Goal: Task Accomplishment & Management: Complete application form

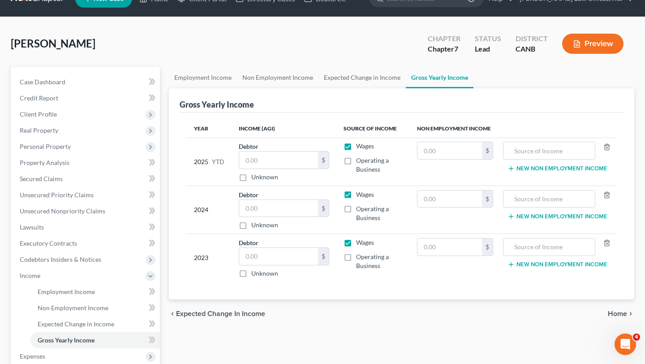
scroll to position [21, 0]
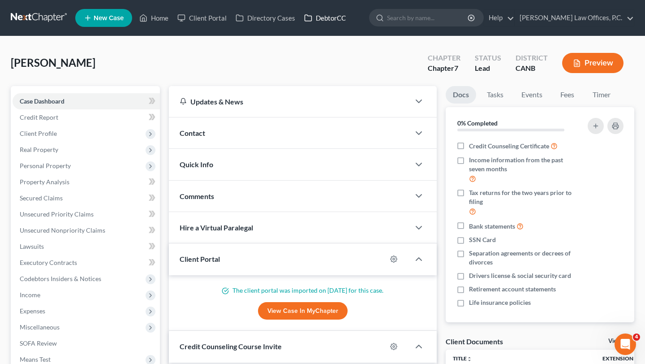
click at [333, 17] on link "DebtorCC" at bounding box center [325, 18] width 51 height 16
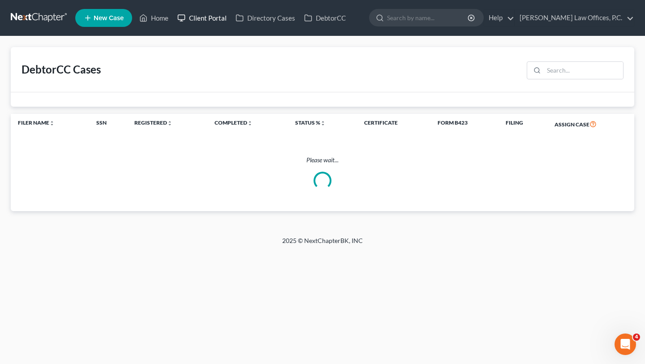
click at [205, 20] on link "Client Portal" at bounding box center [202, 18] width 58 height 16
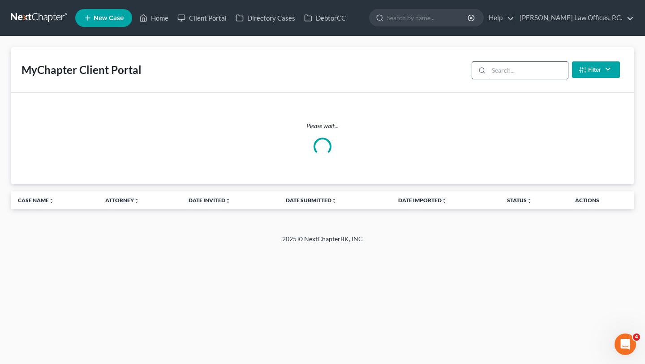
click at [509, 77] on input "search" at bounding box center [528, 70] width 79 height 17
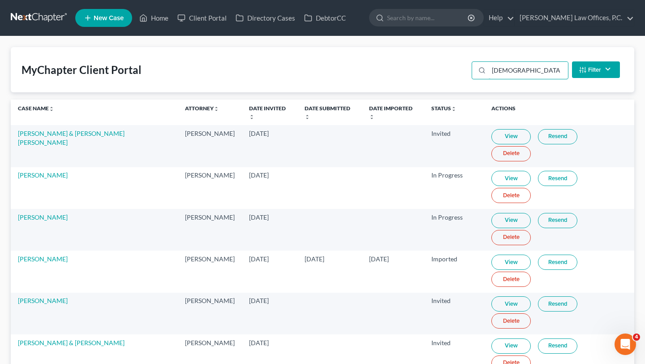
type input "arian"
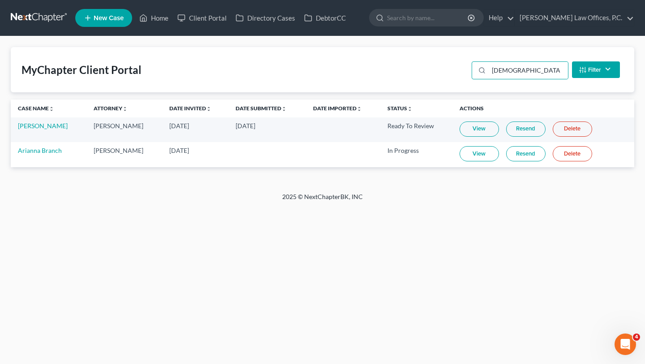
click at [476, 127] on link "View" at bounding box center [478, 128] width 39 height 15
click at [31, 123] on link "Ariana Brandon" at bounding box center [43, 126] width 50 height 8
click at [32, 124] on link "Ariana Brandon" at bounding box center [43, 126] width 50 height 8
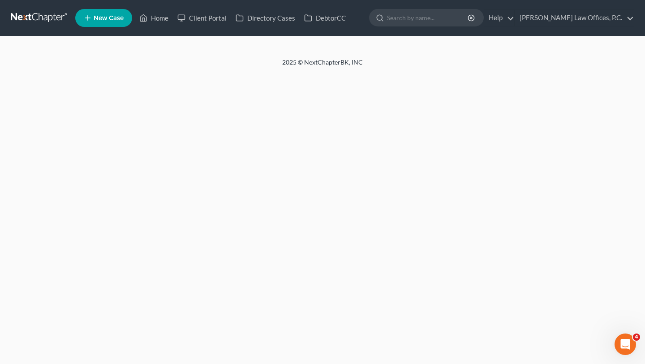
click at [265, 63] on div "2025 © NextChapterBK, INC" at bounding box center [322, 66] width 510 height 16
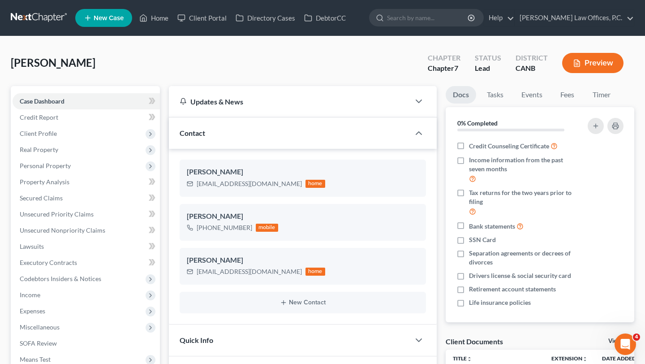
click at [196, 49] on div "Brandon, Ariana Upgraded Chapter Chapter 7 Status Lead District CANB Preview" at bounding box center [322, 66] width 623 height 39
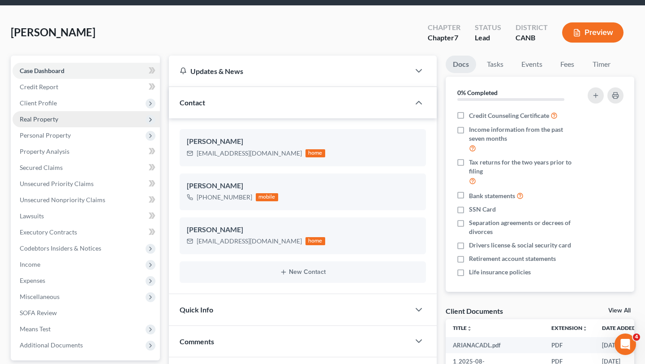
scroll to position [33, 0]
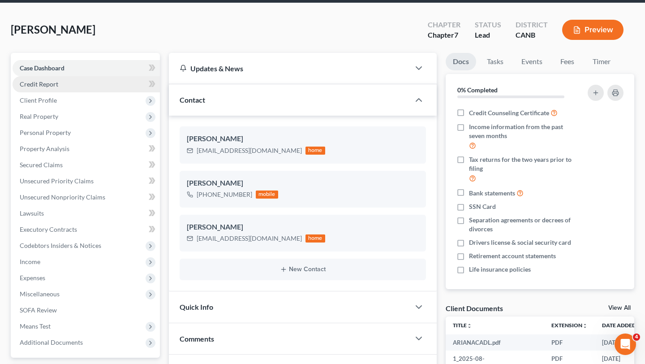
click at [86, 89] on link "Credit Report" at bounding box center [86, 84] width 147 height 16
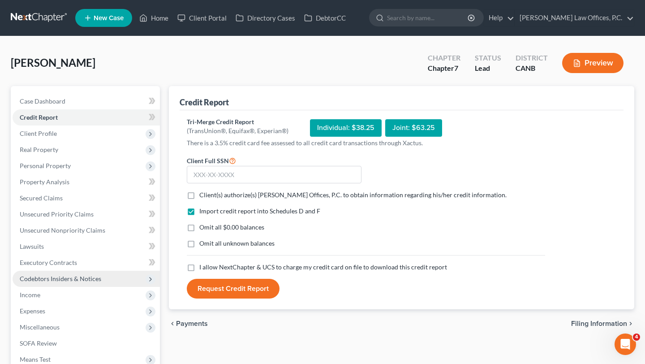
scroll to position [111, 0]
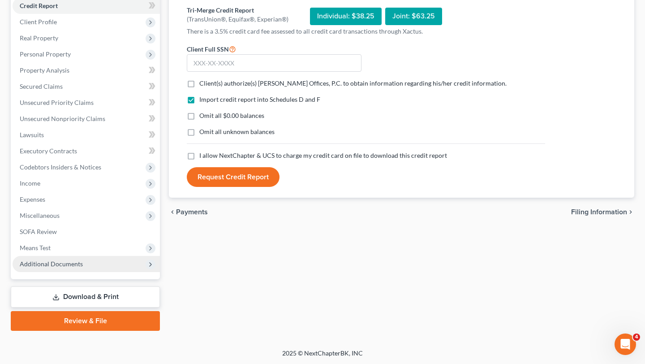
click at [115, 260] on span "Additional Documents" at bounding box center [86, 264] width 147 height 16
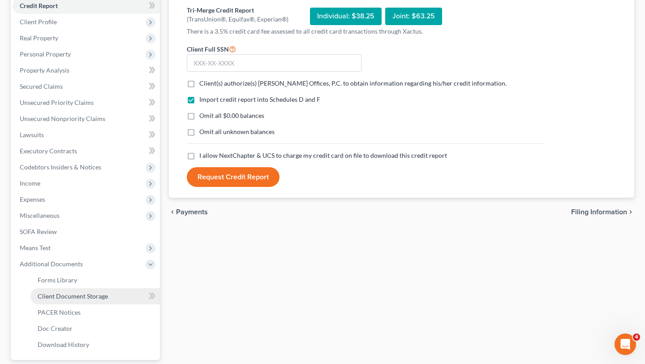
click at [115, 300] on link "Client Document Storage" at bounding box center [94, 296] width 129 height 16
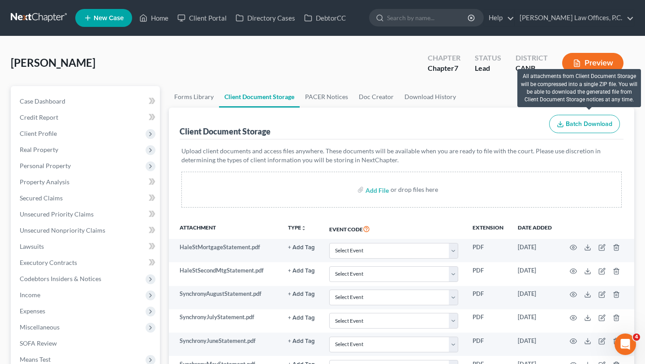
click at [587, 122] on span "Batch Download" at bounding box center [589, 124] width 47 height 8
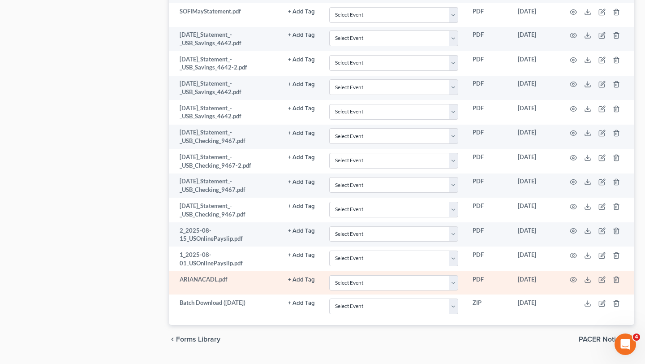
scroll to position [1033, 0]
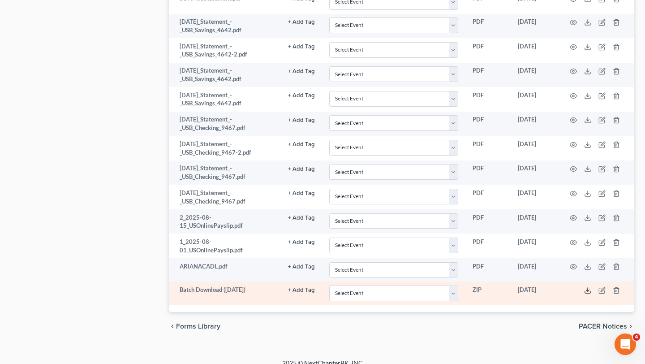
click at [588, 289] on polyline at bounding box center [587, 289] width 3 height 1
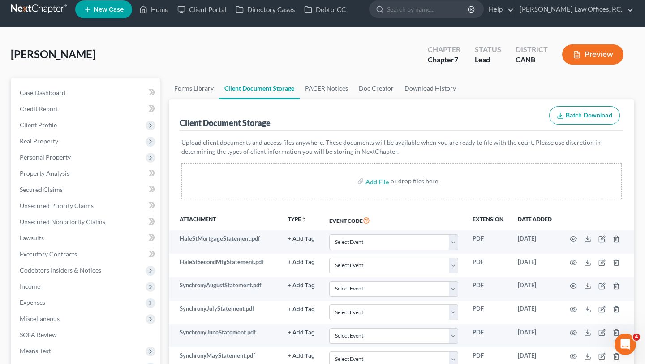
scroll to position [0, 0]
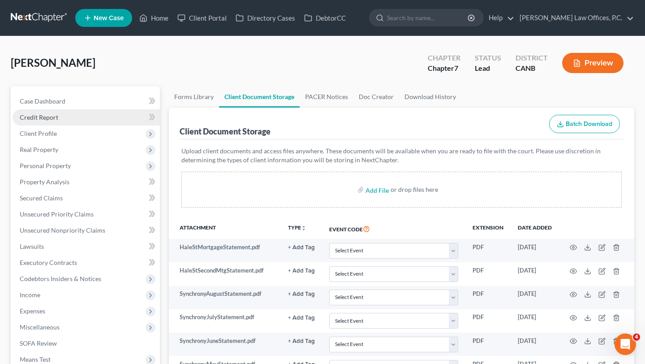
click at [79, 117] on link "Credit Report" at bounding box center [86, 117] width 147 height 16
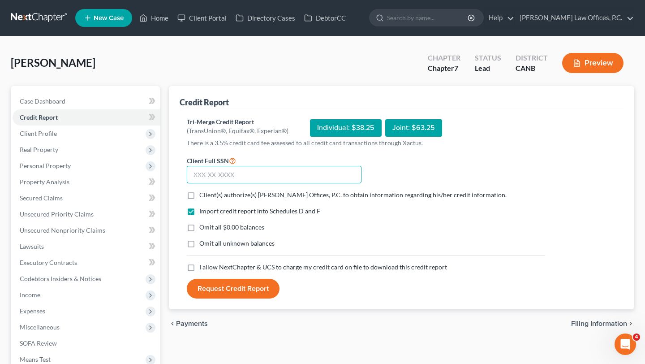
click at [236, 177] on input "text" at bounding box center [274, 175] width 175 height 18
click at [223, 172] on input "570-97-6197" at bounding box center [274, 175] width 175 height 18
type input "570-97-7619"
click at [223, 194] on span "Client(s) authorize(s) Keenan Law Offices, P.C. to obtain information regarding…" at bounding box center [352, 195] width 307 height 8
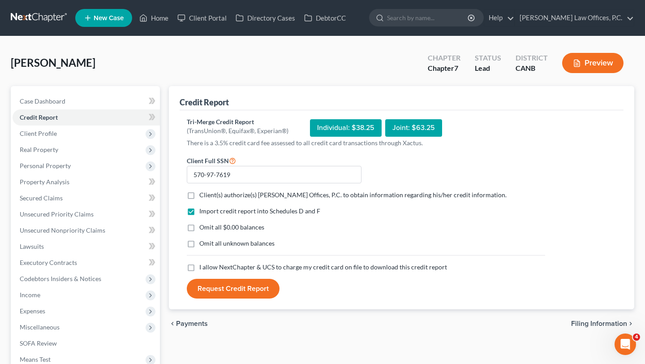
click at [209, 194] on input "Client(s) authorize(s) Keenan Law Offices, P.C. to obtain information regarding…" at bounding box center [206, 193] width 6 height 6
checkbox input "true"
click at [223, 230] on span "Omit all $0.00 balances" at bounding box center [231, 227] width 65 height 8
click at [209, 228] on input "Omit all $0.00 balances" at bounding box center [206, 226] width 6 height 6
checkbox input "true"
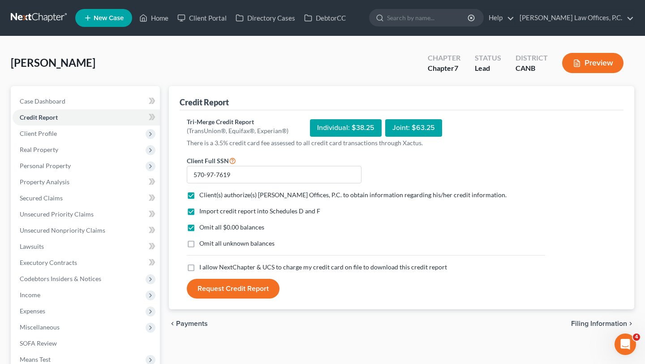
click at [223, 268] on span "I allow NextChapter & UCS to charge my credit card on file to download this cre…" at bounding box center [323, 267] width 248 height 8
click at [209, 268] on input "I allow NextChapter & UCS to charge my credit card on file to download this cre…" at bounding box center [206, 265] width 6 height 6
checkbox input "true"
click at [223, 290] on button "Request Credit Report" at bounding box center [233, 289] width 93 height 20
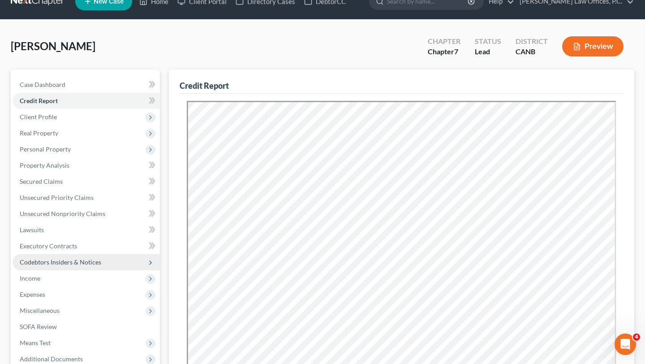
scroll to position [21, 0]
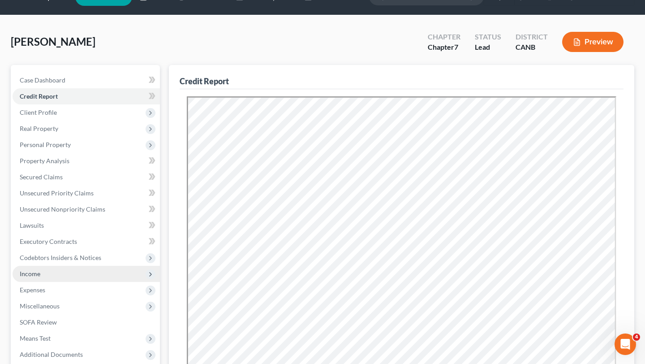
click at [77, 270] on span "Income" at bounding box center [86, 274] width 147 height 16
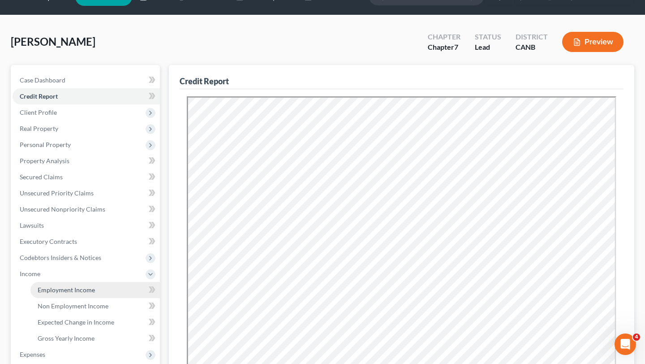
click at [82, 289] on span "Employment Income" at bounding box center [66, 290] width 57 height 8
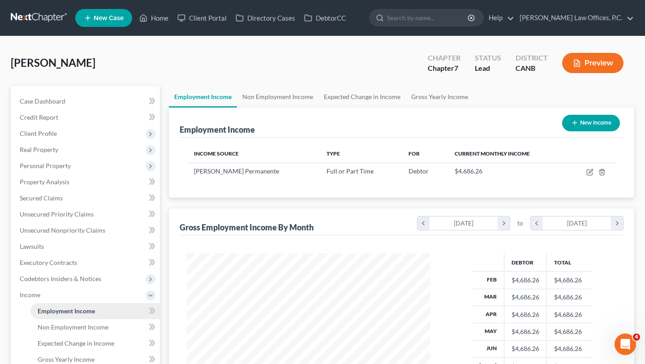
scroll to position [160, 261]
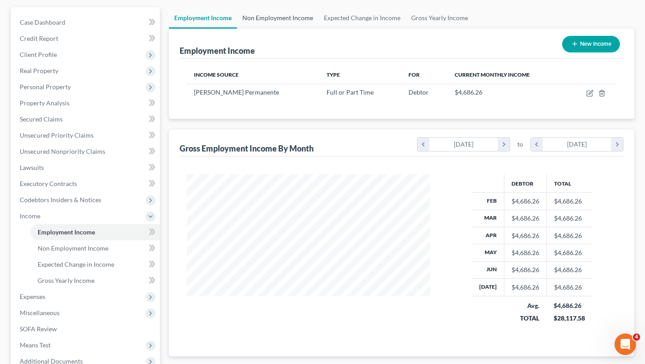
click at [276, 20] on link "Non Employment Income" at bounding box center [277, 17] width 81 height 21
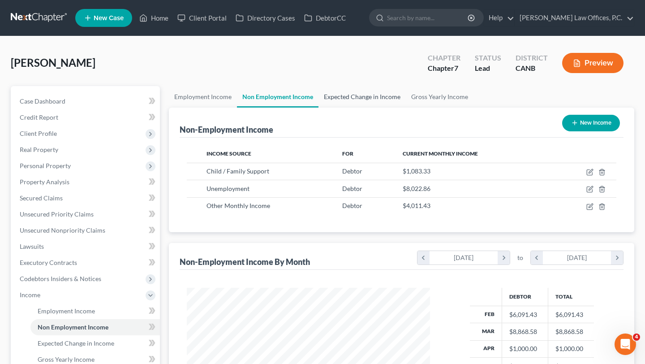
scroll to position [160, 261]
click at [361, 102] on link "Expected Change in Income" at bounding box center [361, 96] width 87 height 21
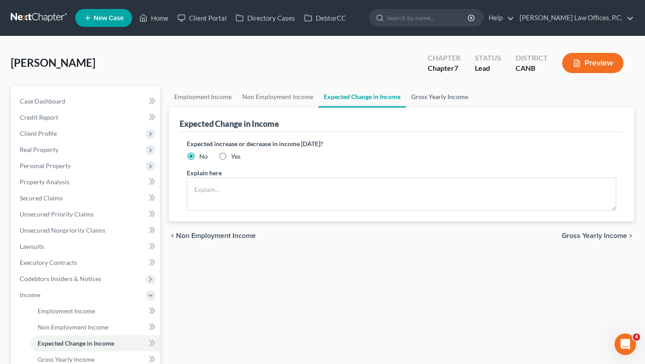
click at [433, 102] on link "Gross Yearly Income" at bounding box center [440, 96] width 68 height 21
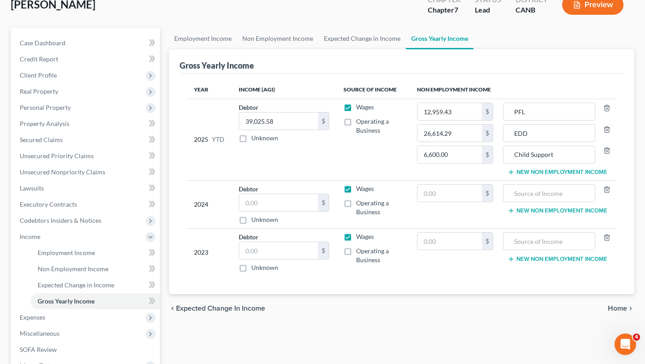
scroll to position [57, 0]
click at [256, 201] on input "text" at bounding box center [278, 203] width 79 height 17
click at [255, 253] on input "text" at bounding box center [278, 251] width 79 height 17
click at [280, 302] on div "chevron_left Expected Change in Income Home chevron_right" at bounding box center [401, 309] width 465 height 29
click at [270, 259] on input "145,971" at bounding box center [278, 251] width 79 height 17
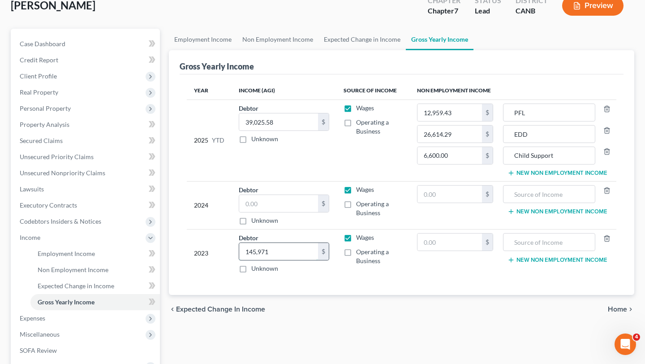
paste input "7,884"
type input "147,884"
click at [315, 284] on div "Year Income (AGI) Source of Income Non Employment Income 2025 YTD Debtor 39,025…" at bounding box center [402, 184] width 444 height 220
click at [356, 251] on label "Operating a Business" at bounding box center [379, 256] width 47 height 18
click at [360, 251] on input "Operating a Business" at bounding box center [363, 250] width 6 height 6
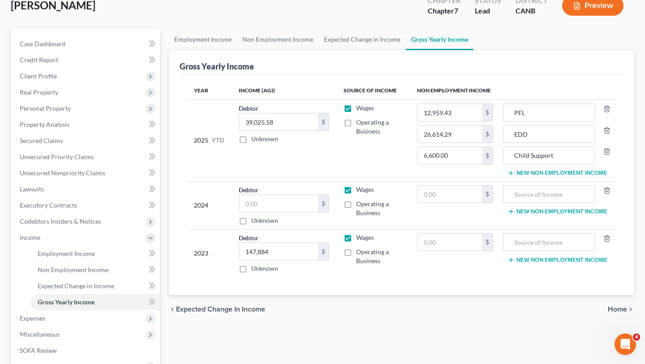
checkbox input "true"
click at [279, 249] on input "147,884" at bounding box center [278, 251] width 79 height 17
click at [278, 251] on input "147,884" at bounding box center [278, 251] width 79 height 17
type input "147,436"
click at [305, 300] on div "chevron_left Expected Change in Income Home chevron_right" at bounding box center [401, 309] width 465 height 29
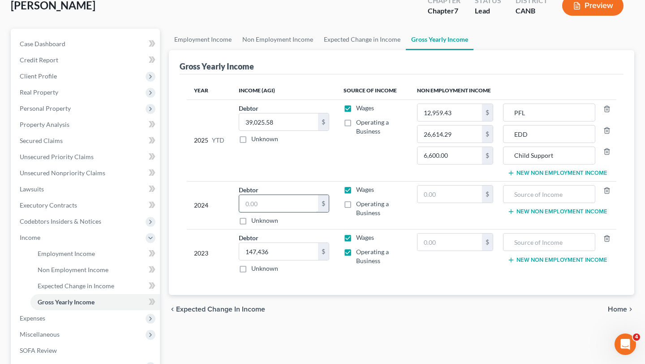
click at [261, 204] on input "text" at bounding box center [278, 203] width 79 height 17
type input "182,695"
click at [195, 187] on div "2024" at bounding box center [209, 205] width 30 height 40
click at [356, 203] on label "Operating a Business" at bounding box center [379, 208] width 47 height 18
click at [360, 203] on input "Operating a Business" at bounding box center [363, 202] width 6 height 6
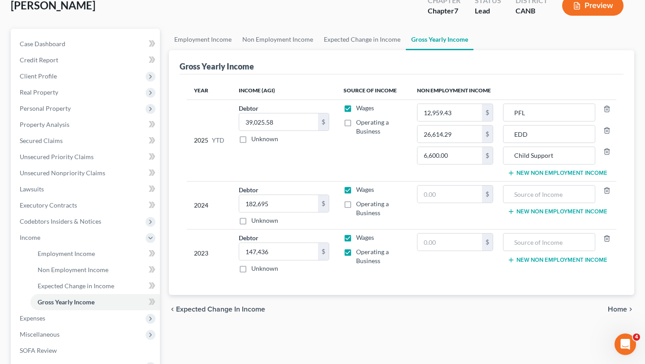
checkbox input "true"
click at [380, 174] on td "Wages Operating a Business" at bounding box center [372, 139] width 73 height 81
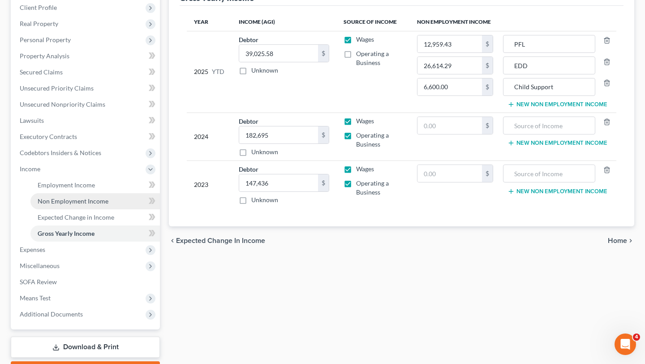
scroll to position [128, 0]
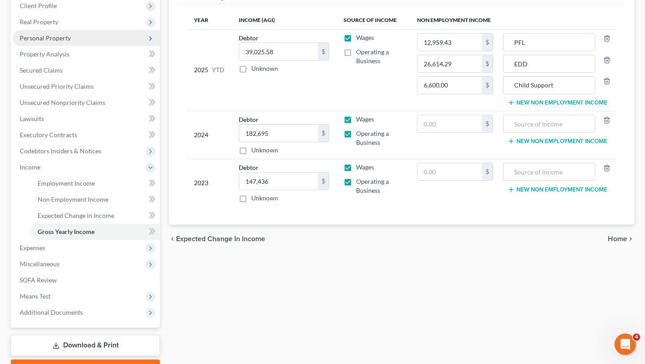
click at [71, 34] on span "Personal Property" at bounding box center [86, 38] width 147 height 16
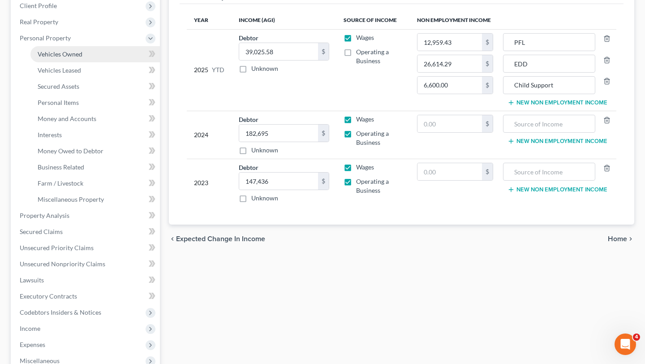
click at [73, 61] on link "Vehicles Owned" at bounding box center [94, 54] width 129 height 16
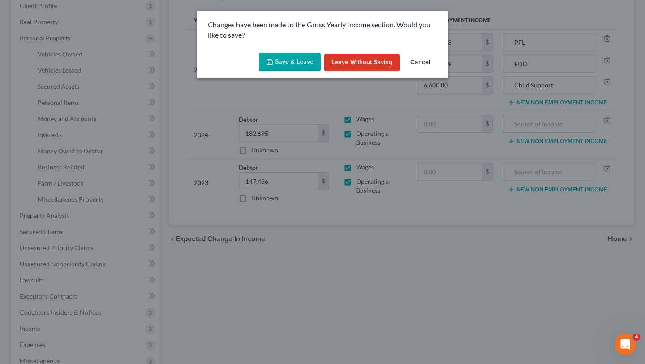
click at [299, 61] on button "Save & Leave" at bounding box center [290, 62] width 62 height 19
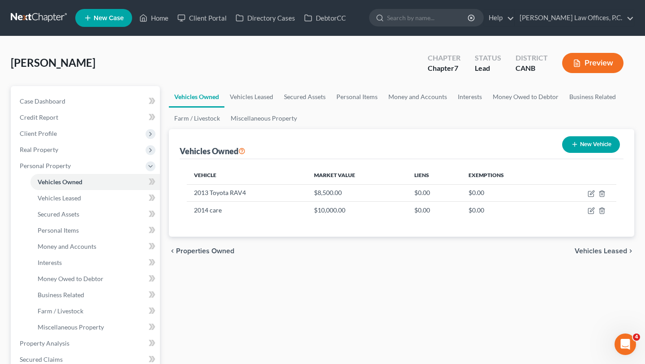
scroll to position [40, 0]
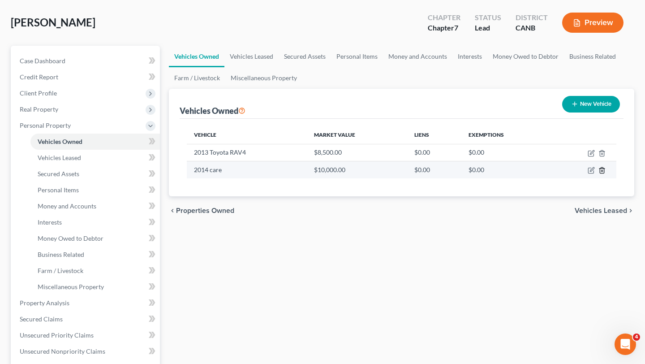
click at [603, 168] on icon "button" at bounding box center [601, 170] width 7 height 7
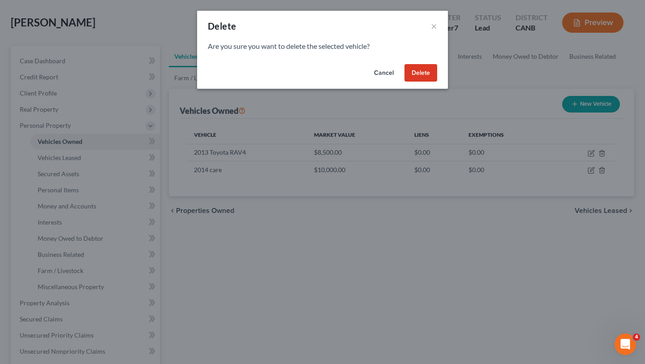
click at [435, 83] on div "Cancel Delete" at bounding box center [322, 74] width 251 height 29
click at [430, 78] on button "Delete" at bounding box center [420, 73] width 33 height 18
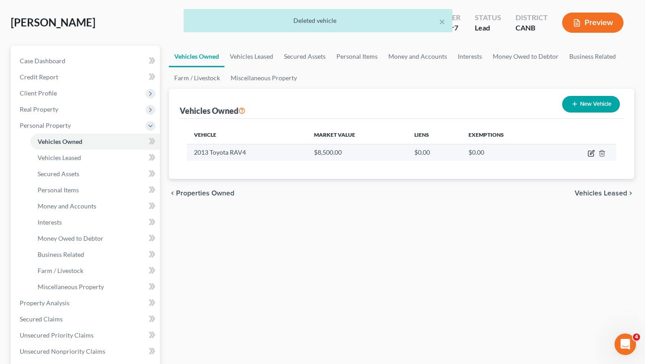
click at [588, 153] on icon "button" at bounding box center [590, 153] width 7 height 7
select select "0"
select select "13"
select select "2"
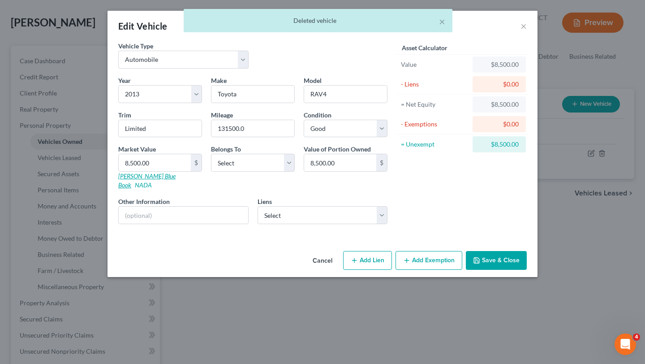
click at [147, 176] on link "Kelly Blue Book" at bounding box center [146, 180] width 57 height 17
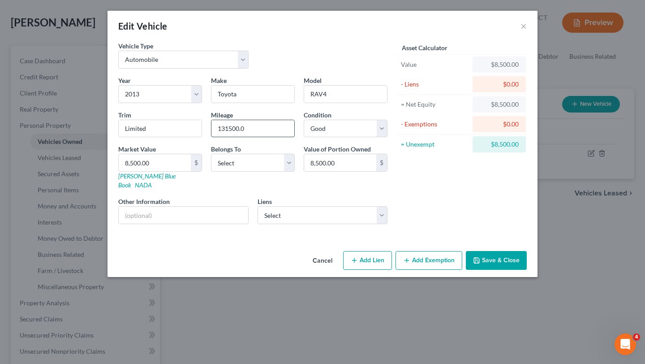
click at [249, 125] on input "131500.0" at bounding box center [252, 128] width 83 height 17
click at [149, 171] on div "Market Value 8,500.00 $ Kelly Blue Book NADA" at bounding box center [160, 166] width 93 height 45
click at [154, 165] on input "8,500.00" at bounding box center [155, 162] width 72 height 17
type input "1"
type input "1.00"
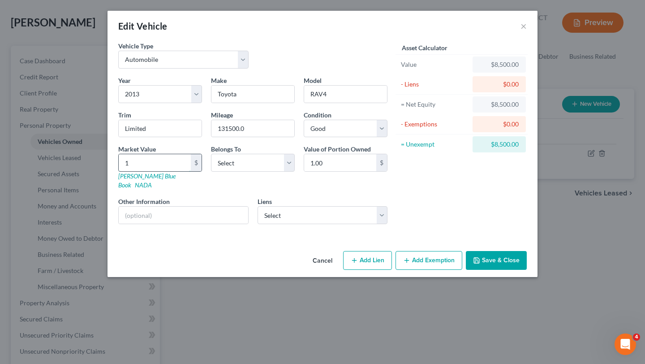
type input "10"
type input "10.00"
type input "103"
type input "103.00"
type input "1035"
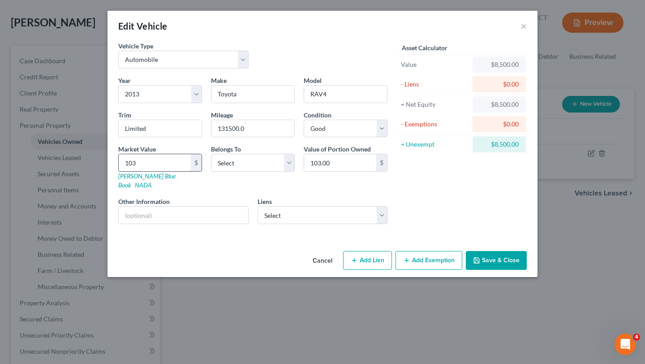
type input "1,035.00"
type input "1,0357"
type input "10,357.00"
type input "10,357"
click at [138, 206] on input "text" at bounding box center [183, 214] width 129 height 17
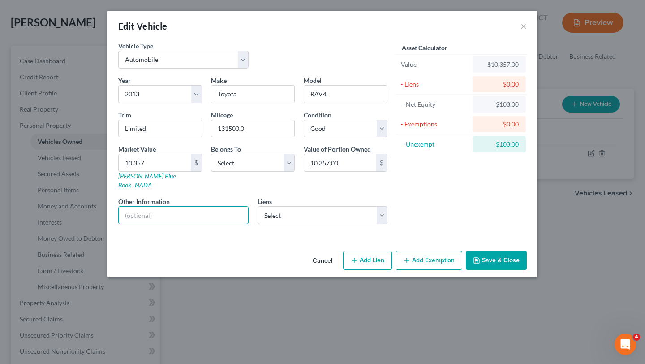
type input "value per kbb.com"
click at [210, 229] on div "Vehicle Type Select Automobile Truck Trailer Watercraft Aircraft Motor Home Atv…" at bounding box center [322, 144] width 430 height 206
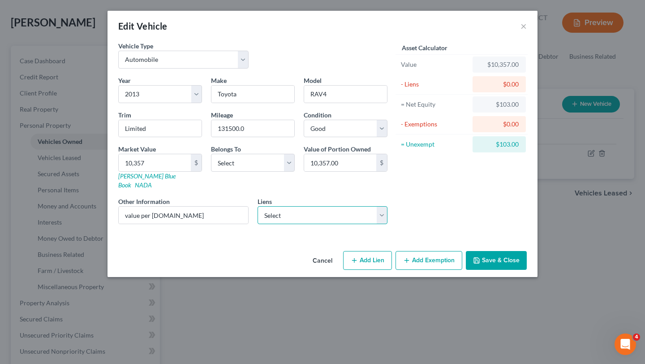
click at [288, 206] on select "Select Bsi Financial Services - $365,805.00 Launch Servicing/Sunpo - $98,839.00…" at bounding box center [322, 215] width 130 height 18
click at [313, 197] on div "Liens Select Bsi Financial Services - $365,805.00 Launch Servicing/Sunpo - $98,…" at bounding box center [322, 210] width 130 height 27
click at [501, 253] on button "Save & Close" at bounding box center [496, 260] width 61 height 19
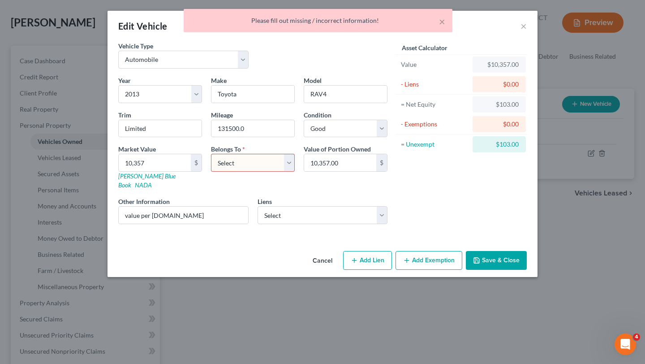
click at [253, 165] on select "Select Debtor 1 Only Debtor 2 Only Debtor 1 And Debtor 2 Only At Least One Of T…" at bounding box center [253, 163] width 84 height 18
select select "0"
click at [436, 253] on button "Add Exemption" at bounding box center [428, 260] width 67 height 19
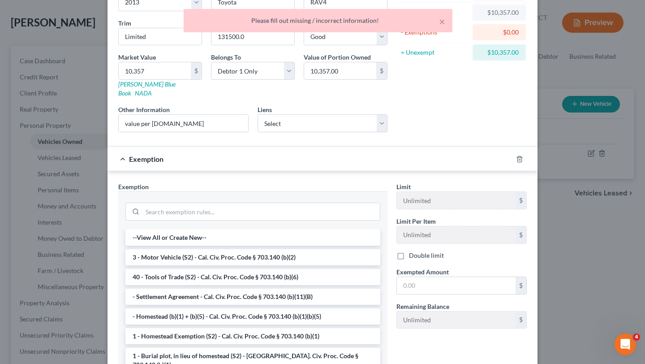
scroll to position [94, 0]
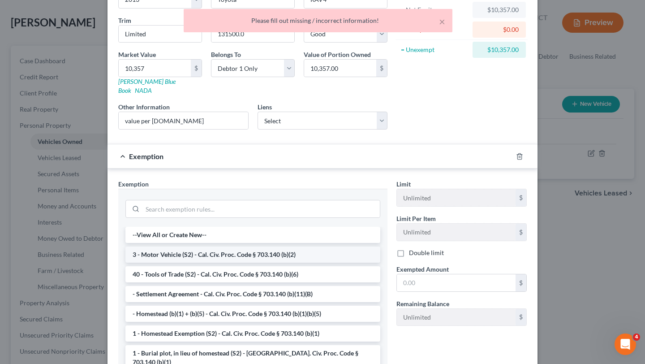
click at [281, 250] on li "3 - Motor Vehicle (S2) - Cal. Civ. Proc. Code § 703.140 (b)(2)" at bounding box center [252, 254] width 255 height 16
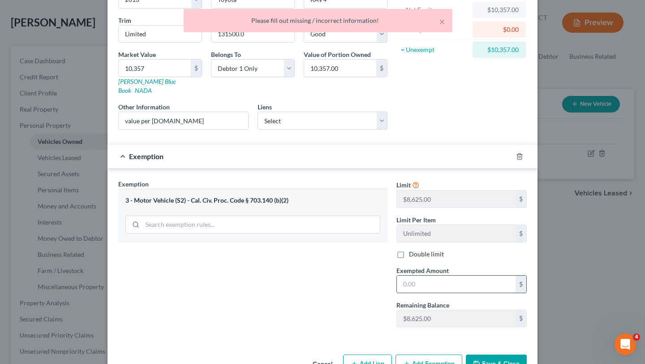
click at [439, 280] on input "text" at bounding box center [456, 283] width 119 height 17
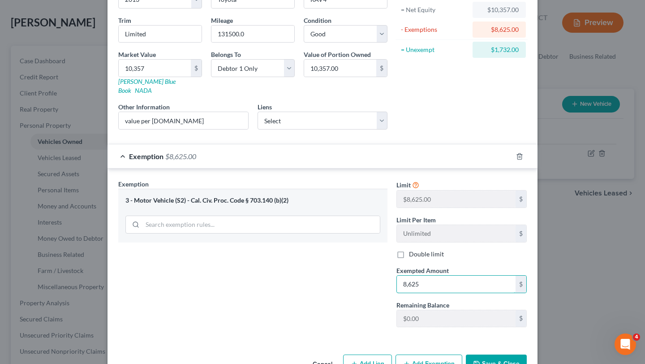
type input "8,625"
click at [336, 286] on div "Exemption Set must be selected for CA. Exemption * 3 - Motor Vehicle (S2) - Cal…" at bounding box center [253, 256] width 278 height 155
click at [502, 355] on button "Save & Close" at bounding box center [496, 363] width 61 height 19
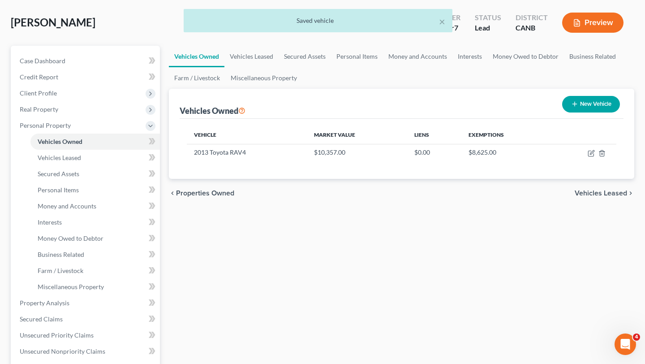
scroll to position [30, 0]
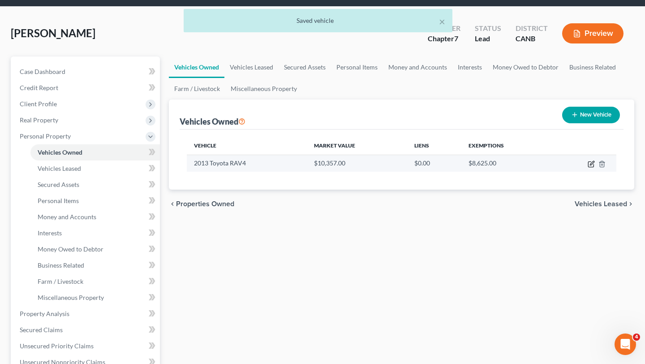
click at [591, 165] on icon "button" at bounding box center [590, 163] width 7 height 7
select select "0"
select select "13"
select select "2"
select select "0"
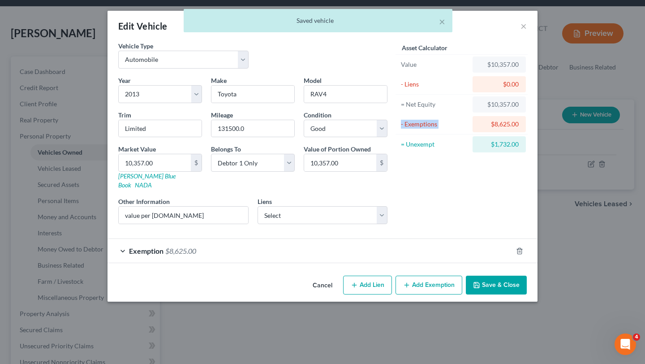
drag, startPoint x: 443, startPoint y: 117, endPoint x: 510, endPoint y: 119, distance: 66.3
click at [510, 119] on div "- Exemptions $8,625.00" at bounding box center [461, 124] width 132 height 20
click at [510, 119] on div "$8,625.00" at bounding box center [498, 124] width 53 height 16
drag, startPoint x: 477, startPoint y: 143, endPoint x: 521, endPoint y: 145, distance: 43.9
click at [521, 145] on div "$1,732.00" at bounding box center [498, 144] width 53 height 16
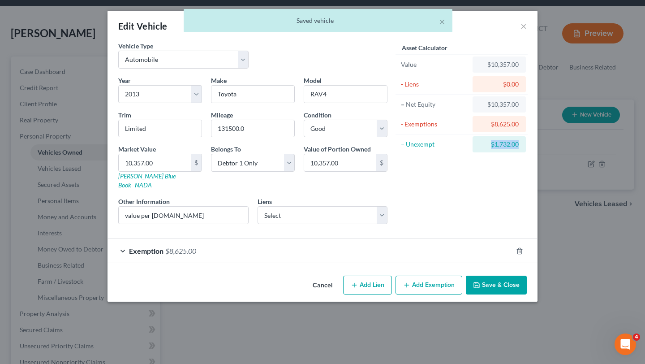
click at [521, 145] on div "$1,732.00" at bounding box center [498, 144] width 53 height 16
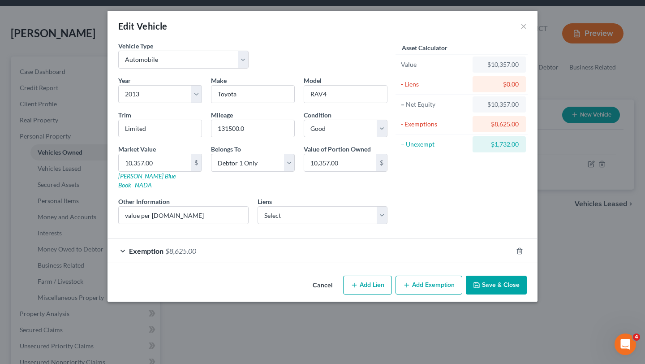
click at [506, 275] on button "Save & Close" at bounding box center [496, 284] width 61 height 19
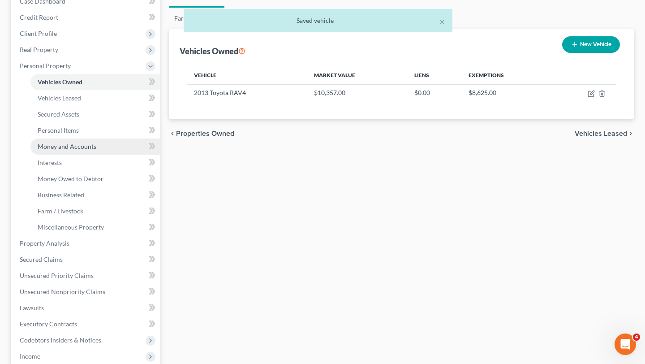
scroll to position [101, 0]
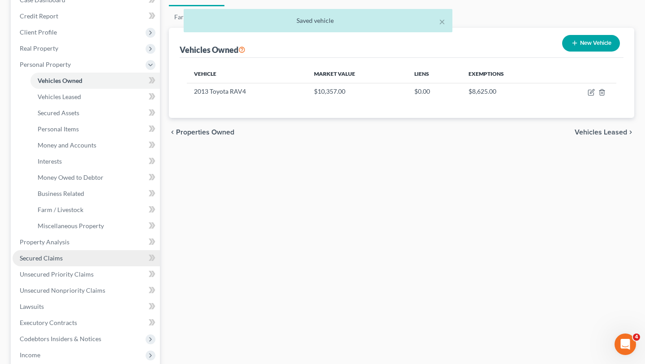
click at [74, 256] on link "Secured Claims" at bounding box center [86, 258] width 147 height 16
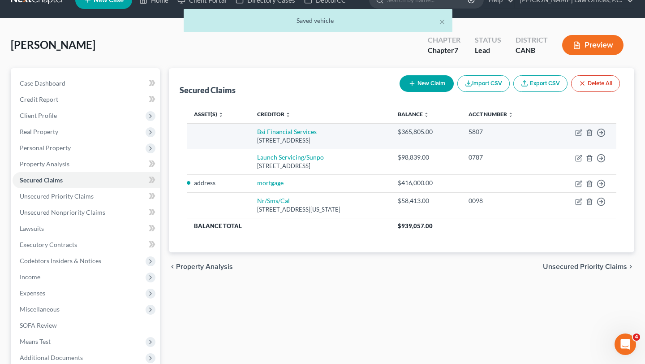
scroll to position [20, 0]
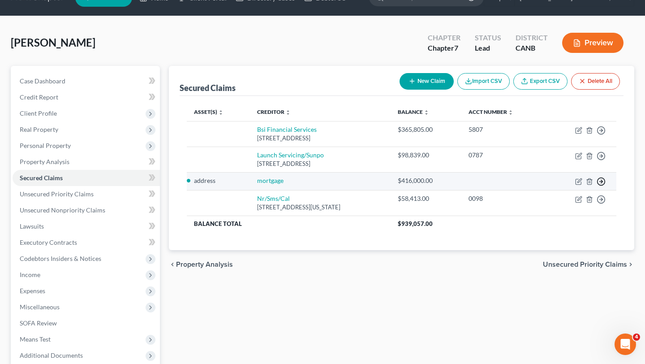
click at [603, 135] on icon "button" at bounding box center [600, 130] width 9 height 9
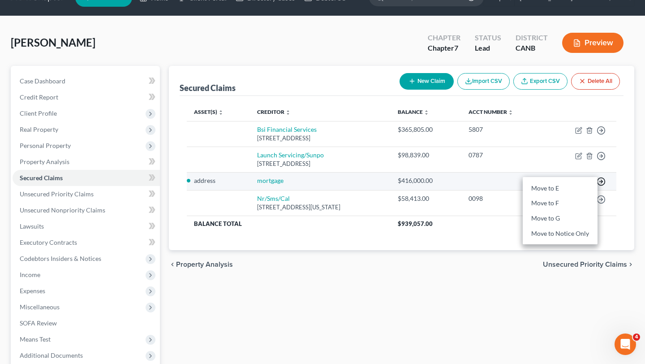
click at [602, 179] on icon "button" at bounding box center [600, 181] width 9 height 9
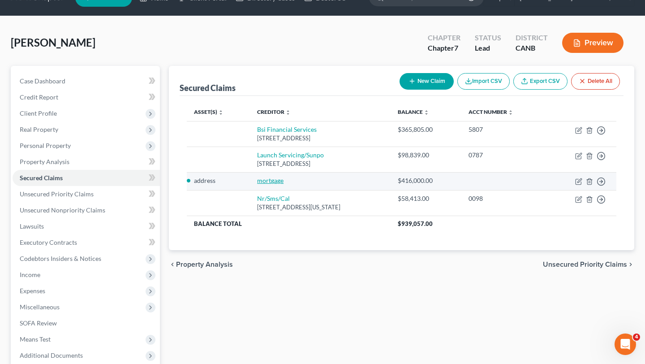
click at [265, 180] on link "mortgage" at bounding box center [270, 180] width 26 height 8
select select "26"
select select "2"
select select "0"
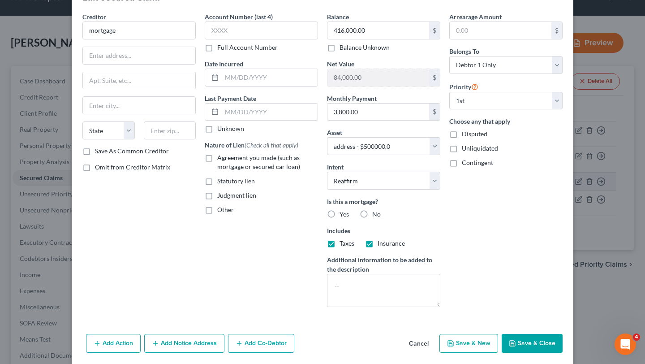
scroll to position [5, 0]
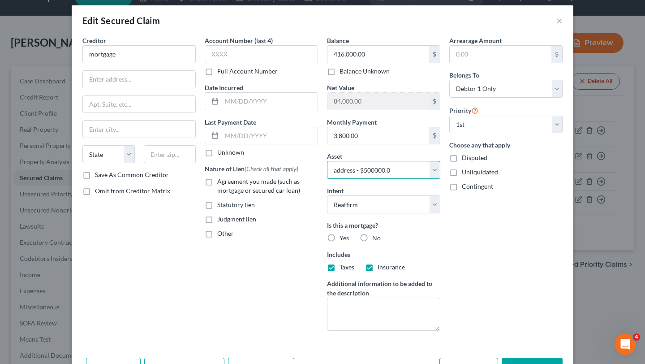
click at [379, 166] on select "Select Other Multiple Assets 1209 Hale Street - $null 2013 Toyota RAV4 - $10357…" at bounding box center [383, 170] width 113 height 18
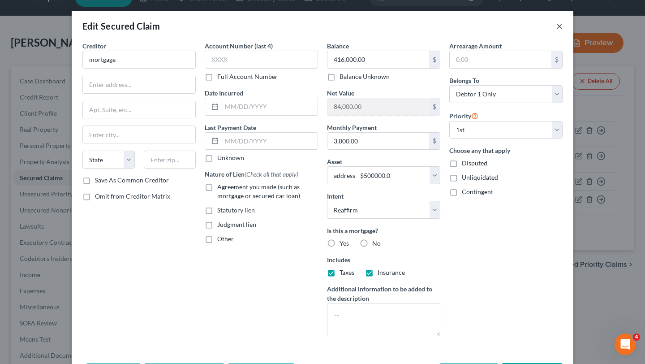
click at [561, 29] on button "×" at bounding box center [559, 26] width 6 height 11
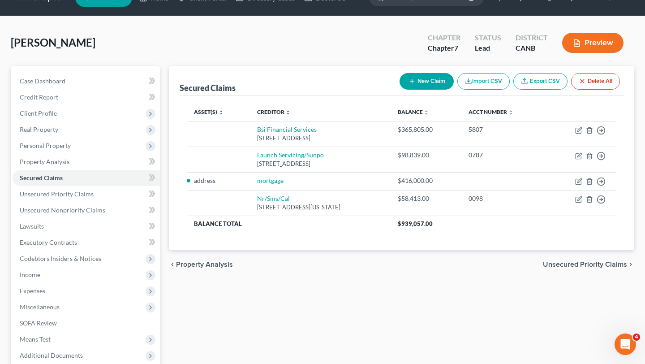
scroll to position [12, 0]
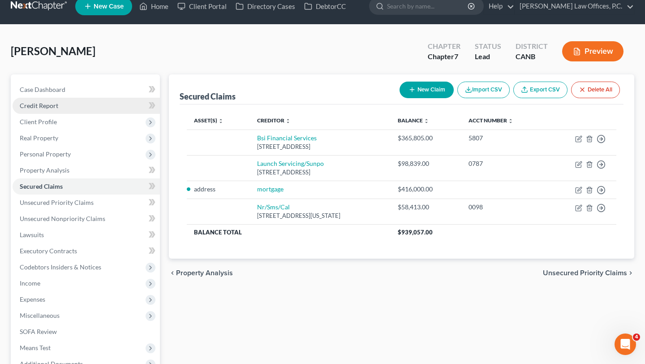
click at [67, 105] on link "Credit Report" at bounding box center [86, 106] width 147 height 16
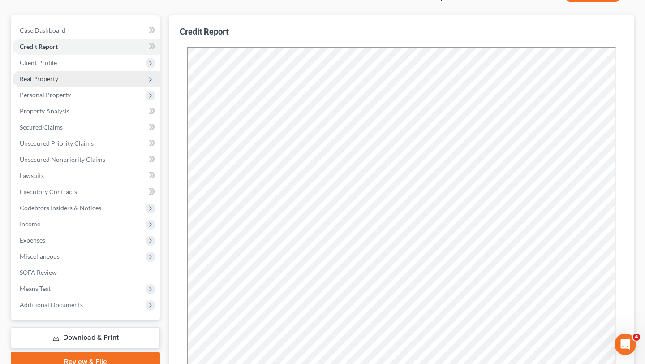
scroll to position [107, 0]
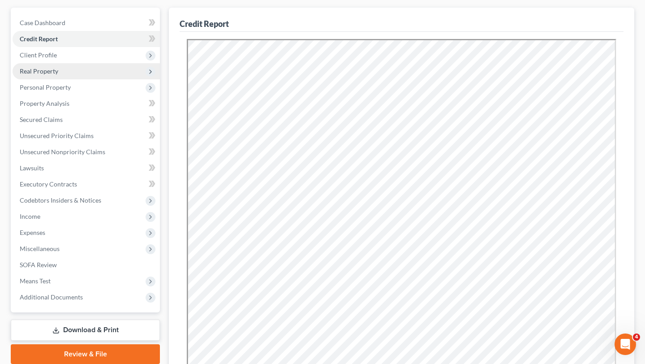
click at [80, 69] on span "Real Property" at bounding box center [86, 71] width 147 height 16
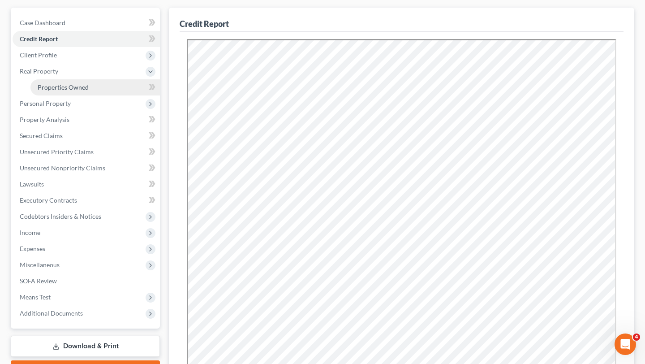
click at [84, 86] on span "Properties Owned" at bounding box center [63, 87] width 51 height 8
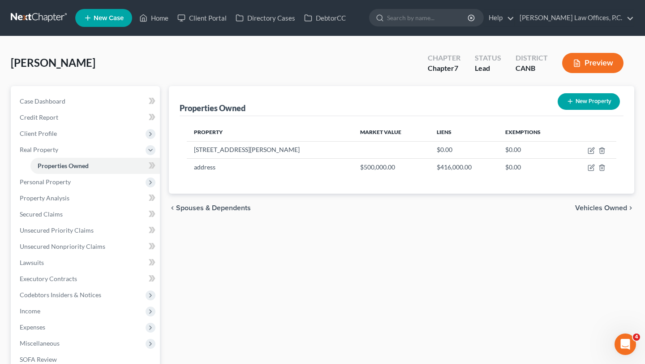
scroll to position [26, 0]
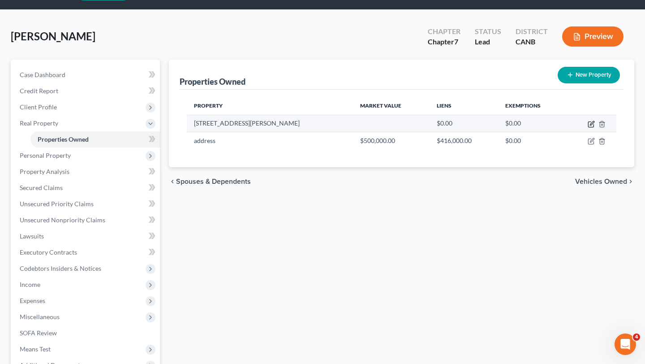
click at [591, 123] on icon "button" at bounding box center [590, 123] width 7 height 7
select select "4"
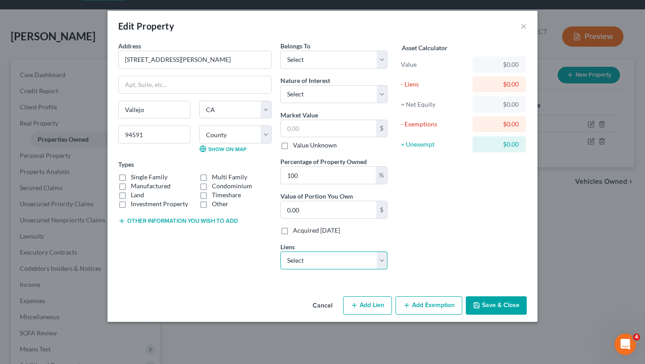
click at [344, 260] on select "Select Bsi Financial Services - $365,805.00 Launch Servicing/Sunpo - $98,839.00…" at bounding box center [333, 260] width 107 height 18
select select "0"
select select
select select "39"
select select "0"
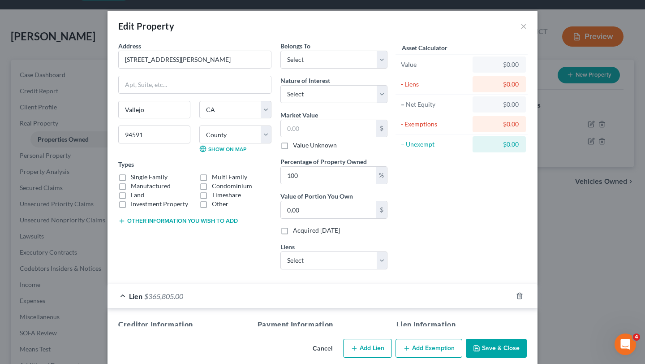
click at [423, 249] on div "Asset Calculator Value $0.00 - Liens $0.00 = Net Equity $0.00 - Exemptions $0.0…" at bounding box center [461, 158] width 139 height 235
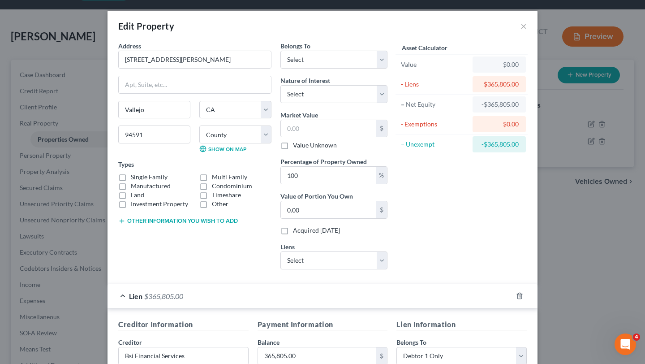
scroll to position [12, 0]
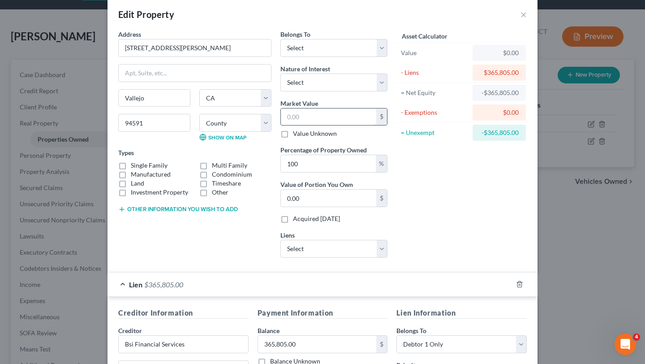
click at [333, 115] on input "text" at bounding box center [328, 116] width 95 height 17
type input "4"
type input "4.00"
type input "46"
type input "46.00"
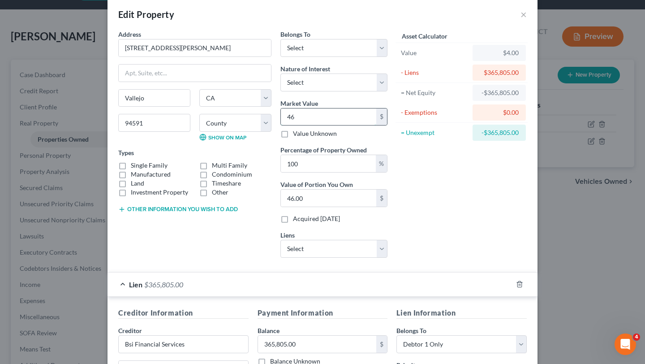
type input "469"
type input "469.00"
type input "4698"
type input "4,698.00"
type input "4,6980"
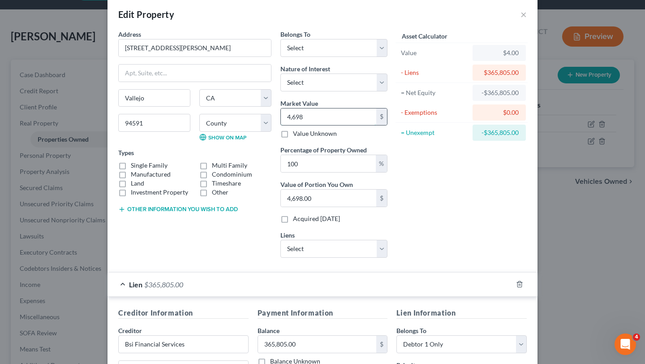
type input "46,980.00"
type input "46,9800"
type input "469,800.00"
type input "469,800"
click at [416, 179] on div "Asset Calculator Value $469,800.00 - Liens $365,805.00 = Net Equity -$365,801.0…" at bounding box center [461, 147] width 139 height 235
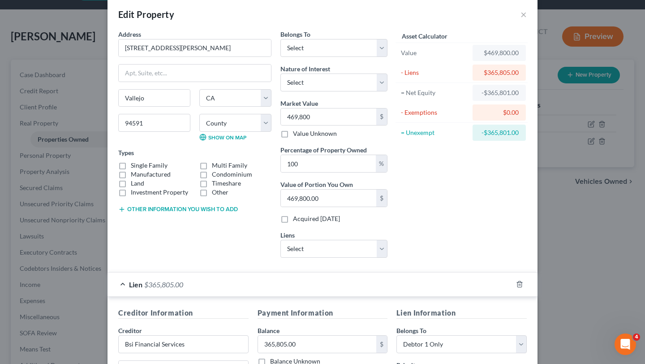
scroll to position [26, 0]
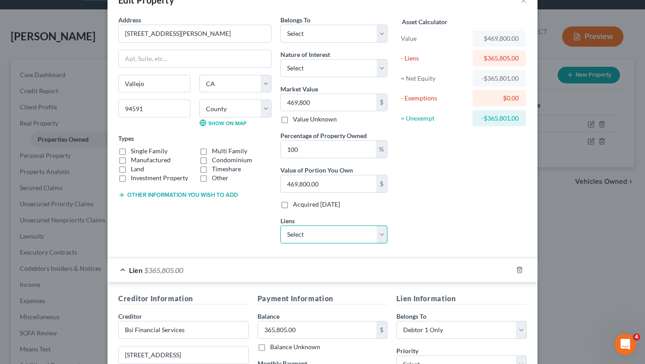
click at [351, 238] on select "Select Launch Servicing/Sunpo - $98,839.00 Nr/Sms/Cal - $58,413.00" at bounding box center [333, 234] width 107 height 18
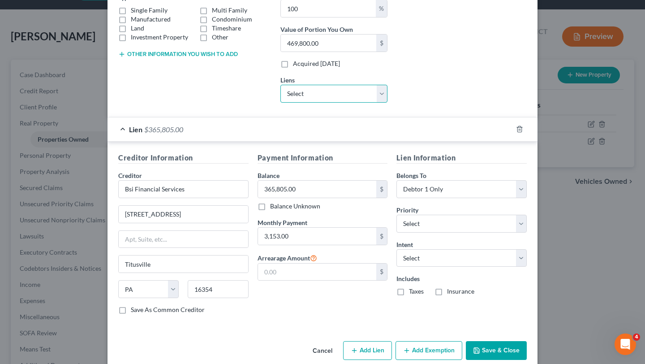
scroll to position [180, 0]
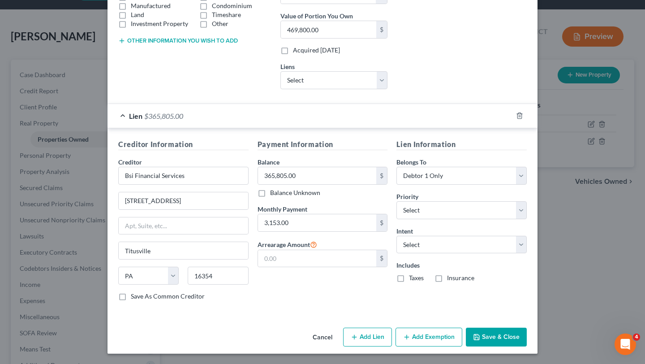
click at [431, 343] on button "Add Exemption" at bounding box center [428, 336] width 67 height 19
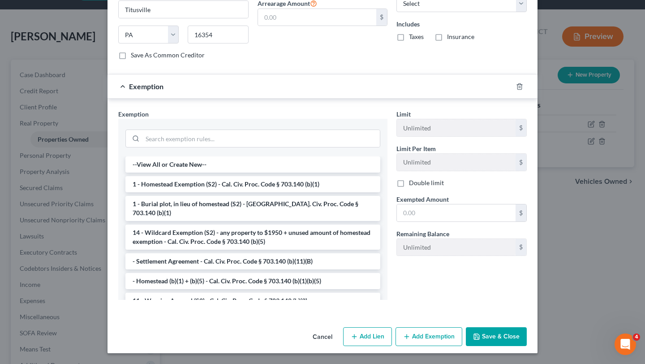
scroll to position [413, 0]
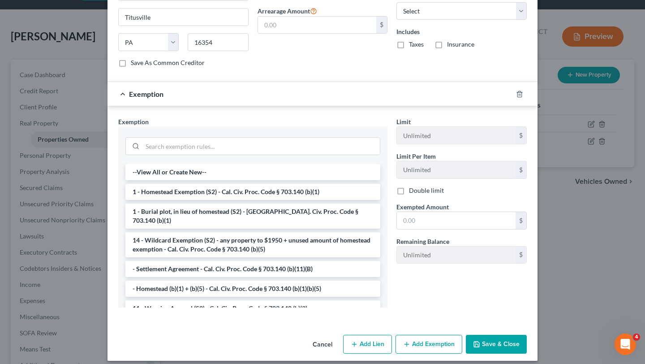
click at [488, 348] on button "Save & Close" at bounding box center [496, 343] width 61 height 19
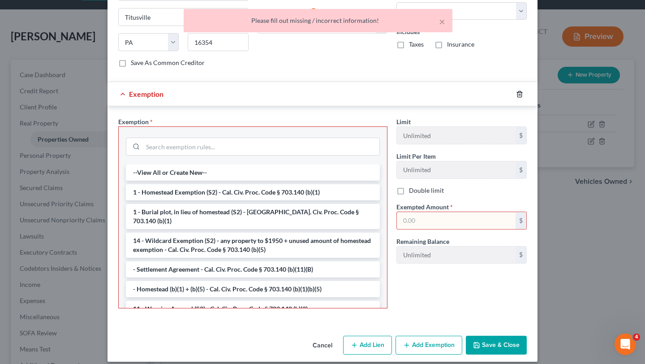
click at [521, 96] on icon "button" at bounding box center [519, 94] width 4 height 6
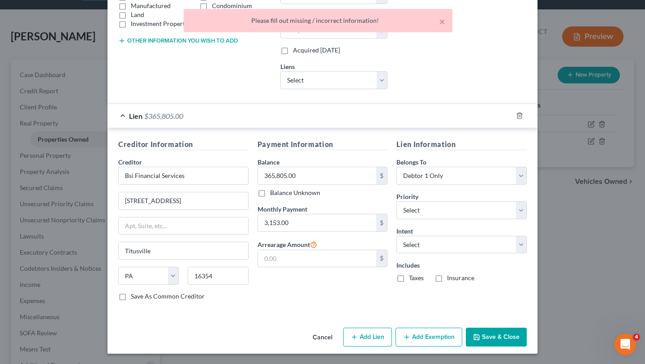
scroll to position [0, 0]
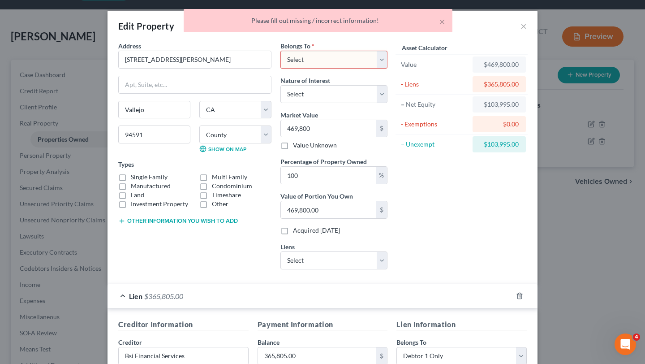
click at [358, 60] on select "Select Debtor 1 Only Debtor 2 Only Debtor 1 And Debtor 2 Only At Least One Of T…" at bounding box center [333, 60] width 107 height 18
select select "0"
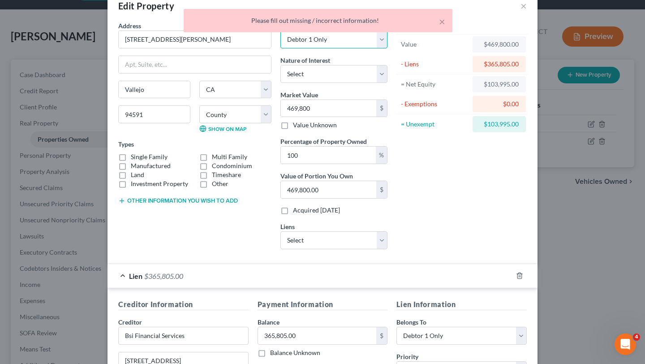
scroll to position [26, 0]
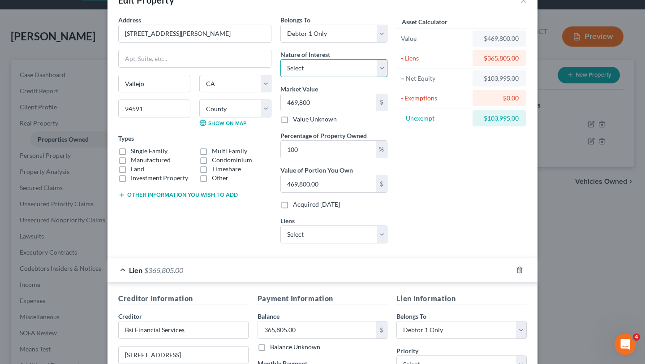
click at [339, 64] on select "Select Fee Simple Joint Tenant Life Estate Equitable Interest Future Interest T…" at bounding box center [333, 68] width 107 height 18
select select "0"
click at [454, 192] on div "Asset Calculator Value $469,800.00 - Liens $365,805.00 = Net Equity $103,995.00…" at bounding box center [461, 132] width 139 height 235
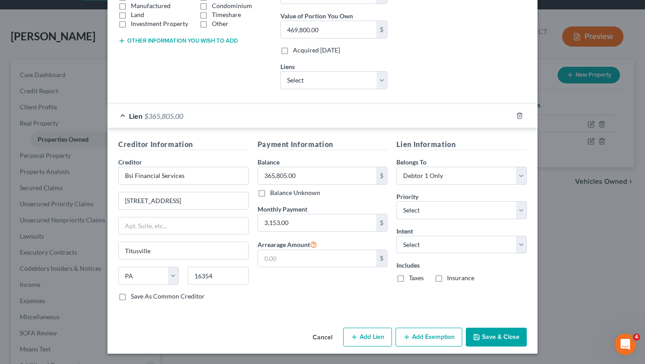
click at [498, 342] on button "Save & Close" at bounding box center [496, 336] width 61 height 19
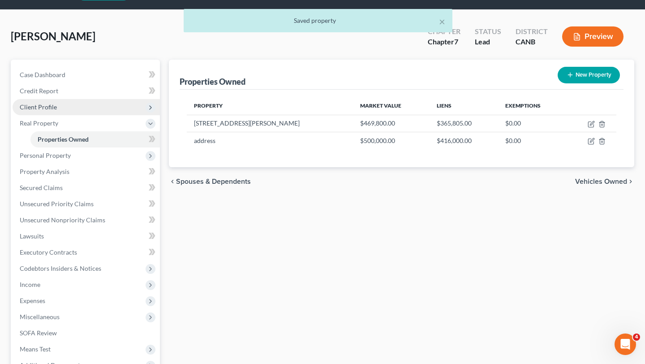
click at [58, 107] on span "Client Profile" at bounding box center [86, 107] width 147 height 16
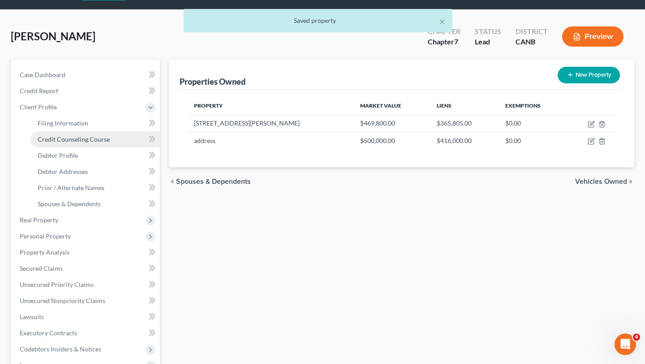
click at [76, 135] on span "Credit Counseling Course" at bounding box center [74, 139] width 72 height 8
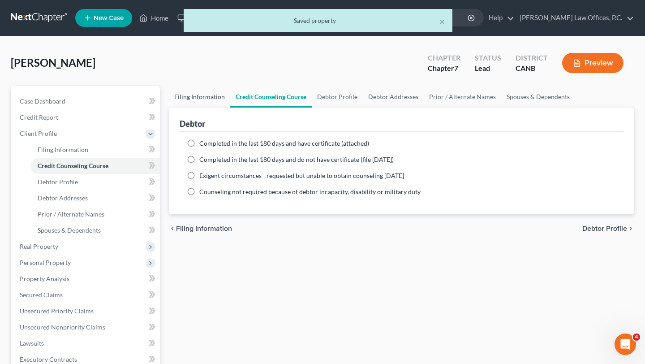
click at [189, 93] on link "Filing Information" at bounding box center [199, 96] width 61 height 21
select select "1"
select select "0"
select select "4"
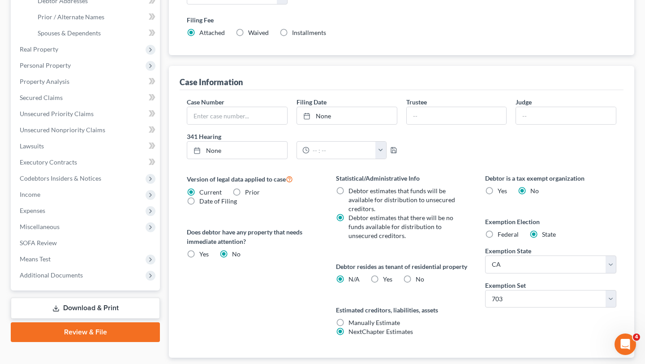
scroll to position [262, 0]
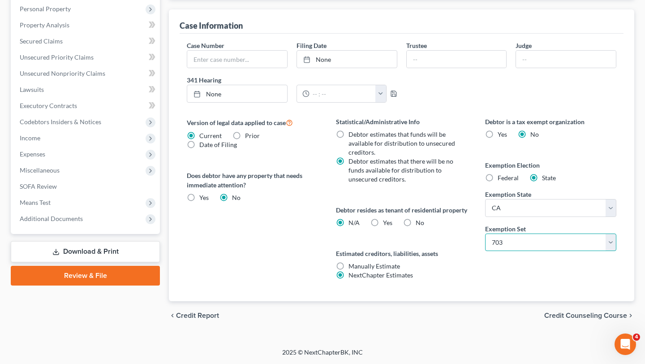
click at [506, 240] on select "Select 703 704" at bounding box center [550, 242] width 131 height 18
select select "1"
click at [416, 225] on label "No" at bounding box center [420, 222] width 9 height 9
click at [419, 224] on input "No" at bounding box center [422, 221] width 6 height 6
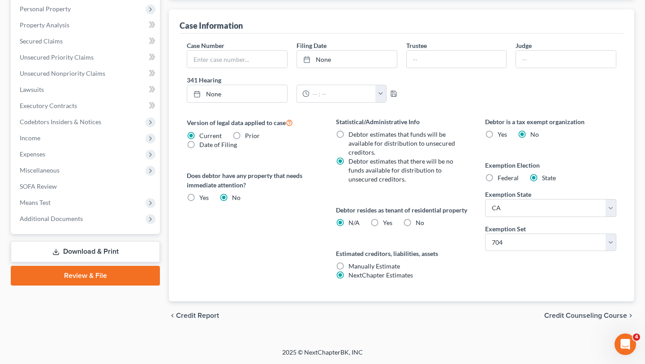
radio input "true"
radio input "false"
click at [435, 236] on div "Statistical/Administrative Info Debtor estimates that funds will be available f…" at bounding box center [401, 209] width 149 height 184
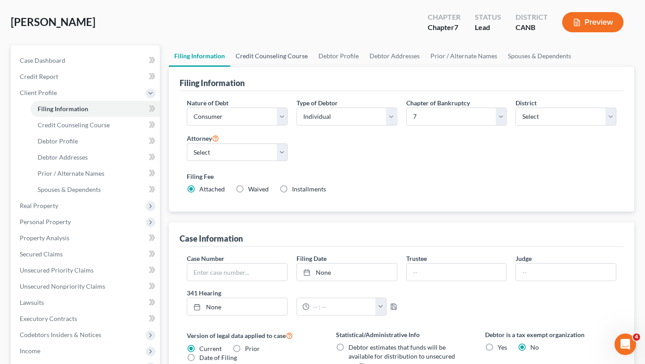
click at [278, 52] on link "Credit Counseling Course" at bounding box center [271, 55] width 83 height 21
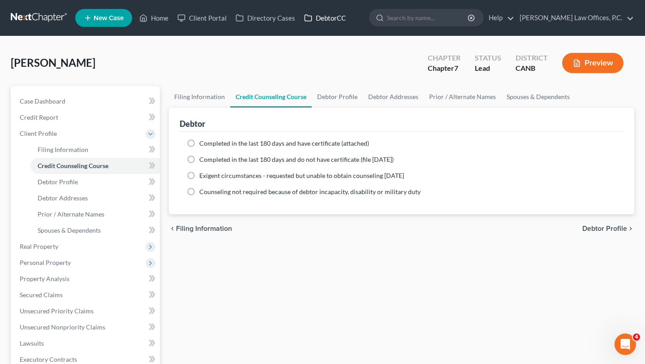
click at [339, 23] on link "DebtorCC" at bounding box center [325, 18] width 51 height 16
click at [265, 139] on span "Completed in the last 180 days and have certificate (attached)" at bounding box center [284, 143] width 170 height 8
click at [209, 139] on input "Completed in the last 180 days and have certificate (attached)" at bounding box center [206, 142] width 6 height 6
radio input "true"
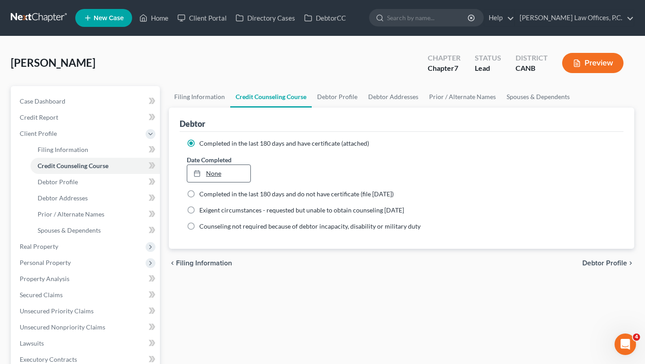
click at [223, 173] on link "None" at bounding box center [218, 173] width 63 height 17
click at [336, 301] on div "Filing Information Credit Counseling Course Debtor Profile Debtor Addresses Pri…" at bounding box center [401, 312] width 474 height 453
click at [330, 101] on link "Debtor Profile" at bounding box center [337, 96] width 51 height 21
select select "2"
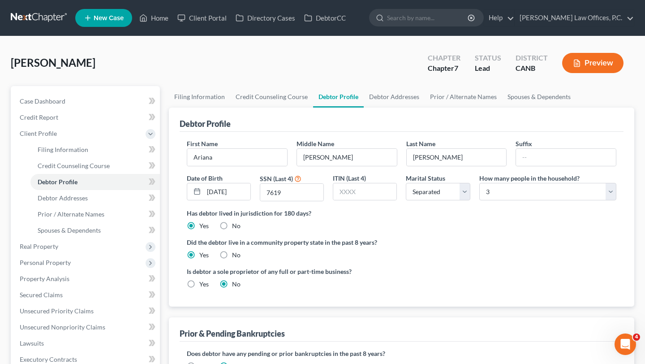
scroll to position [21, 0]
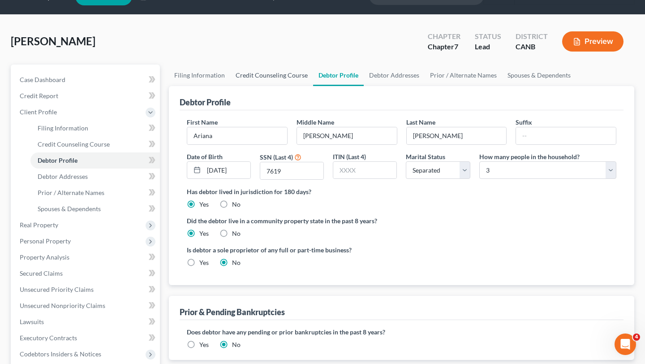
click at [288, 82] on link "Credit Counseling Course" at bounding box center [271, 74] width 83 height 21
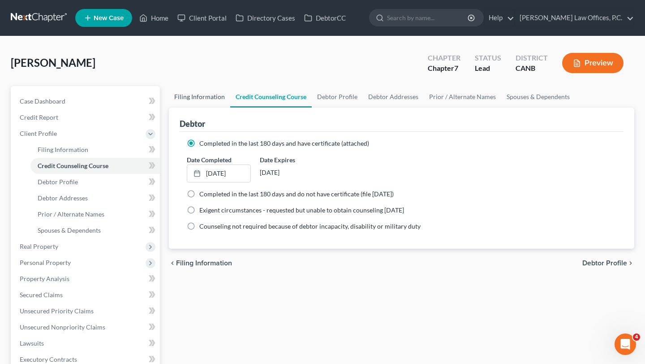
click at [205, 97] on link "Filing Information" at bounding box center [199, 96] width 61 height 21
select select "1"
select select "0"
select select "9"
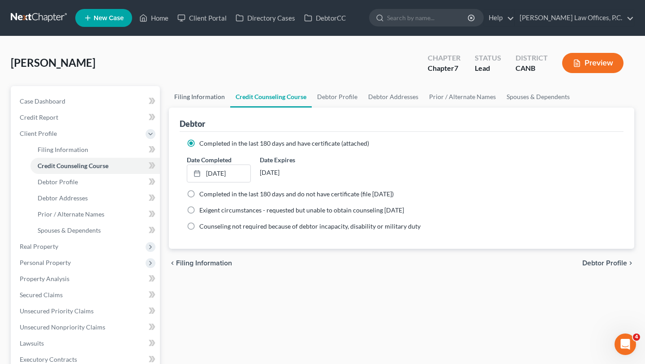
select select "0"
select select "4"
select select "1"
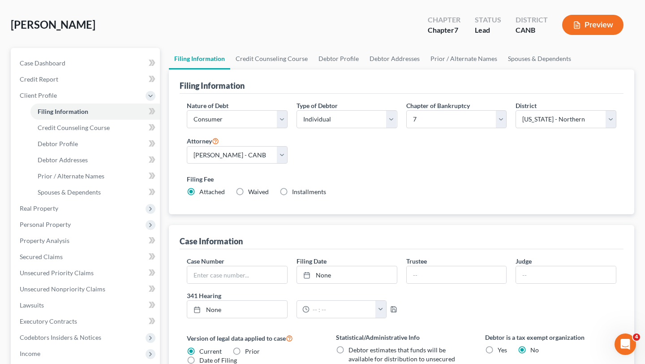
scroll to position [51, 0]
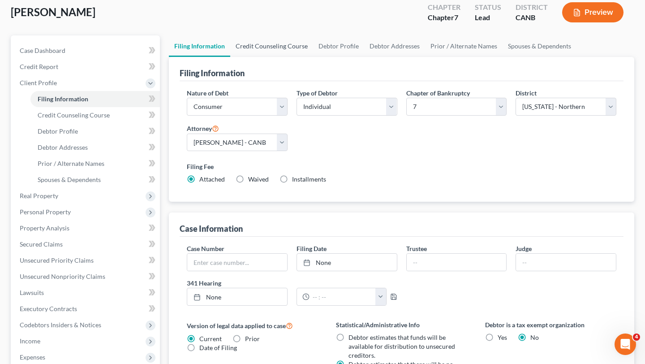
click at [278, 39] on link "Credit Counseling Course" at bounding box center [271, 45] width 83 height 21
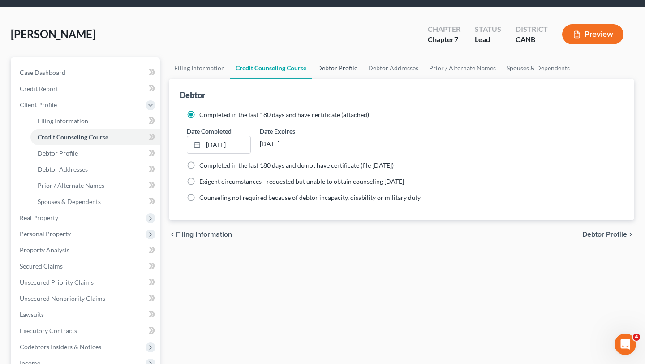
click at [337, 73] on link "Debtor Profile" at bounding box center [337, 67] width 51 height 21
select select "2"
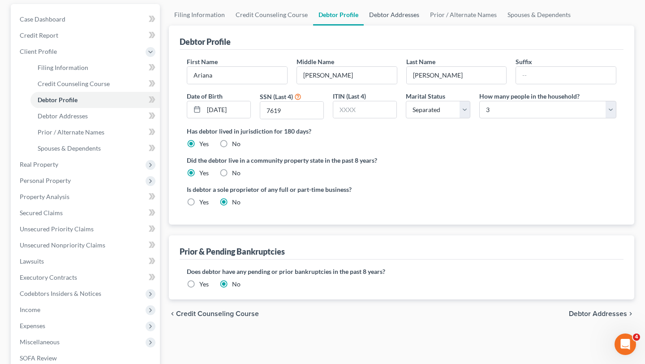
click at [383, 22] on link "Debtor Addresses" at bounding box center [394, 14] width 61 height 21
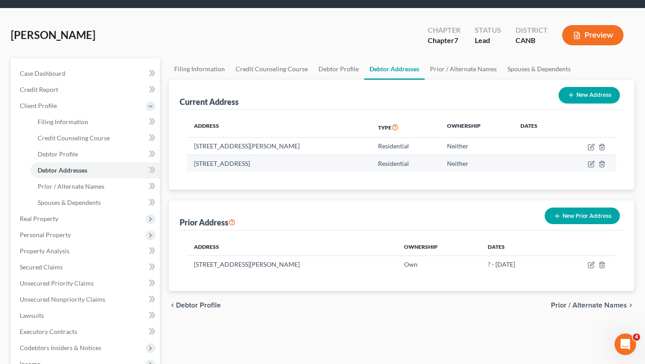
scroll to position [39, 0]
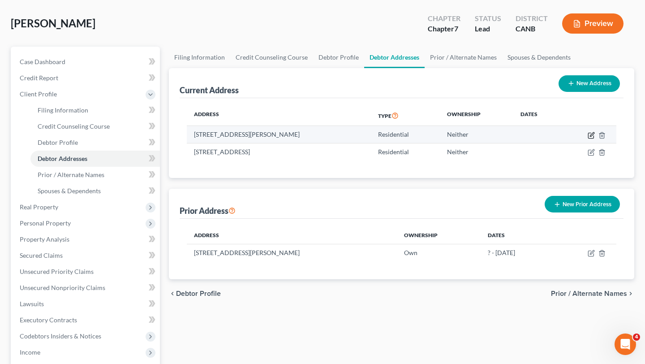
click at [592, 132] on icon "button" at bounding box center [590, 135] width 7 height 7
select select "4"
select select "47"
select select "0"
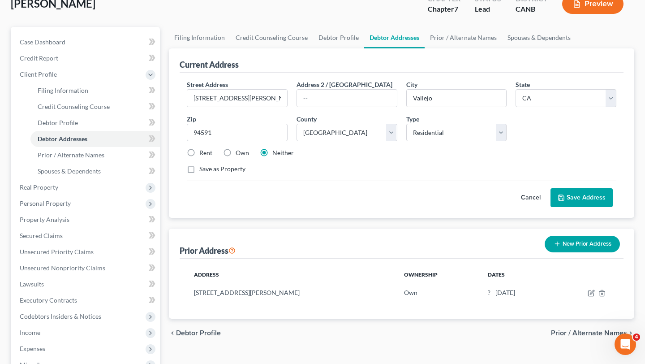
scroll to position [60, 0]
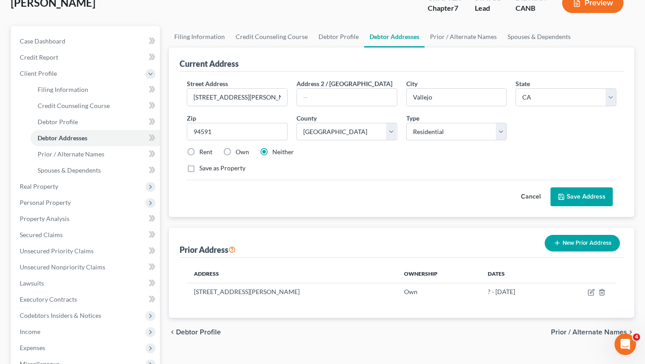
drag, startPoint x: 234, startPoint y: 153, endPoint x: 272, endPoint y: 153, distance: 38.1
click at [236, 153] on label "Own" at bounding box center [242, 151] width 13 height 9
click at [239, 153] on input "Own" at bounding box center [242, 150] width 6 height 6
radio input "true"
click at [587, 207] on div "Street Address * 1209 Hale St Address 2 / PO Box City * Vallejo State * State A…" at bounding box center [402, 144] width 444 height 145
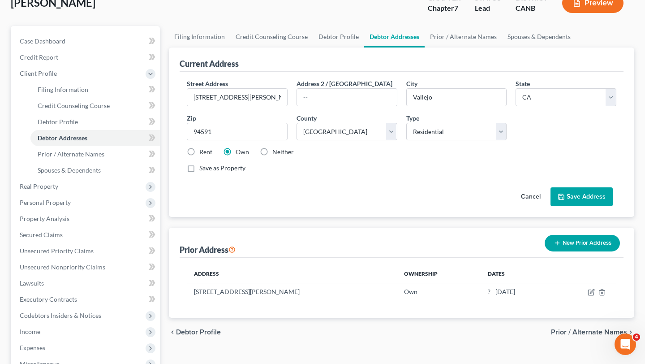
click at [587, 203] on button "Save Address" at bounding box center [581, 196] width 62 height 19
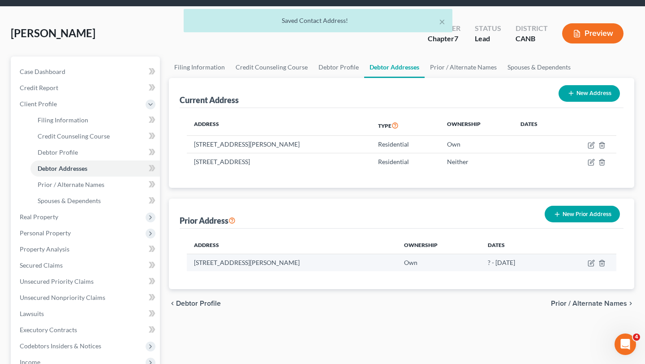
scroll to position [29, 0]
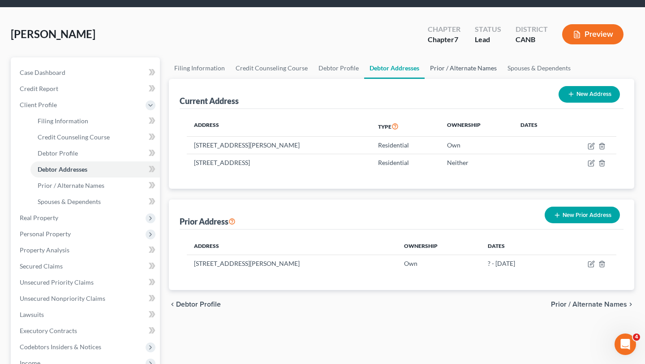
click at [465, 69] on link "Prior / Alternate Names" at bounding box center [462, 67] width 77 height 21
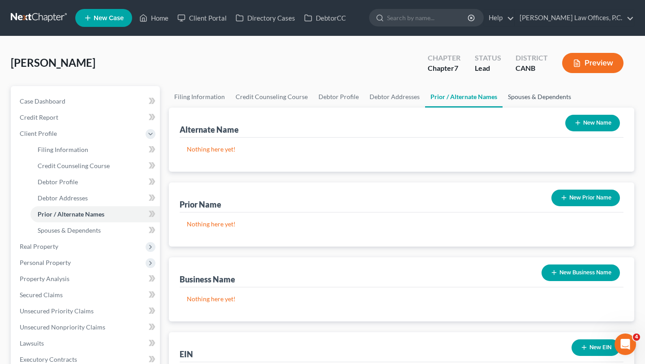
click at [517, 90] on link "Spouses & Dependents" at bounding box center [539, 96] width 74 height 21
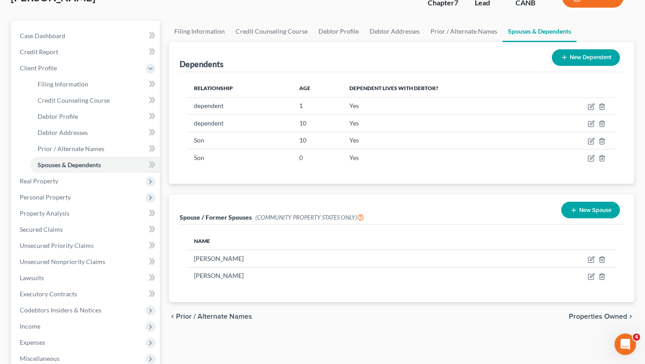
scroll to position [89, 0]
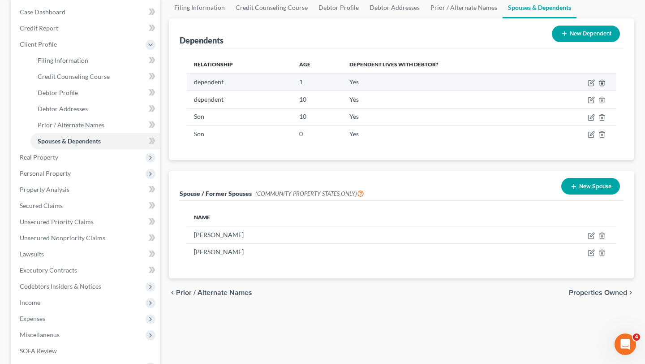
click at [600, 82] on icon "button" at bounding box center [602, 83] width 4 height 6
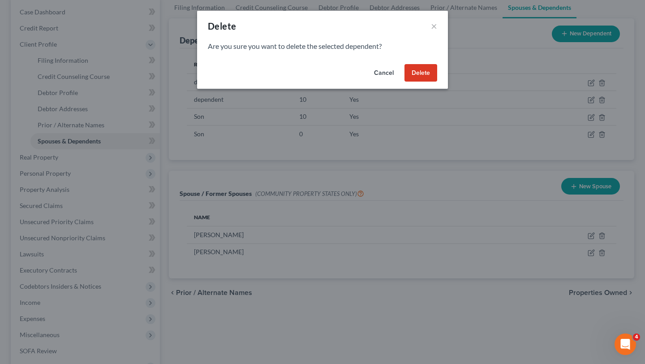
click at [437, 75] on button "Delete" at bounding box center [420, 73] width 33 height 18
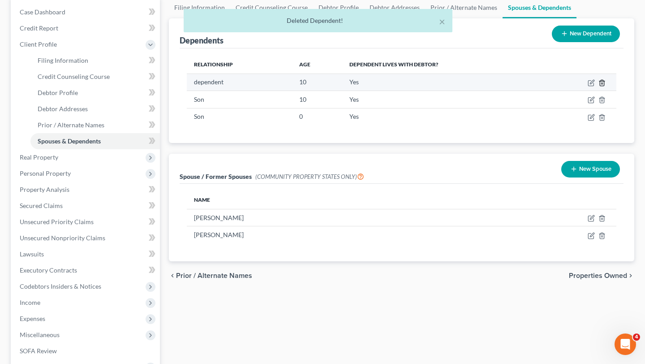
click at [602, 84] on line "button" at bounding box center [602, 83] width 0 height 2
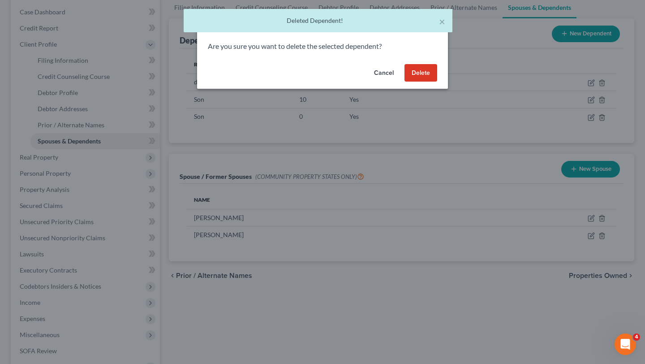
click at [415, 72] on button "Delete" at bounding box center [420, 73] width 33 height 18
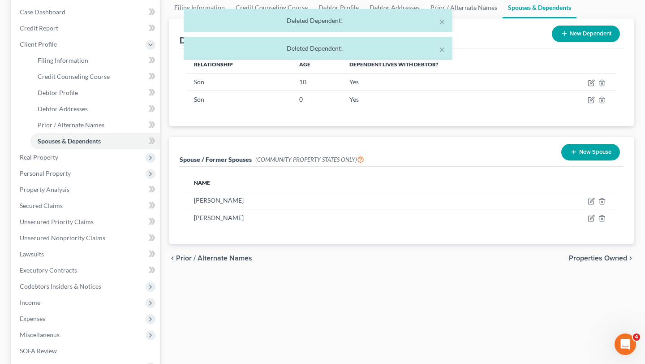
click at [377, 128] on div "Dependents New Dependent Relationship Age Dependent lives with debtor? Son 10 Y…" at bounding box center [401, 131] width 474 height 226
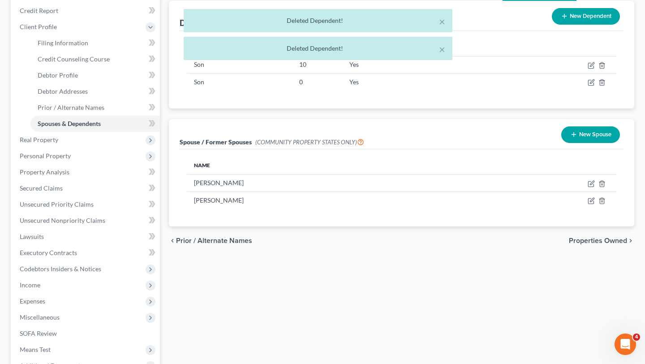
scroll to position [107, 0]
click at [438, 46] on div "Deleted Dependent!" at bounding box center [318, 48] width 254 height 9
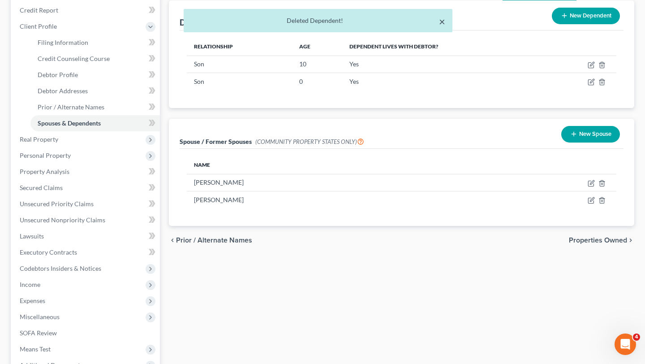
click at [441, 18] on button "×" at bounding box center [442, 21] width 6 height 11
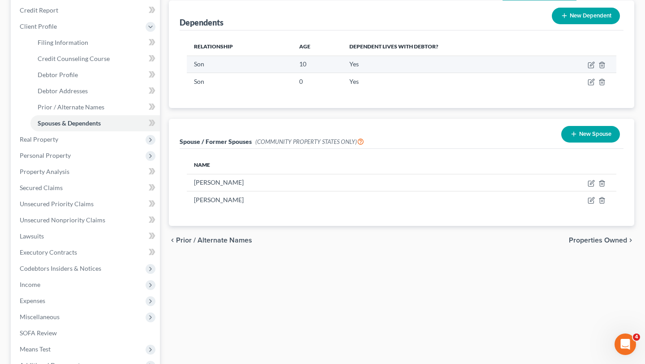
scroll to position [0, 0]
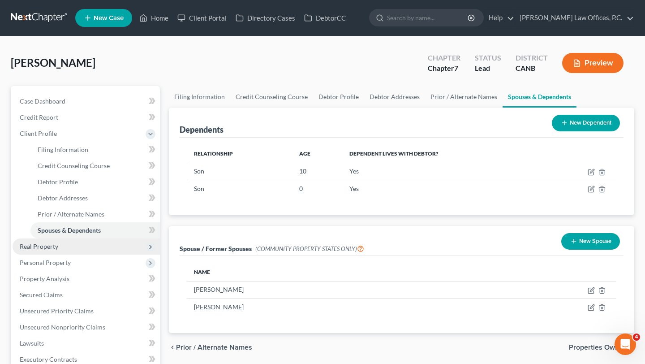
click at [52, 250] on span "Real Property" at bounding box center [86, 246] width 147 height 16
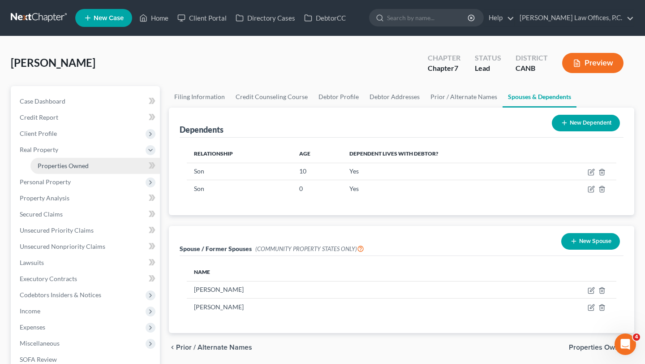
click at [77, 167] on span "Properties Owned" at bounding box center [63, 166] width 51 height 8
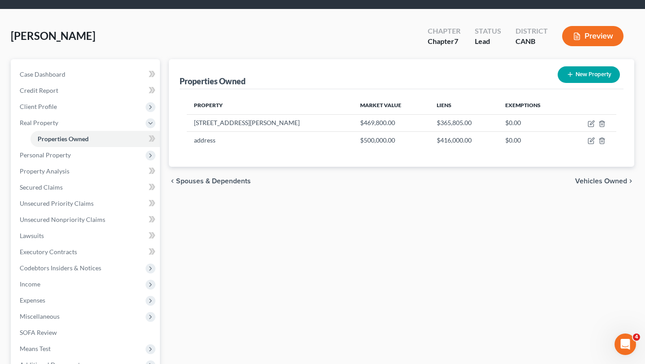
scroll to position [28, 0]
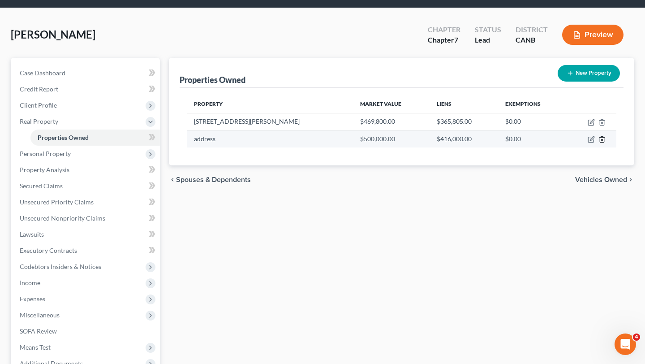
click at [601, 139] on icon "button" at bounding box center [601, 139] width 7 height 7
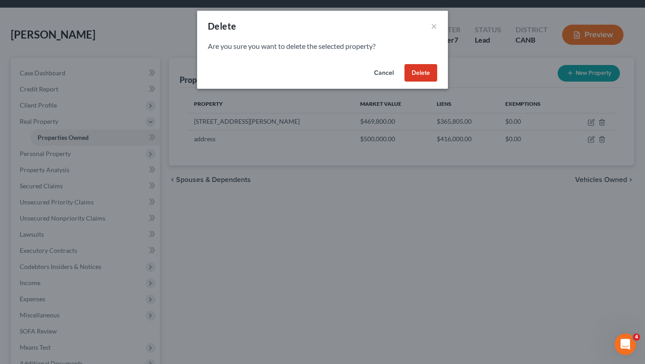
click at [416, 73] on button "Delete" at bounding box center [420, 73] width 33 height 18
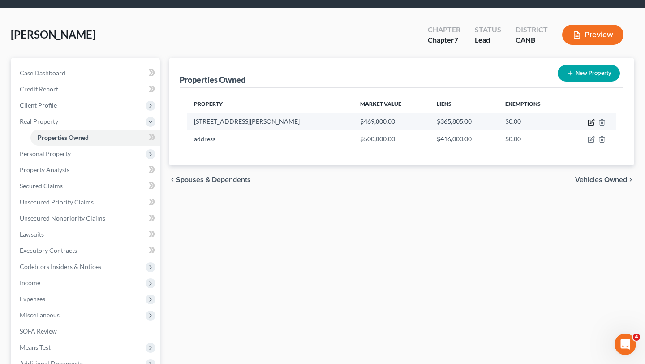
click at [590, 123] on icon "button" at bounding box center [592, 121] width 4 height 4
select select "4"
select select "0"
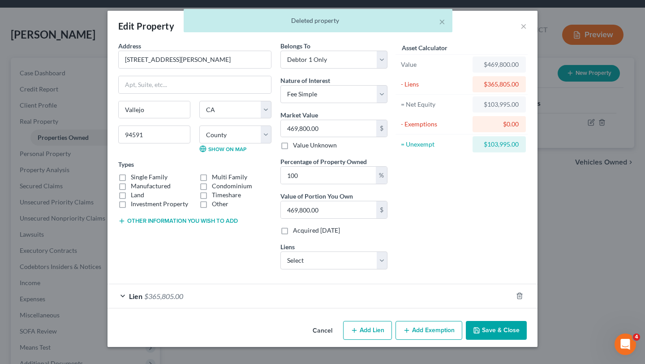
click at [434, 338] on button "Add Exemption" at bounding box center [428, 330] width 67 height 19
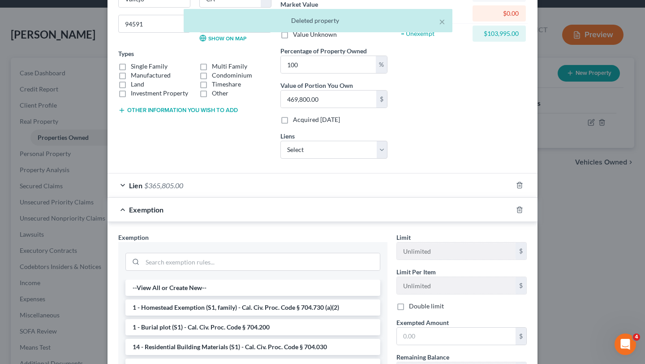
scroll to position [122, 0]
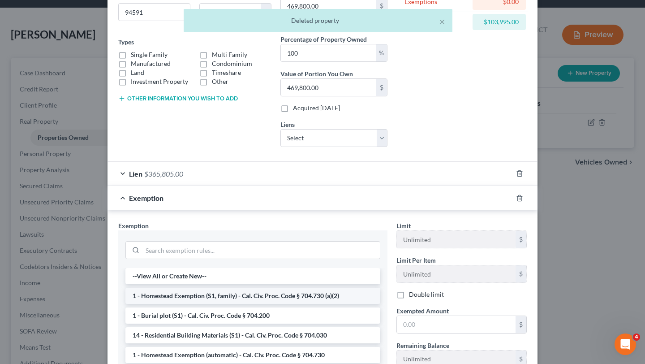
click at [276, 296] on li "1 - Homestead Exemption (S1, family) - Cal. Civ. Proc. Code § 704.730 (a)(2)" at bounding box center [252, 295] width 255 height 16
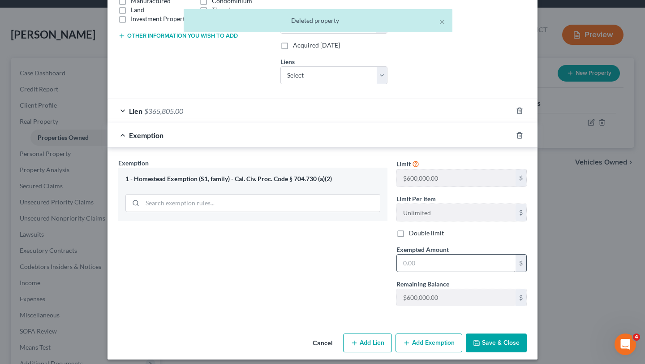
scroll to position [191, 0]
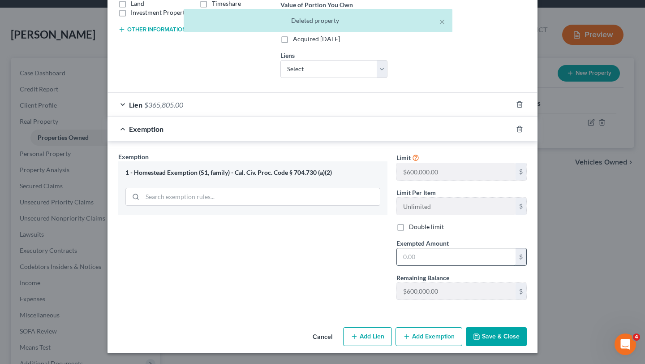
click at [455, 257] on input "text" at bounding box center [456, 256] width 119 height 17
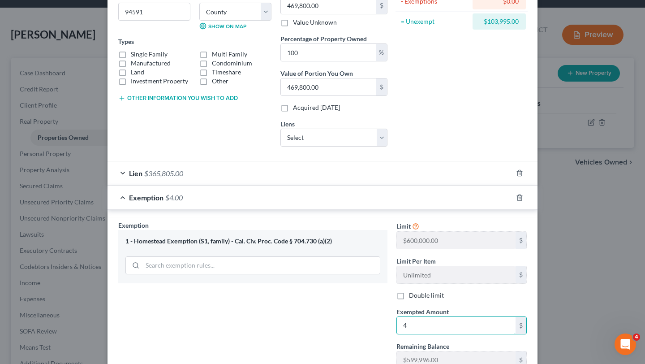
scroll to position [124, 0]
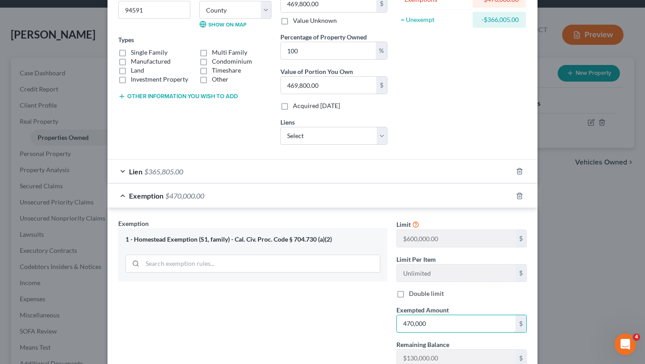
type input "470,000"
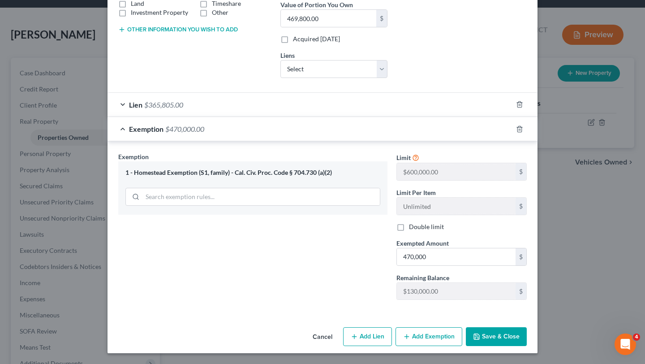
click at [489, 337] on button "Save & Close" at bounding box center [496, 336] width 61 height 19
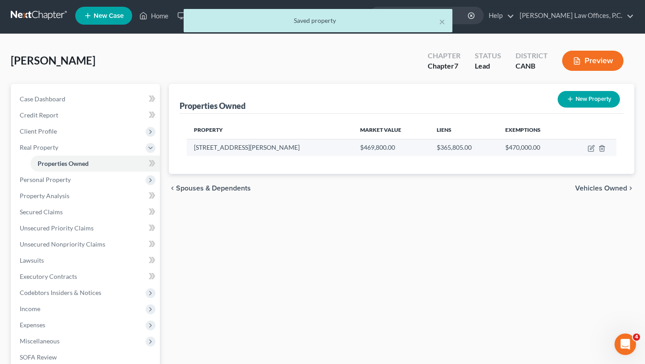
scroll to position [0, 0]
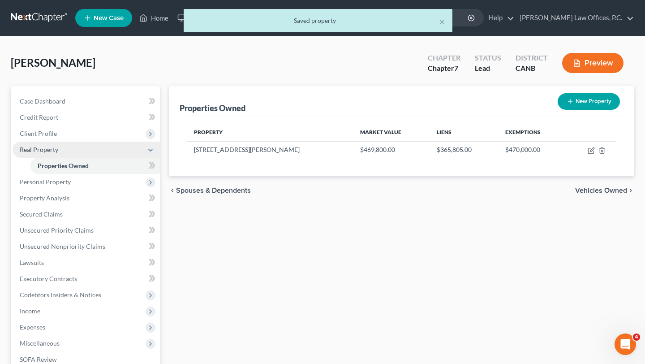
click at [88, 151] on span "Real Property" at bounding box center [86, 149] width 147 height 16
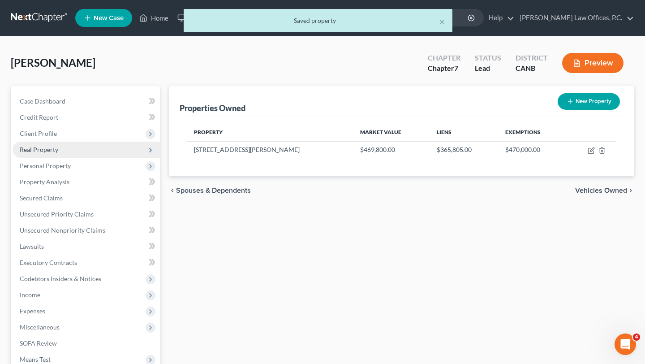
click at [88, 147] on span "Real Property" at bounding box center [86, 149] width 147 height 16
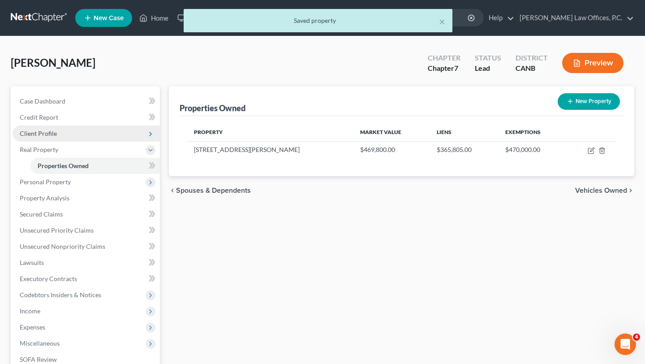
click at [76, 137] on span "Client Profile" at bounding box center [86, 133] width 147 height 16
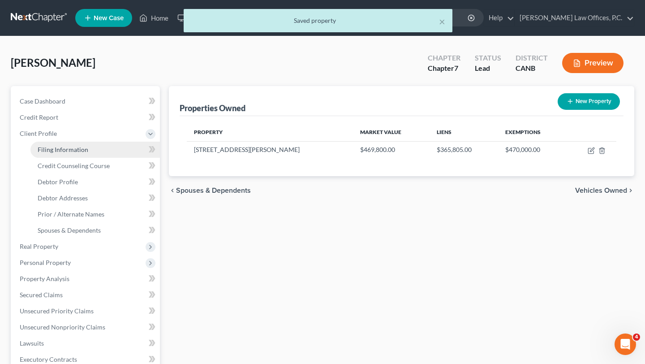
click at [77, 147] on span "Filing Information" at bounding box center [63, 150] width 51 height 8
select select "1"
select select "0"
select select "9"
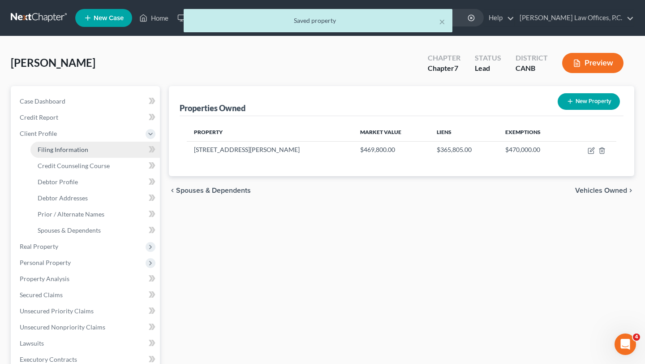
select select "0"
select select "4"
select select "1"
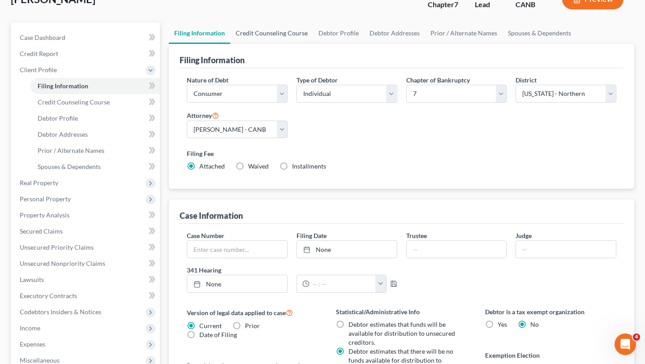
click at [255, 32] on link "Credit Counseling Course" at bounding box center [271, 32] width 83 height 21
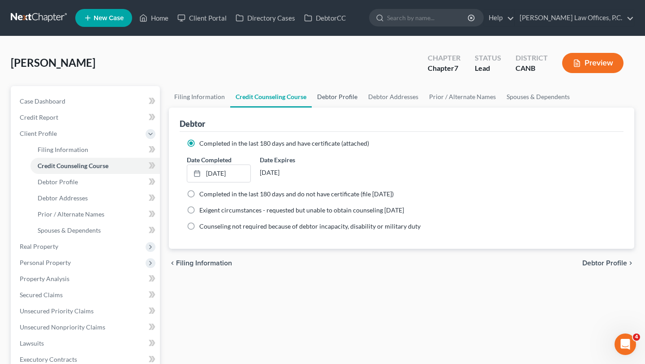
click at [329, 105] on link "Debtor Profile" at bounding box center [337, 96] width 51 height 21
select select "2"
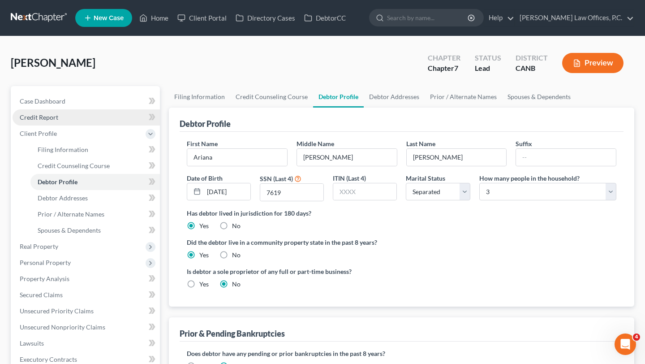
click at [56, 123] on link "Credit Report" at bounding box center [86, 117] width 147 height 16
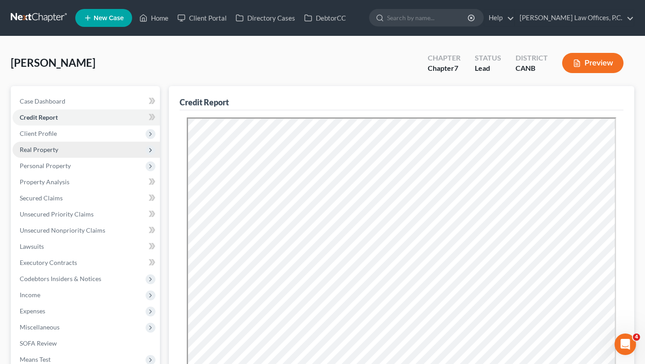
click at [64, 149] on span "Real Property" at bounding box center [86, 149] width 147 height 16
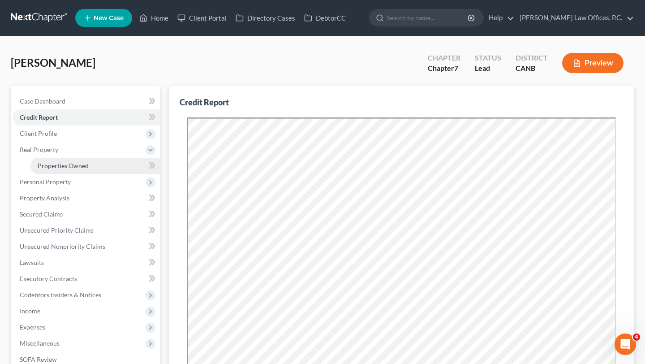
click at [62, 170] on link "Properties Owned" at bounding box center [94, 166] width 129 height 16
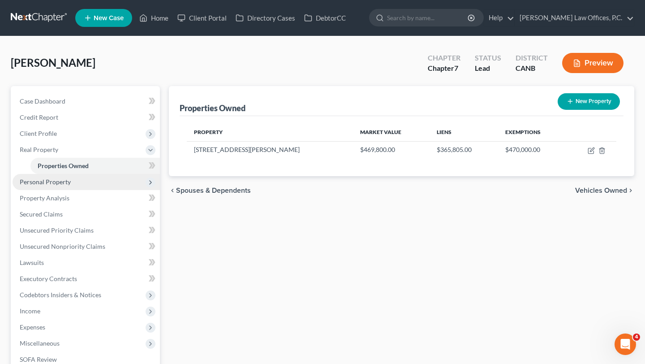
click at [60, 183] on span "Personal Property" at bounding box center [45, 182] width 51 height 8
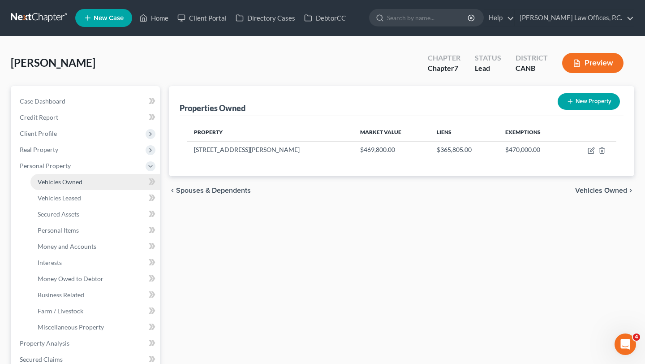
click at [60, 183] on span "Vehicles Owned" at bounding box center [60, 182] width 45 height 8
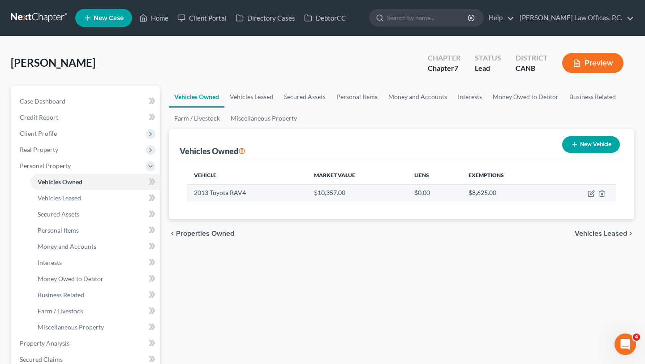
click at [597, 193] on td at bounding box center [583, 192] width 65 height 17
click at [592, 193] on icon "button" at bounding box center [590, 193] width 7 height 7
select select "0"
select select "13"
select select "2"
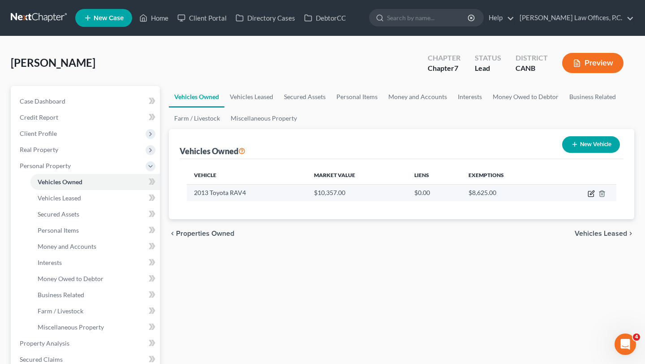
select select "0"
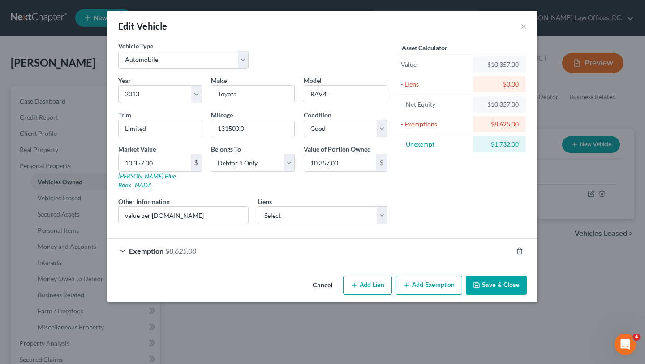
click at [403, 247] on div "Exemption $8,625.00" at bounding box center [309, 251] width 405 height 24
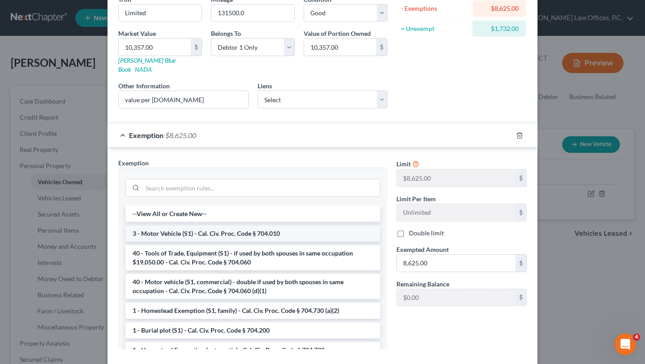
click at [248, 228] on li "3 - Motor Vehicle (S1) - Cal. Civ. Proc. Code § 704.010" at bounding box center [252, 233] width 255 height 16
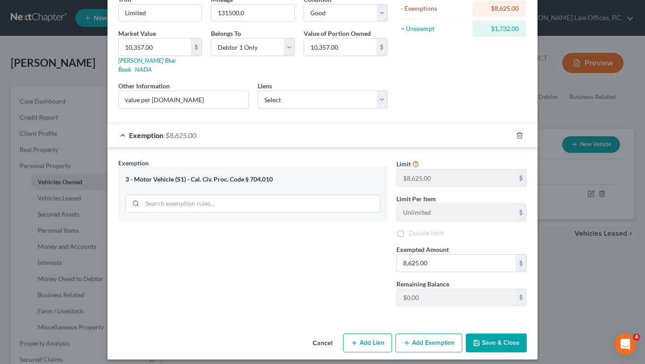
scroll to position [113, 0]
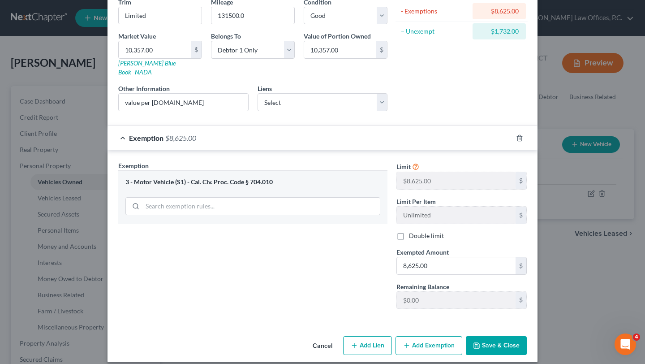
click at [490, 339] on button "Save & Close" at bounding box center [496, 345] width 61 height 19
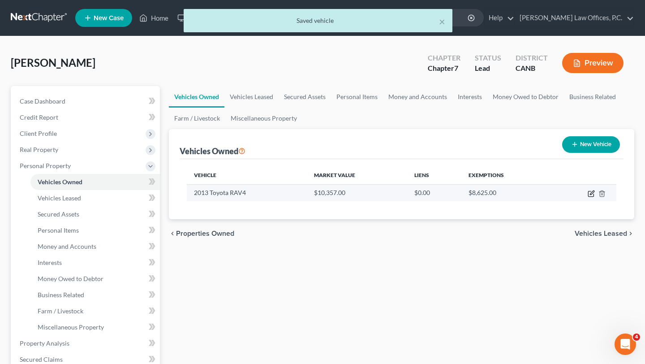
click at [591, 194] on icon "button" at bounding box center [590, 193] width 7 height 7
select select "0"
select select "13"
select select "2"
select select "0"
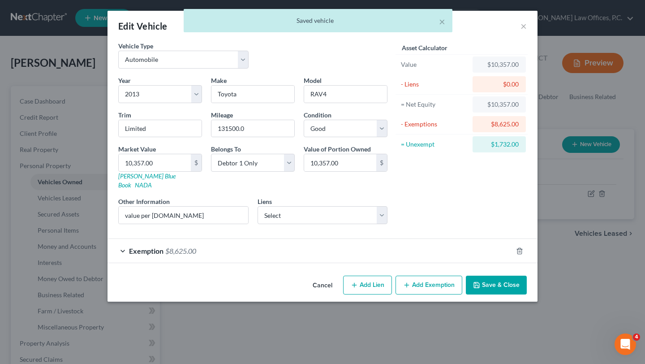
click at [375, 279] on button "Add Lien" at bounding box center [367, 284] width 49 height 19
select select "0"
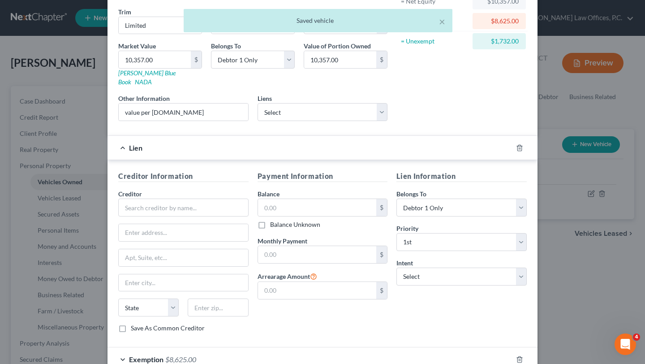
scroll to position [120, 0]
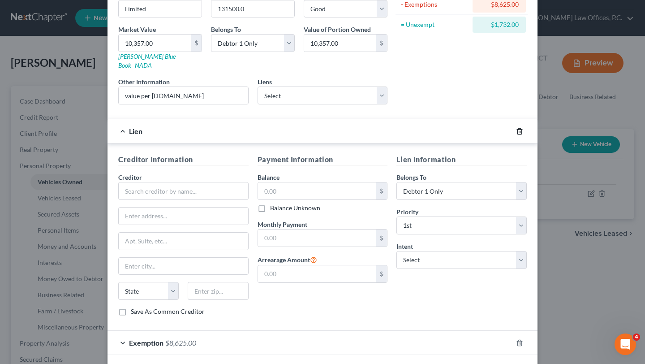
click at [517, 128] on icon "button" at bounding box center [519, 131] width 4 height 6
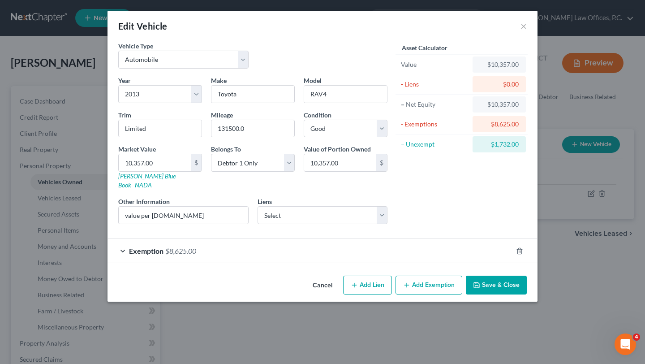
scroll to position [0, 0]
click at [305, 206] on select "Select mortgage - $416,000.00 Launch Servicing/Sunpo - $98,839.00 Nr/Sms/Cal - …" at bounding box center [322, 215] width 130 height 18
click at [483, 283] on button "Save & Close" at bounding box center [496, 284] width 61 height 19
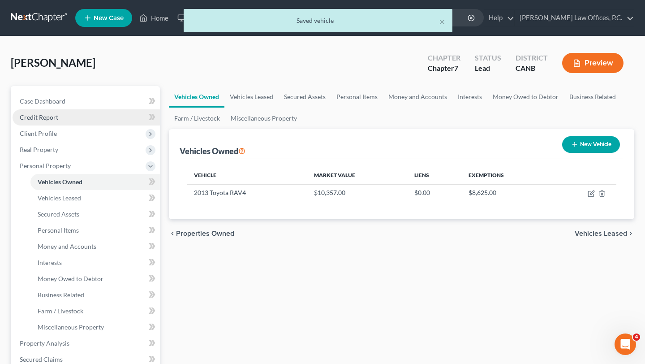
click at [99, 117] on link "Credit Report" at bounding box center [86, 117] width 147 height 16
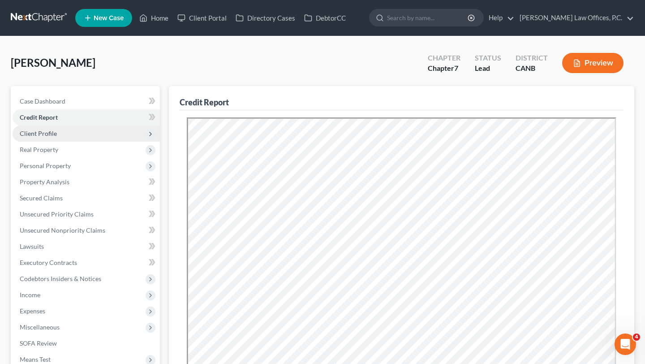
click at [69, 132] on span "Client Profile" at bounding box center [86, 133] width 147 height 16
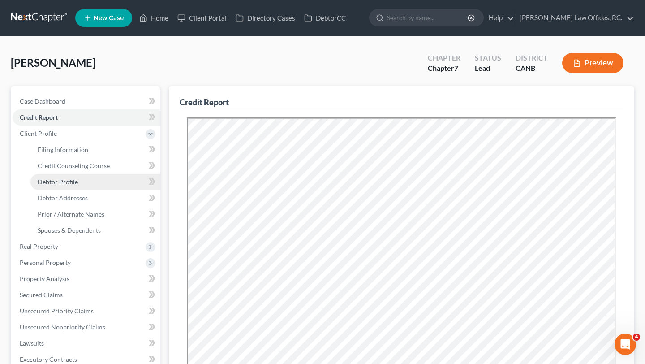
click at [76, 184] on span "Debtor Profile" at bounding box center [58, 182] width 40 height 8
select select "2"
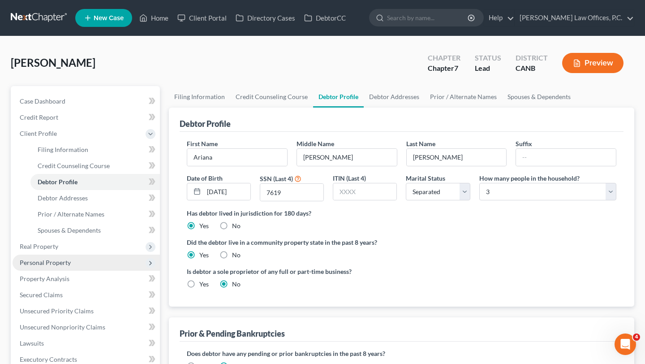
click at [35, 263] on span "Personal Property" at bounding box center [45, 262] width 51 height 8
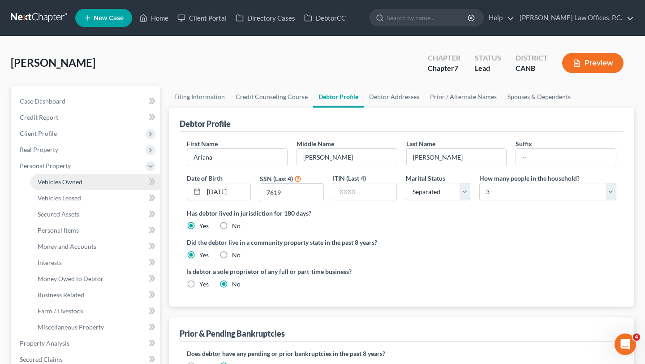
click at [89, 174] on link "Vehicles Owned" at bounding box center [94, 182] width 129 height 16
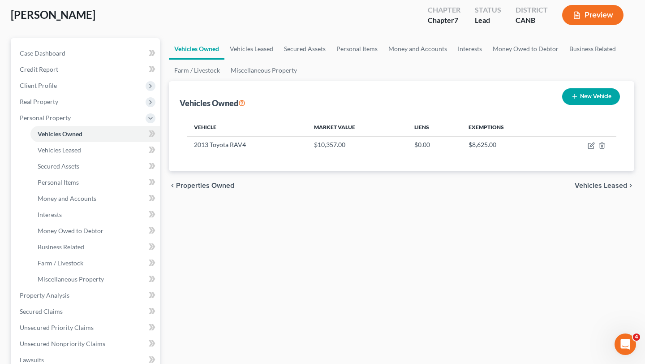
scroll to position [53, 0]
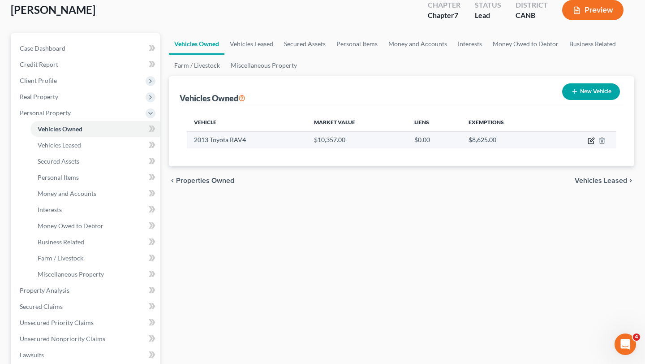
click at [589, 141] on icon "button" at bounding box center [590, 140] width 7 height 7
select select "0"
select select "13"
select select "2"
select select "0"
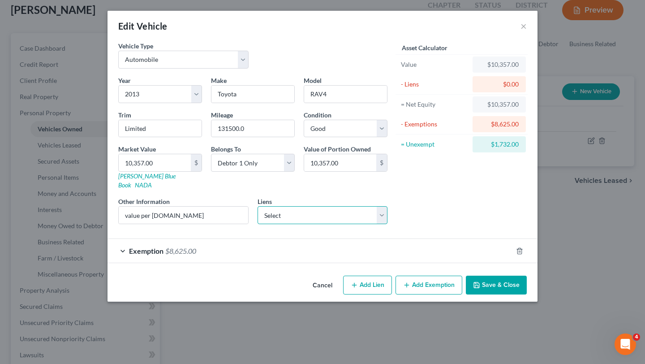
click at [382, 210] on select "Select mortgage - $416,000.00 Launch Servicing/Sunpo - $98,839.00 Nr/Sms/Cal - …" at bounding box center [322, 215] width 130 height 18
drag, startPoint x: 480, startPoint y: 146, endPoint x: 509, endPoint y: 148, distance: 29.1
click at [509, 148] on div "$1,732.00" at bounding box center [499, 144] width 39 height 9
click at [377, 250] on div "Exemption $8,625.00" at bounding box center [309, 251] width 405 height 24
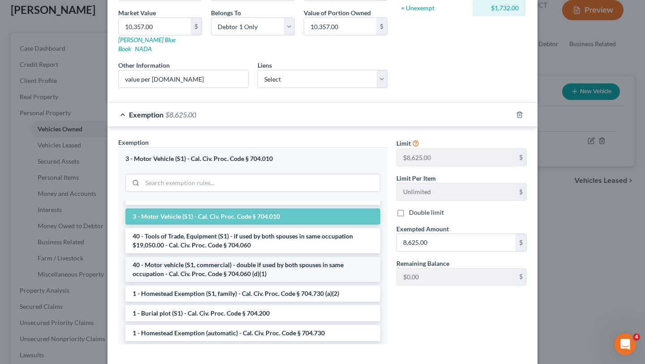
scroll to position [0, 0]
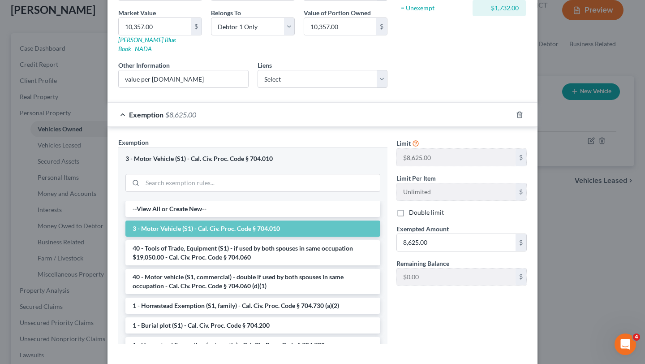
click at [448, 208] on div "Double limit" at bounding box center [461, 212] width 130 height 9
click at [464, 113] on div "Exemption $8,625.00" at bounding box center [309, 115] width 405 height 24
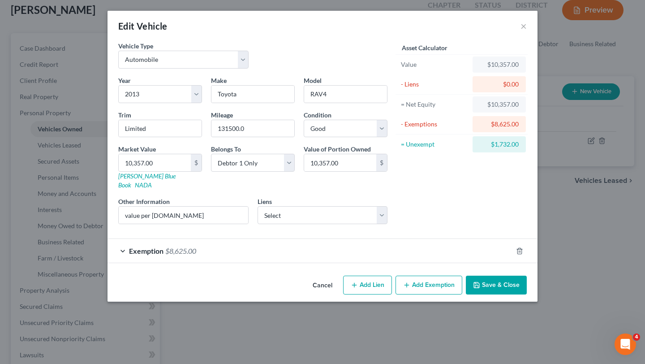
click at [493, 275] on button "Save & Close" at bounding box center [496, 284] width 61 height 19
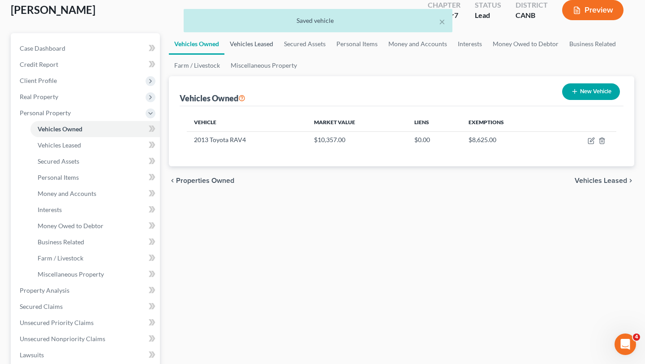
click at [265, 40] on link "Vehicles Leased" at bounding box center [251, 43] width 54 height 21
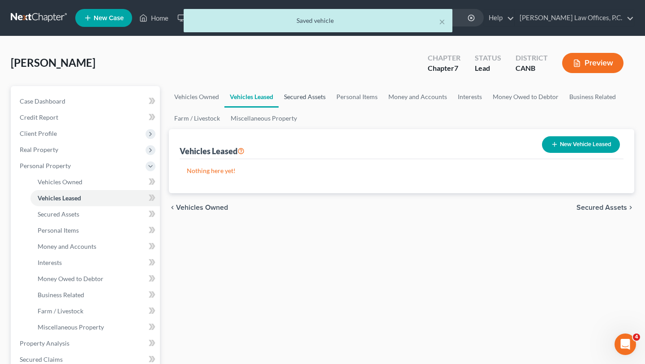
click at [307, 99] on link "Secured Assets" at bounding box center [305, 96] width 52 height 21
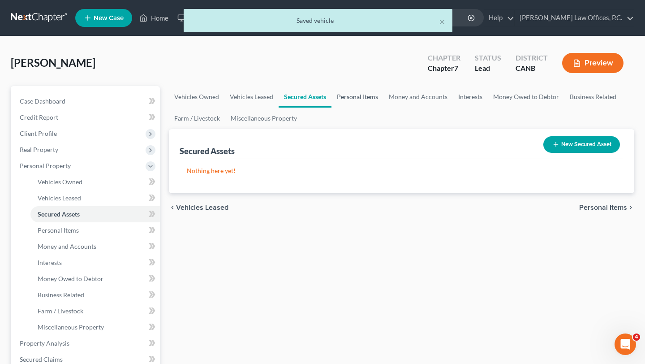
click at [364, 93] on link "Personal Items" at bounding box center [357, 96] width 52 height 21
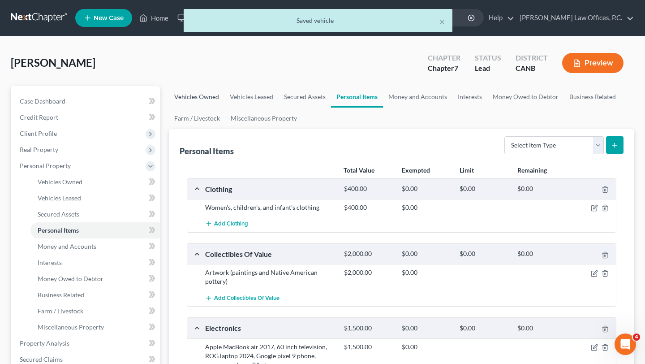
click at [209, 92] on link "Vehicles Owned" at bounding box center [197, 96] width 56 height 21
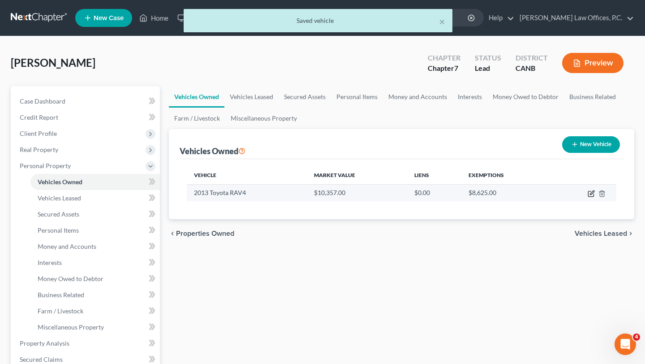
click at [587, 190] on icon "button" at bounding box center [590, 193] width 7 height 7
select select "0"
select select "13"
select select "2"
select select "0"
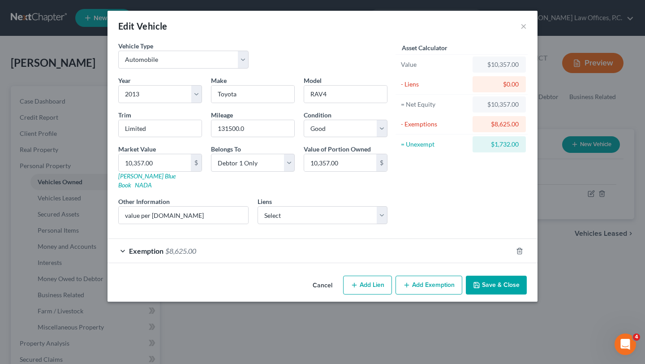
click at [434, 275] on button "Add Exemption" at bounding box center [428, 284] width 67 height 19
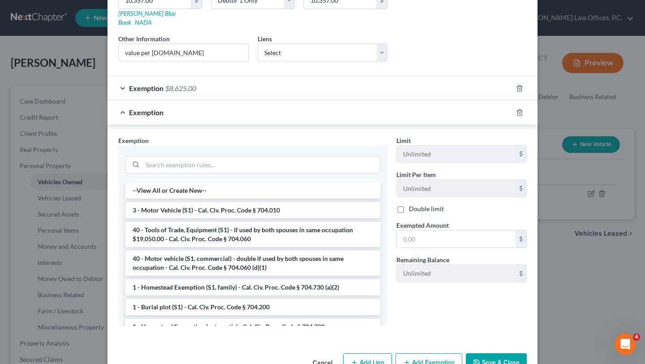
scroll to position [172, 0]
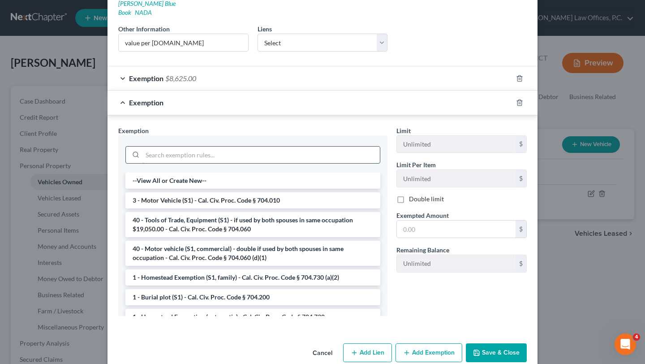
click at [225, 146] on input "search" at bounding box center [260, 154] width 237 height 17
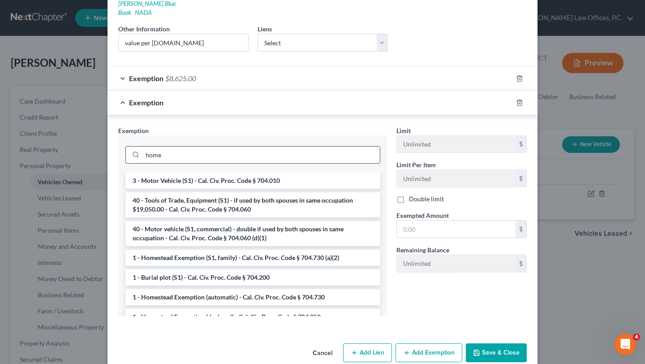
scroll to position [156, 0]
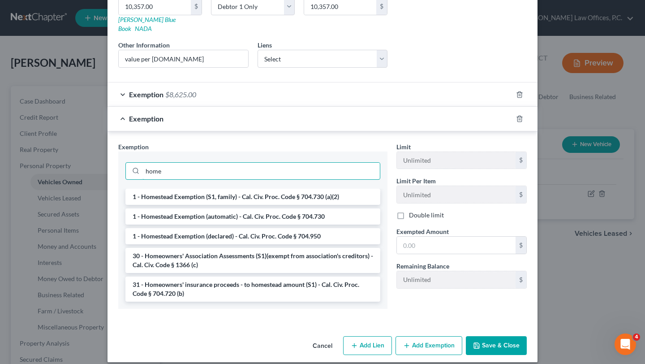
type input "home"
click at [519, 113] on div at bounding box center [524, 118] width 25 height 14
click at [519, 115] on icon "button" at bounding box center [519, 118] width 7 height 7
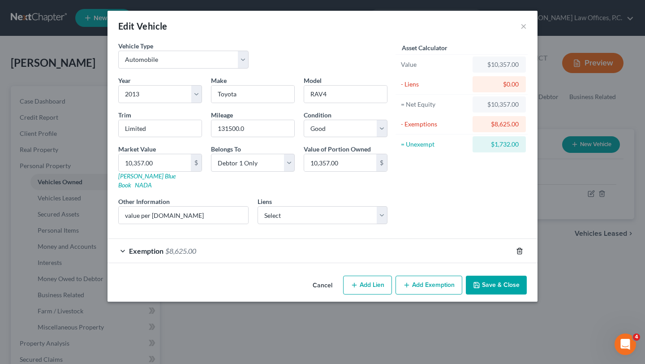
scroll to position [0, 0]
click at [476, 241] on div "Exemption $8,625.00" at bounding box center [309, 251] width 405 height 24
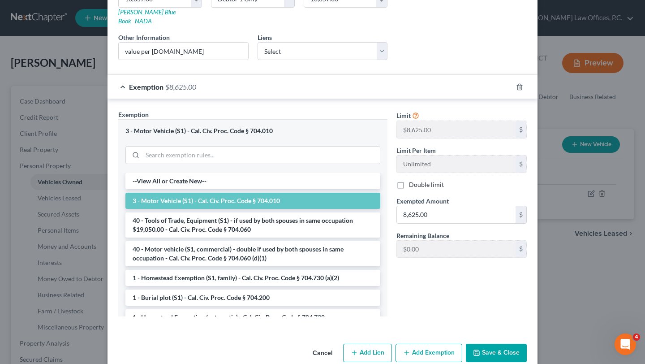
scroll to position [171, 0]
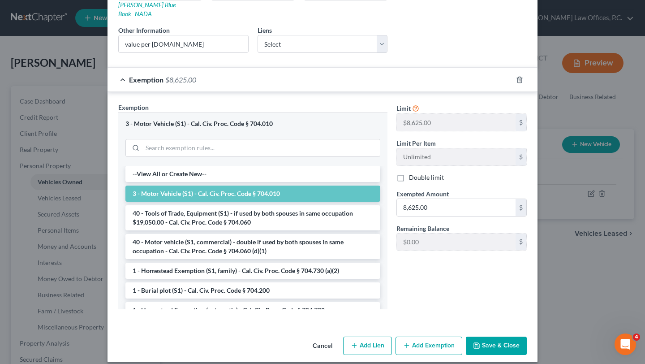
click at [511, 336] on button "Save & Close" at bounding box center [496, 345] width 61 height 19
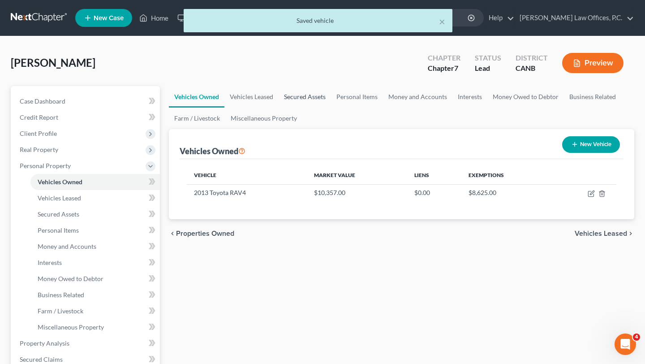
click at [299, 93] on link "Secured Assets" at bounding box center [305, 96] width 52 height 21
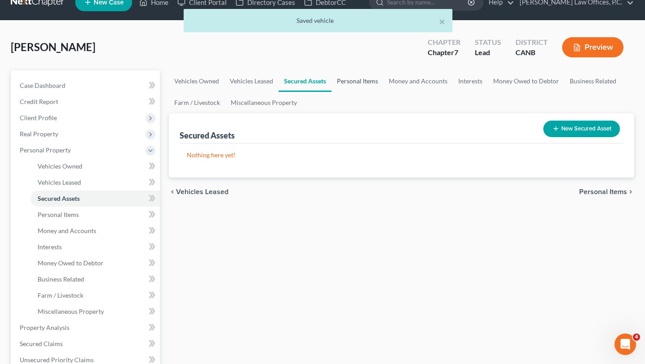
click at [364, 81] on link "Personal Items" at bounding box center [357, 80] width 52 height 21
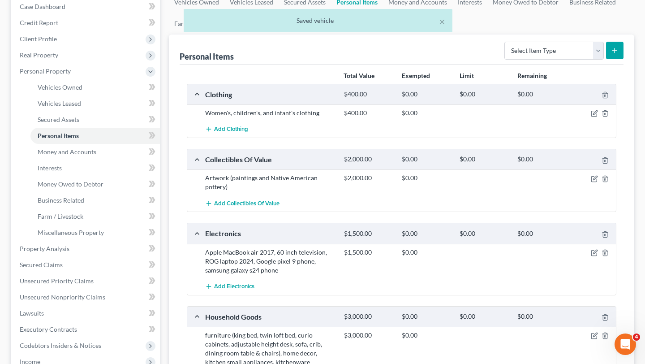
scroll to position [95, 0]
click at [592, 113] on icon "button" at bounding box center [594, 112] width 7 height 7
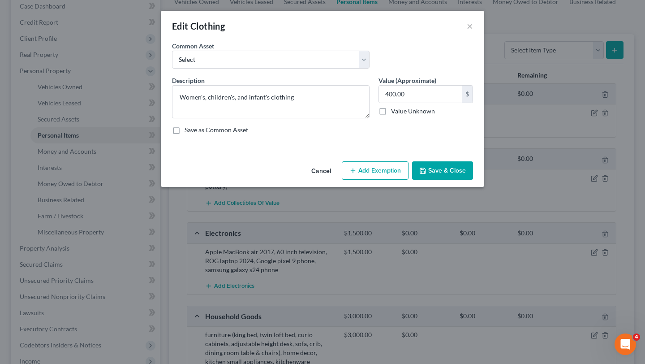
click at [374, 166] on button "Add Exemption" at bounding box center [375, 170] width 67 height 19
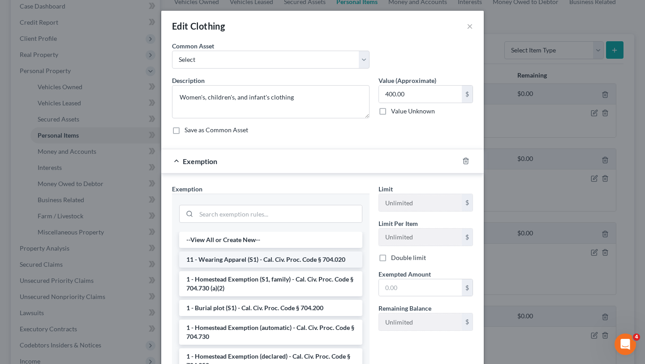
click at [270, 252] on li "11 - Wearing Apparel (S1) - Cal. Civ. Proc. Code § 704.020" at bounding box center [270, 259] width 183 height 16
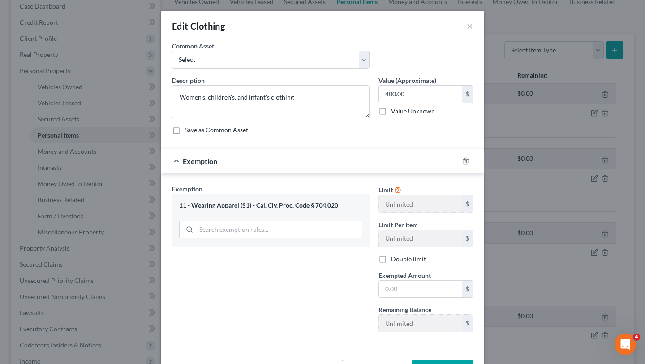
click at [270, 260] on div "Exemption Set must be selected for CA. Exemption * 11 - Wearing Apparel (S1) - …" at bounding box center [270, 261] width 206 height 155
click at [395, 288] on input "text" at bounding box center [420, 288] width 83 height 17
type input "400"
click at [271, 290] on div "Exemption Set must be selected for CA. Exemption * 11 - Wearing Apparel (S1) - …" at bounding box center [270, 261] width 206 height 155
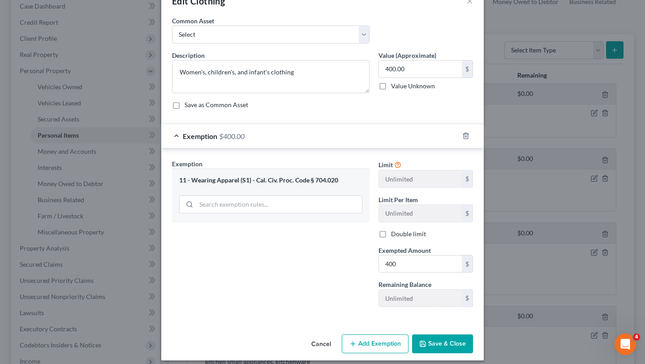
click at [449, 348] on button "Save & Close" at bounding box center [442, 343] width 61 height 19
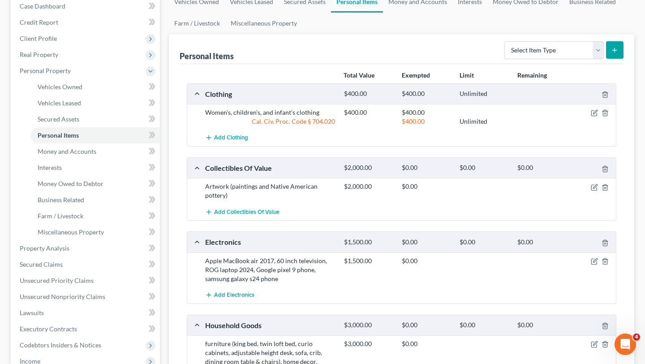
scroll to position [121, 0]
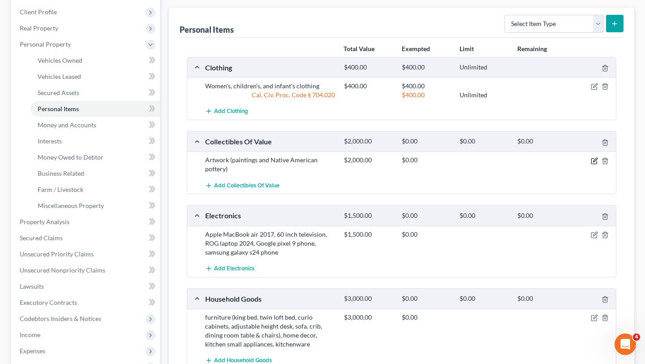
click at [592, 161] on icon "button" at bounding box center [594, 160] width 7 height 7
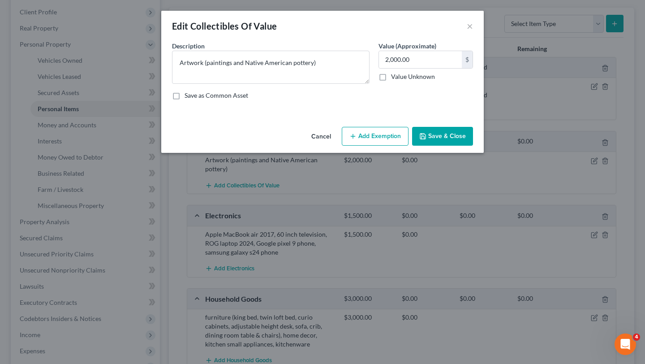
click at [372, 136] on button "Add Exemption" at bounding box center [375, 136] width 67 height 19
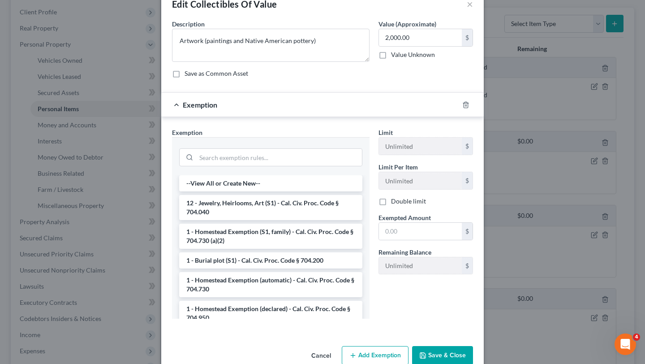
scroll to position [29, 0]
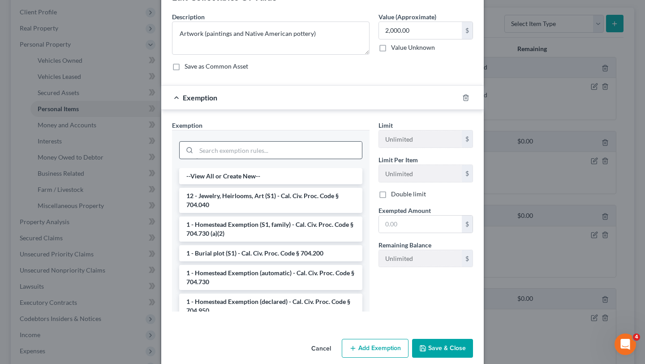
click at [296, 197] on li "12 - Jewelry, Heirlooms, Art (S1) - Cal. Civ. Proc. Code § 704.040" at bounding box center [270, 200] width 183 height 25
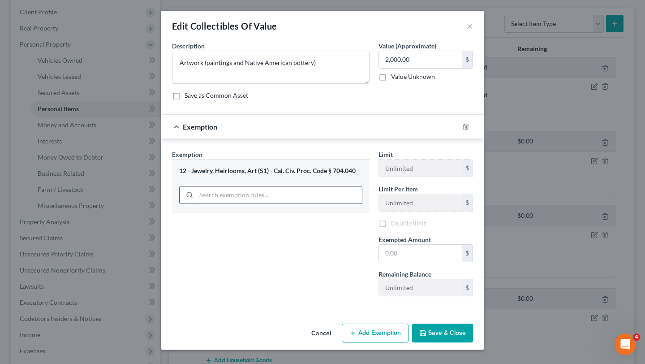
scroll to position [0, 0]
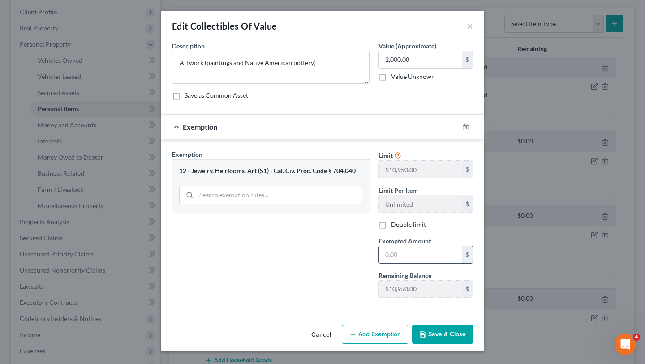
click at [401, 254] on input "text" at bounding box center [420, 254] width 83 height 17
type input "0"
type input "2,000"
click at [315, 260] on div "Exemption Set must be selected for CA. Exemption * 12 - Jewelry, Heirlooms, Art…" at bounding box center [270, 227] width 206 height 155
click at [442, 336] on button "Save & Close" at bounding box center [442, 334] width 61 height 19
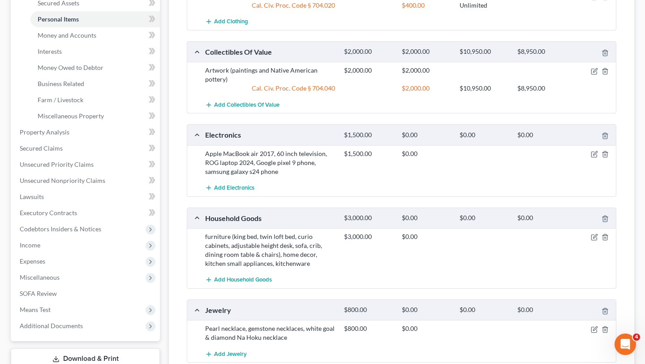
scroll to position [218, 0]
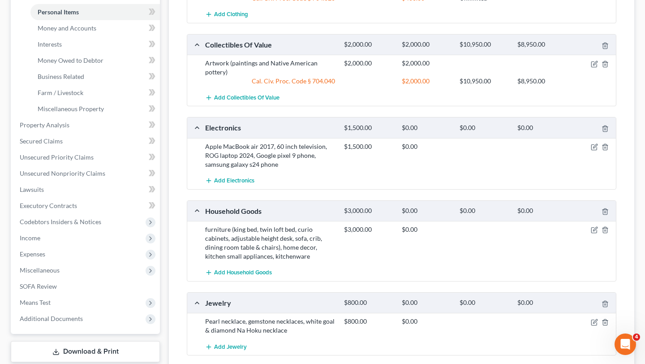
click at [590, 145] on div at bounding box center [593, 146] width 46 height 9
click at [591, 148] on icon "button" at bounding box center [593, 147] width 5 height 5
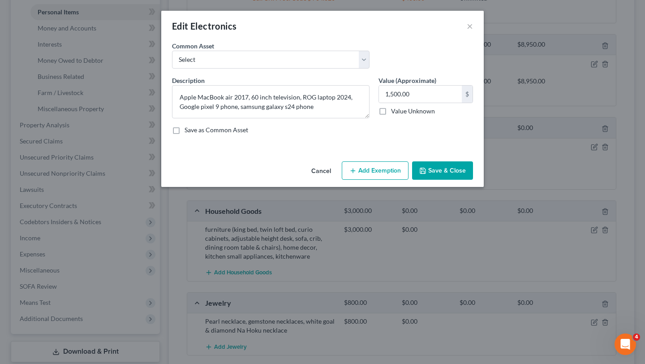
click at [384, 176] on button "Add Exemption" at bounding box center [375, 170] width 67 height 19
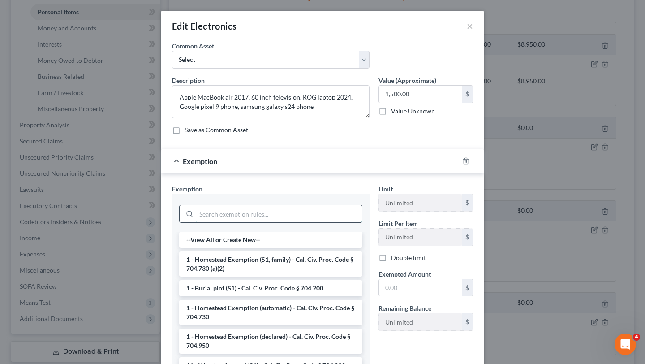
click at [283, 211] on input "search" at bounding box center [279, 213] width 166 height 17
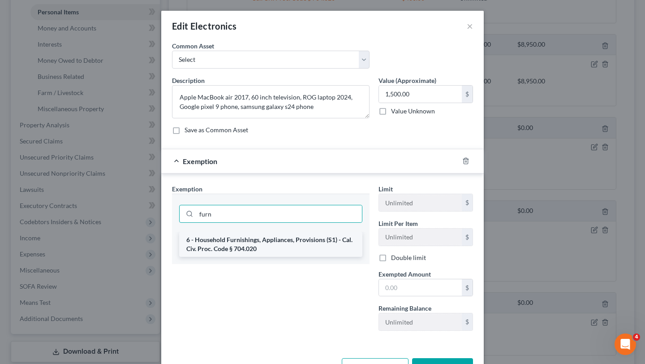
click at [279, 240] on li "6 - Household Furnishings, Appliances, Provisions (S1) - Cal. Civ. Proc. Code §…" at bounding box center [270, 243] width 183 height 25
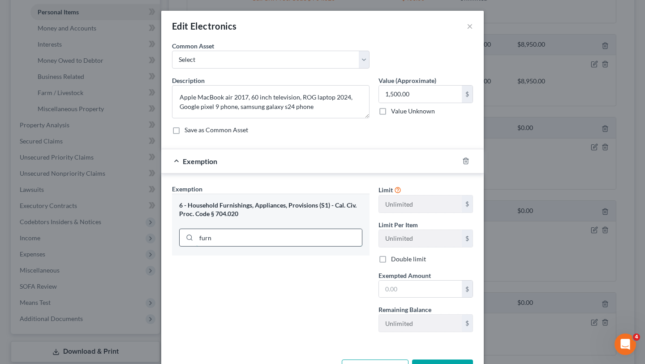
click at [277, 238] on input "furn" at bounding box center [279, 237] width 166 height 17
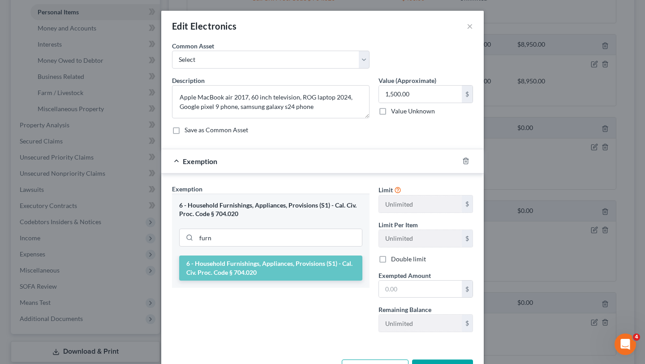
click at [250, 307] on div "Exemption Set must be selected for CA. Exemption * 6 - Household Furnishings, A…" at bounding box center [270, 261] width 206 height 155
click at [266, 235] on input "furn" at bounding box center [279, 237] width 166 height 17
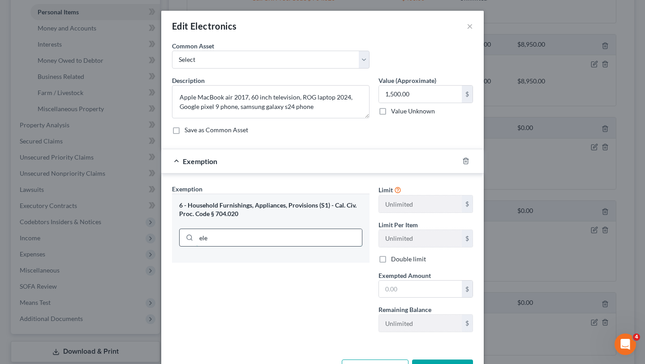
type input "elec"
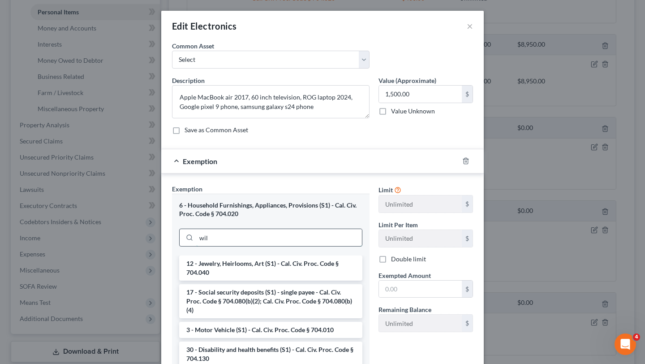
type input "wild"
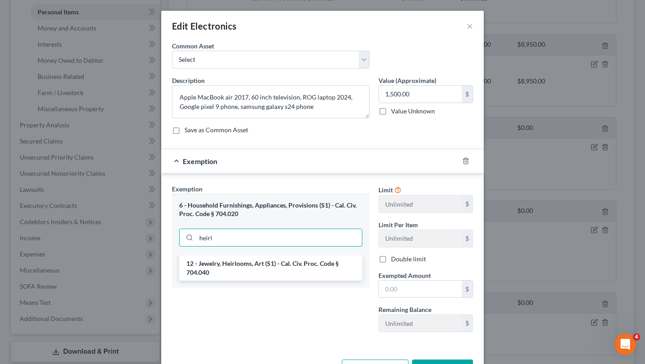
type input "heirlo"
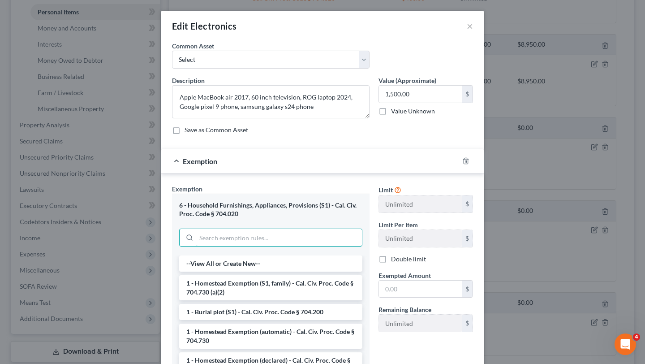
type input "h"
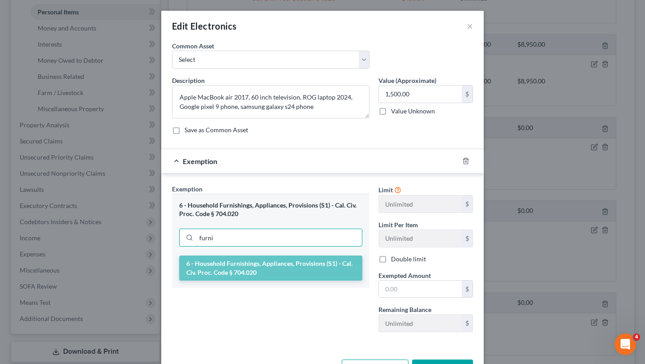
type input "furni"
click at [301, 274] on li "6 - Household Furnishings, Appliances, Provisions (S1) - Cal. Civ. Proc. Code §…" at bounding box center [270, 267] width 183 height 25
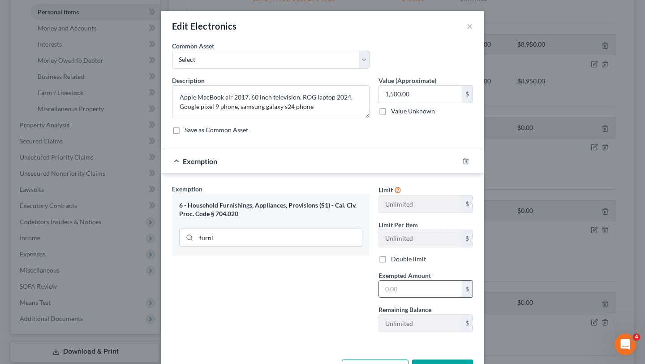
click at [400, 286] on input "text" at bounding box center [420, 288] width 83 height 17
type input "1,500"
click at [329, 295] on div "Exemption Set must be selected for CA. Exemption * 6 - Household Furnishings, A…" at bounding box center [270, 261] width 206 height 155
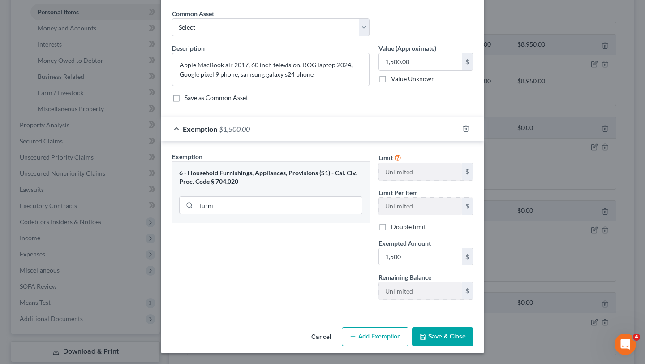
click at [465, 336] on button "Save & Close" at bounding box center [442, 336] width 61 height 19
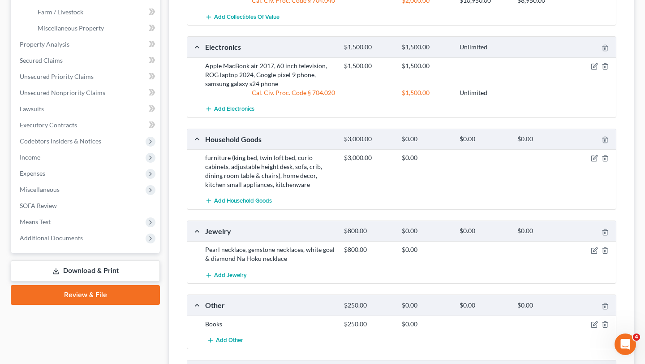
scroll to position [304, 0]
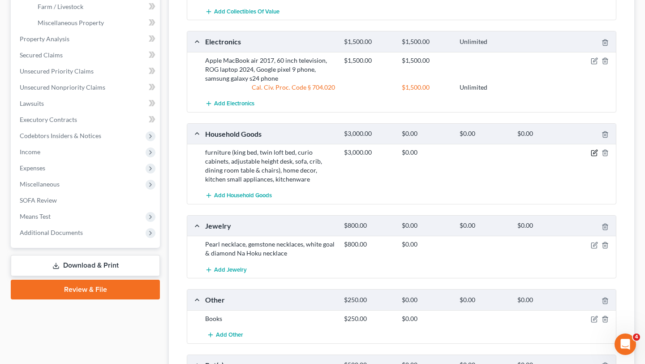
click at [594, 152] on icon "button" at bounding box center [594, 152] width 7 height 7
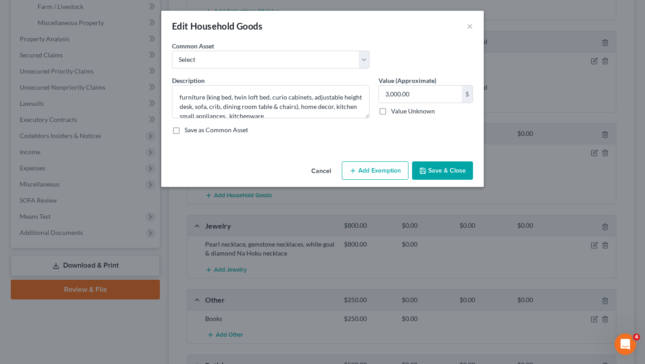
click at [375, 173] on button "Add Exemption" at bounding box center [375, 170] width 67 height 19
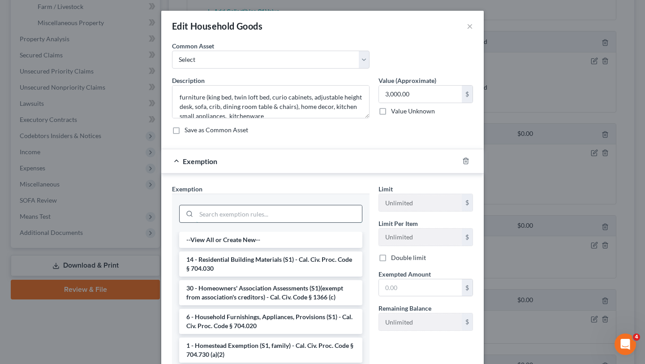
click at [268, 209] on input "search" at bounding box center [279, 213] width 166 height 17
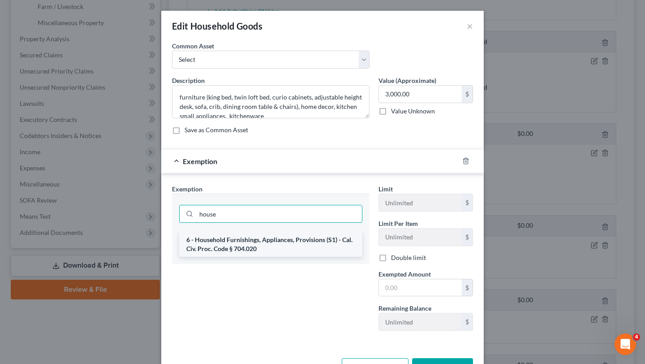
type input "house"
click at [270, 241] on li "6 - Household Furnishings, Appliances, Provisions (S1) - Cal. Civ. Proc. Code §…" at bounding box center [270, 243] width 183 height 25
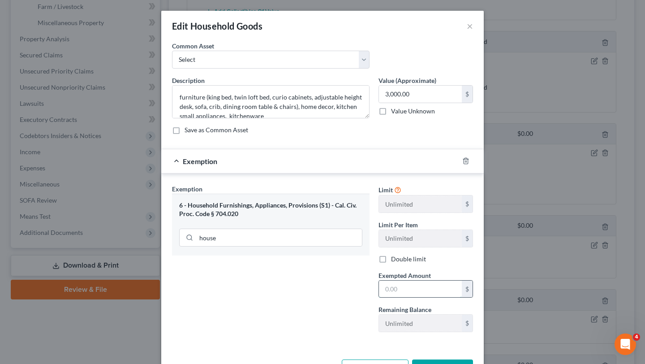
click at [402, 296] on input "text" at bounding box center [420, 288] width 83 height 17
type input "3,000"
click at [317, 314] on div "Exemption Set must be selected for CA. Exemption * 6 - Household Furnishings, A…" at bounding box center [270, 261] width 206 height 155
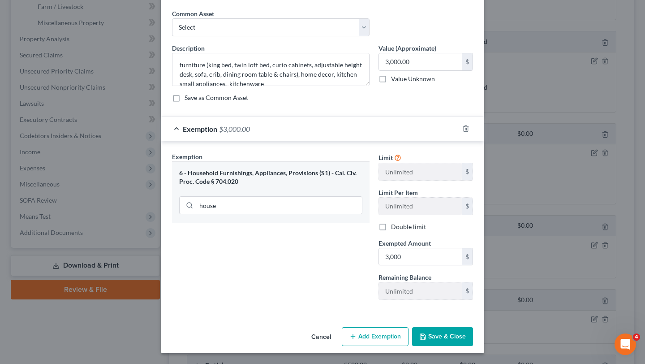
click at [459, 350] on div "Cancel Add Exemption Save & Close" at bounding box center [322, 338] width 322 height 30
click at [455, 337] on button "Save & Close" at bounding box center [442, 336] width 61 height 19
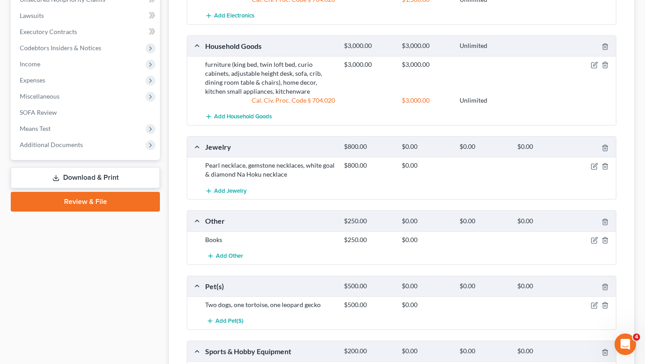
scroll to position [420, 0]
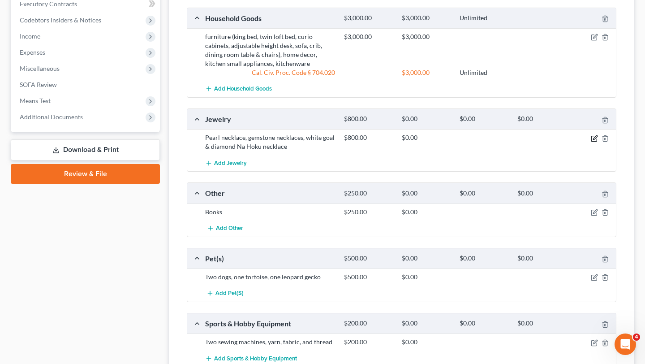
click at [592, 138] on icon "button" at bounding box center [594, 138] width 7 height 7
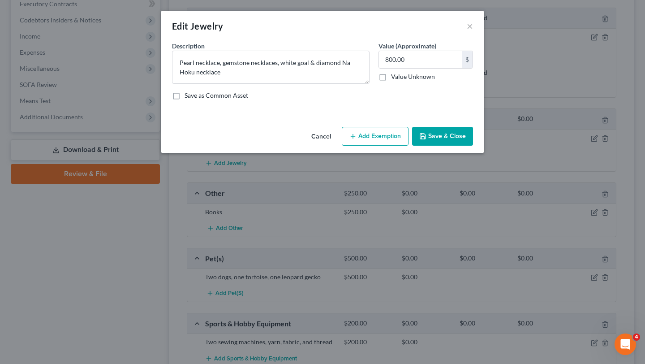
click at [387, 136] on button "Add Exemption" at bounding box center [375, 136] width 67 height 19
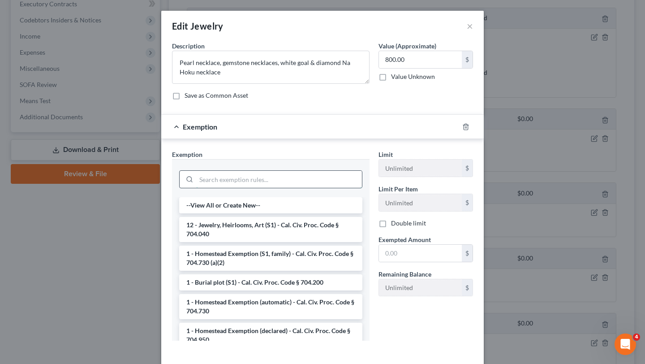
click at [304, 172] on input "search" at bounding box center [279, 179] width 166 height 17
click at [296, 236] on li "12 - Jewelry, Heirlooms, Art (S1) - Cal. Civ. Proc. Code § 704.040" at bounding box center [270, 229] width 183 height 25
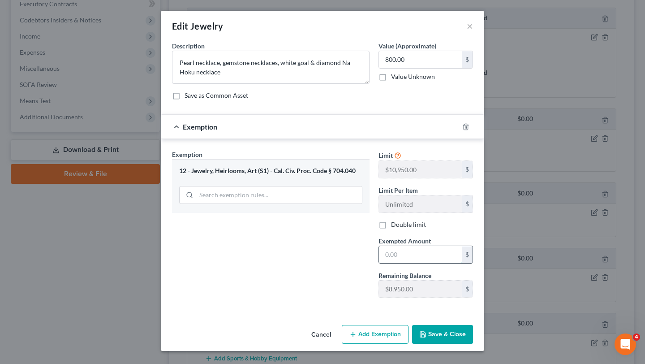
click at [390, 252] on input "text" at bounding box center [420, 254] width 83 height 17
type input "800"
click at [287, 298] on div "Exemption Set must be selected for CA. Exemption * 12 - Jewelry, Heirlooms, Art…" at bounding box center [270, 227] width 206 height 155
click at [437, 329] on button "Save & Close" at bounding box center [442, 334] width 61 height 19
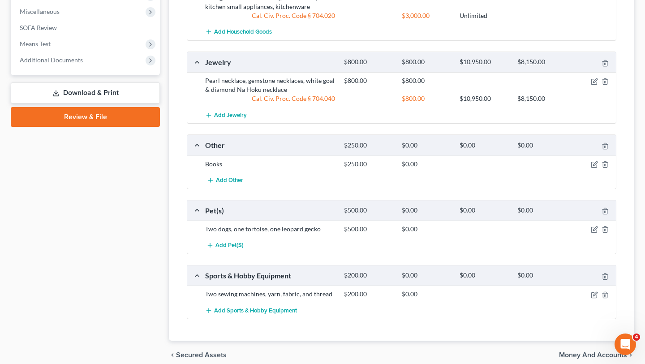
scroll to position [481, 0]
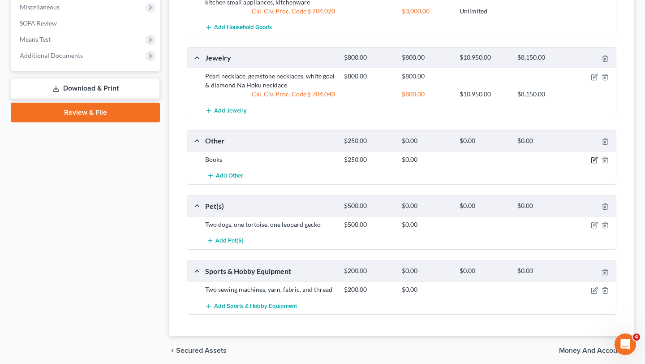
click at [592, 160] on icon "button" at bounding box center [594, 159] width 7 height 7
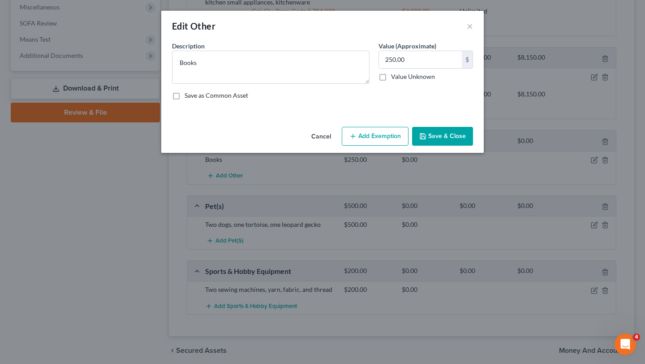
click at [391, 132] on button "Add Exemption" at bounding box center [375, 136] width 67 height 19
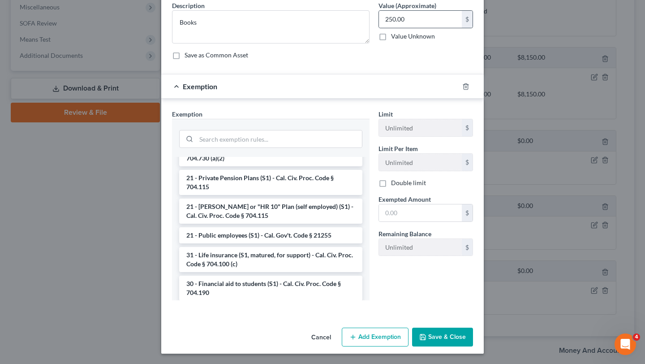
scroll to position [0, 0]
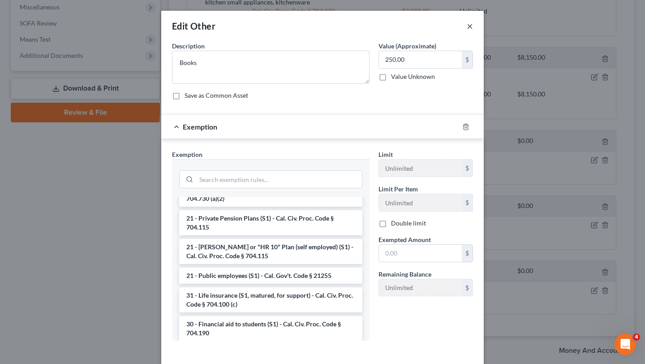
click at [469, 24] on button "×" at bounding box center [470, 26] width 6 height 11
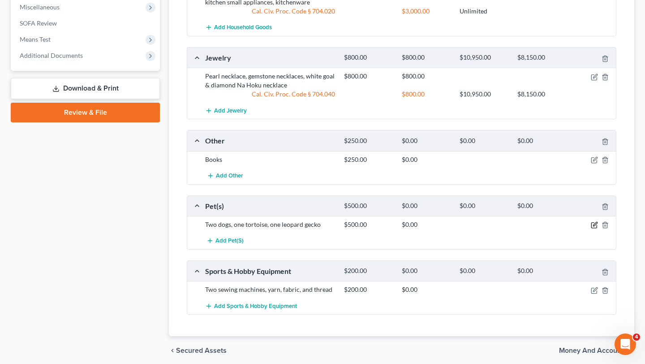
click at [596, 226] on icon "button" at bounding box center [593, 225] width 5 height 5
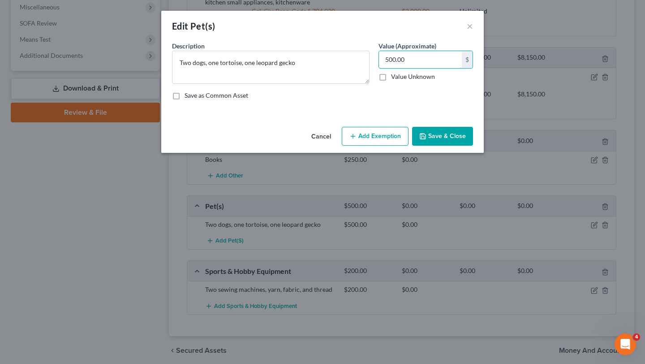
drag, startPoint x: 423, startPoint y: 58, endPoint x: 374, endPoint y: 58, distance: 48.4
click at [374, 58] on div "Value (Approximate) 500.00 $ Value Unknown Balance Undetermined 500.00 $ Value …" at bounding box center [425, 62] width 103 height 43
type input "0.00"
click at [447, 130] on button "Save & Close" at bounding box center [442, 136] width 61 height 19
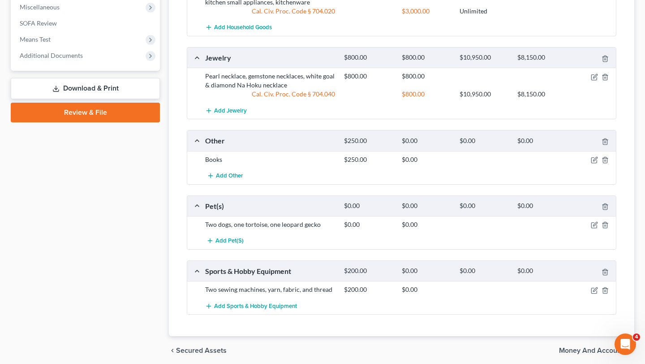
scroll to position [515, 0]
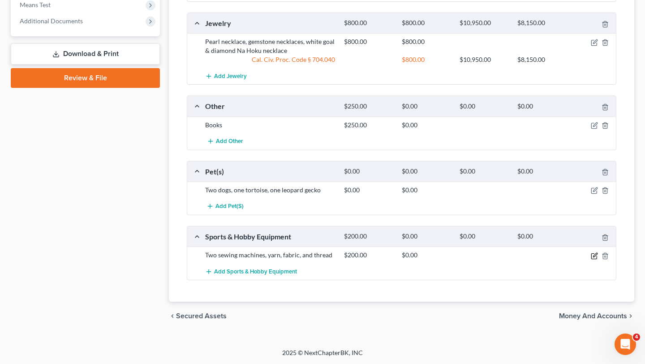
click at [592, 256] on icon "button" at bounding box center [594, 255] width 7 height 7
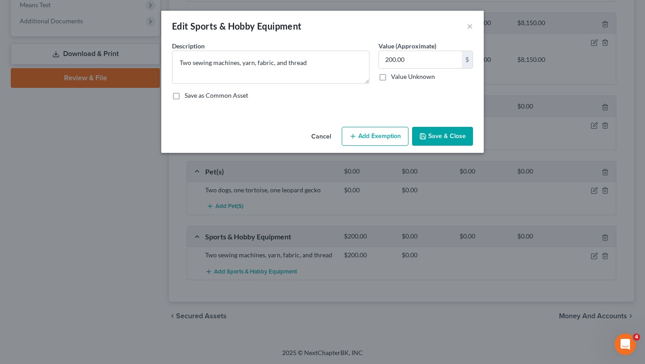
click at [387, 141] on button "Add Exemption" at bounding box center [375, 136] width 67 height 19
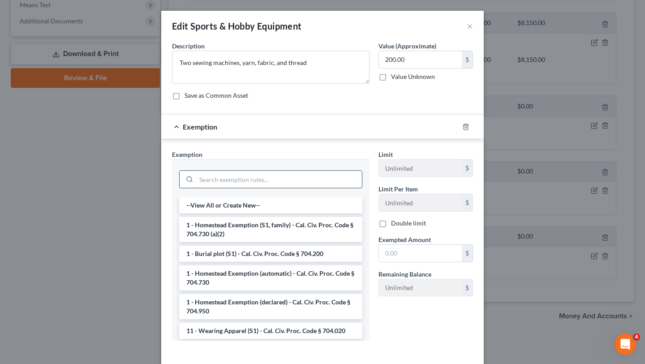
click at [259, 178] on input "search" at bounding box center [279, 179] width 166 height 17
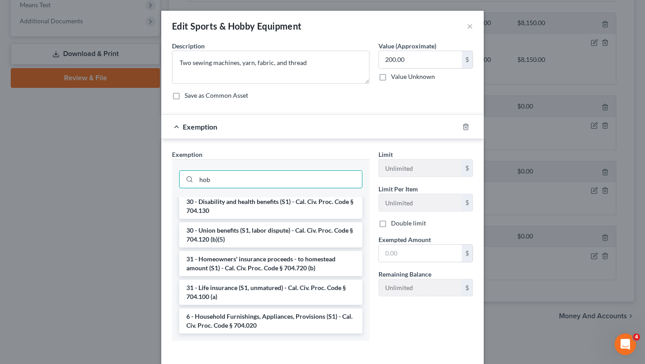
scroll to position [0, 0]
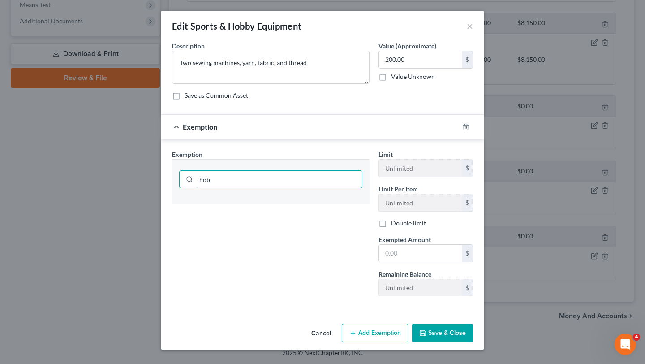
type input "hobb"
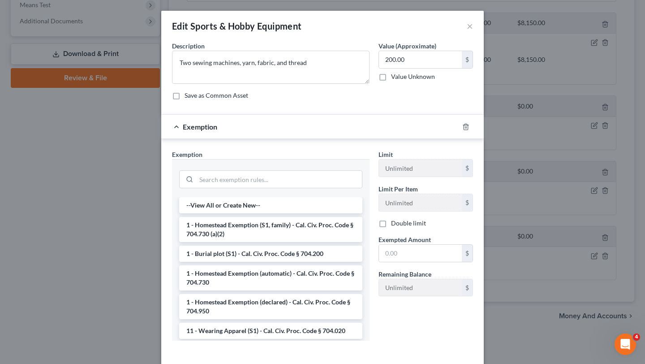
click at [463, 343] on div "Limit Unlimited $ Limit Per Item Unlimited $ Double limit Exempted Amount * $ R…" at bounding box center [425, 249] width 103 height 198
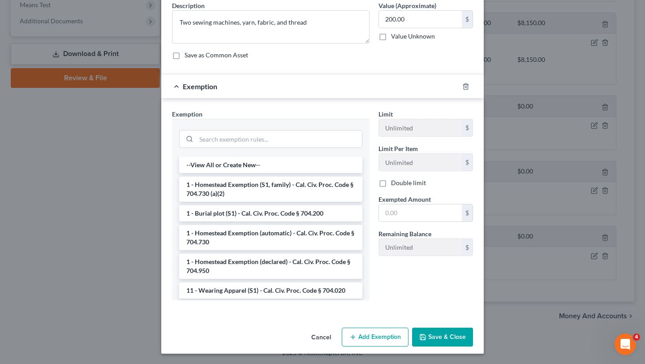
click at [455, 341] on button "Save & Close" at bounding box center [442, 336] width 61 height 19
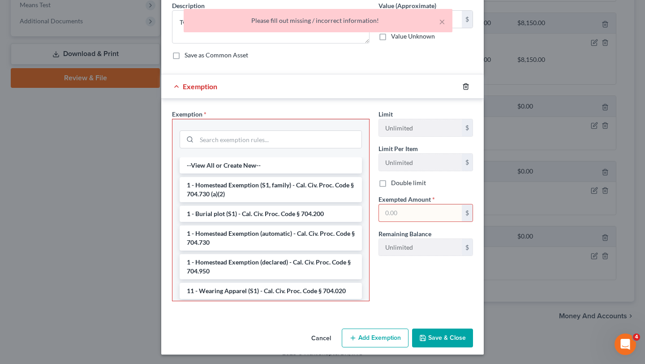
click at [467, 84] on icon "button" at bounding box center [465, 86] width 7 height 7
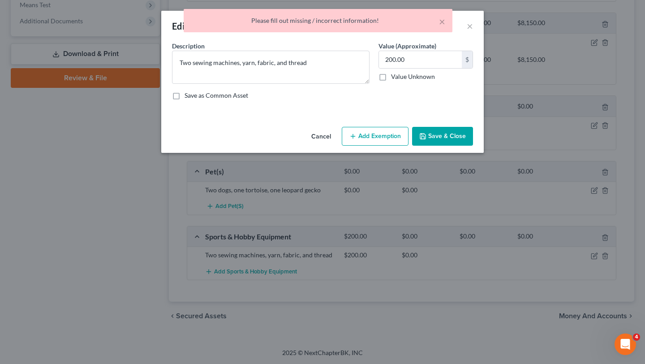
click at [447, 137] on button "Save & Close" at bounding box center [442, 136] width 61 height 19
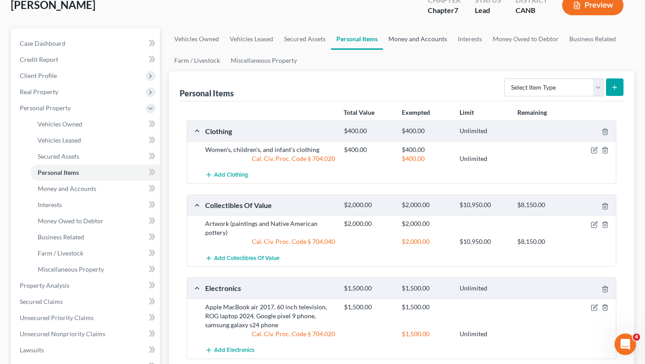
click at [424, 43] on link "Money and Accounts" at bounding box center [417, 38] width 69 height 21
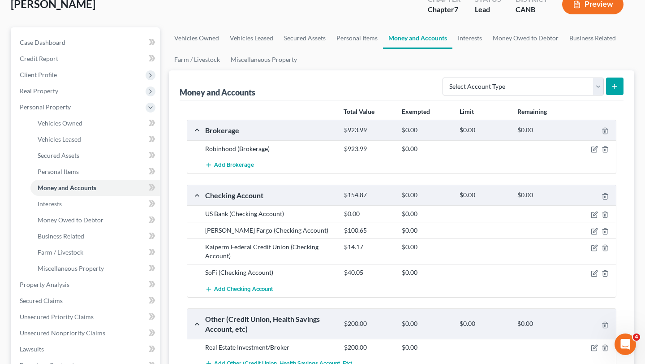
scroll to position [73, 0]
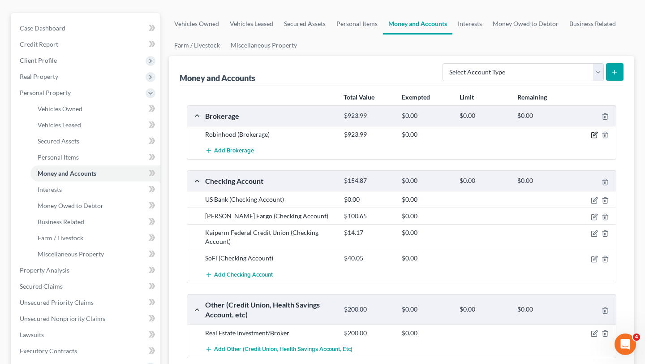
click at [596, 133] on icon "button" at bounding box center [594, 134] width 7 height 7
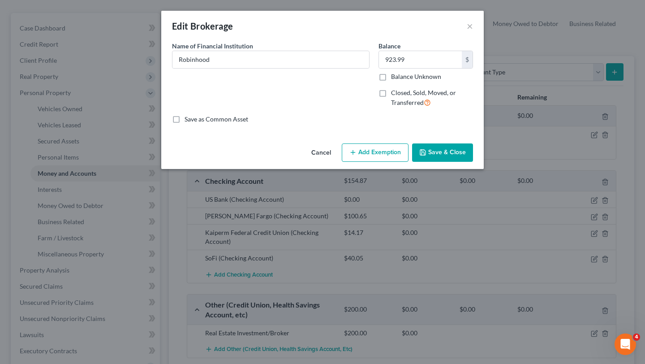
click at [351, 148] on button "Add Exemption" at bounding box center [375, 152] width 67 height 19
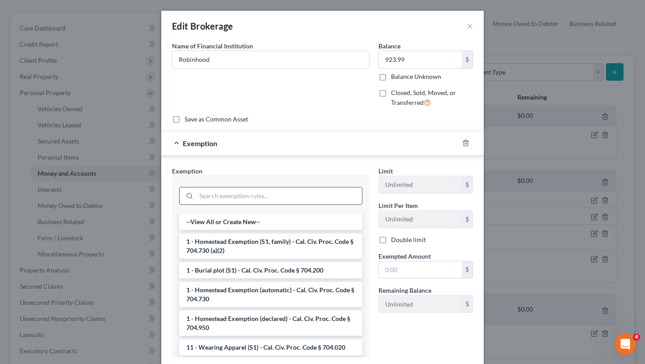
click at [245, 200] on input "search" at bounding box center [279, 195] width 166 height 17
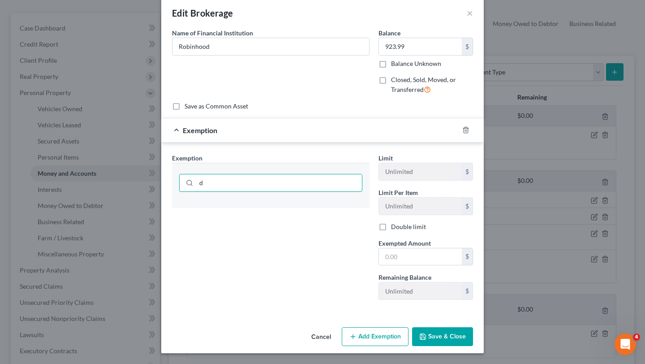
scroll to position [23, 0]
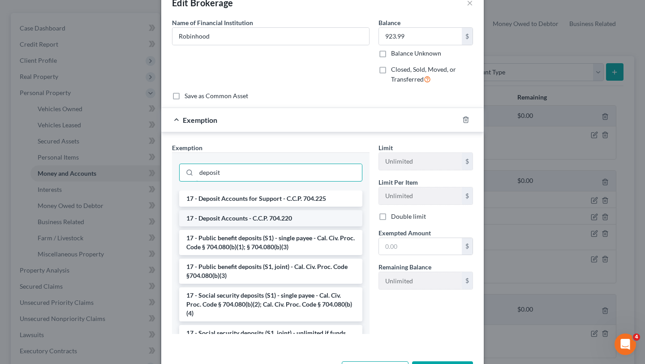
type input "deposit"
click at [270, 219] on li "17 - Deposit Accounts - C.C.P. 704.220" at bounding box center [270, 218] width 183 height 16
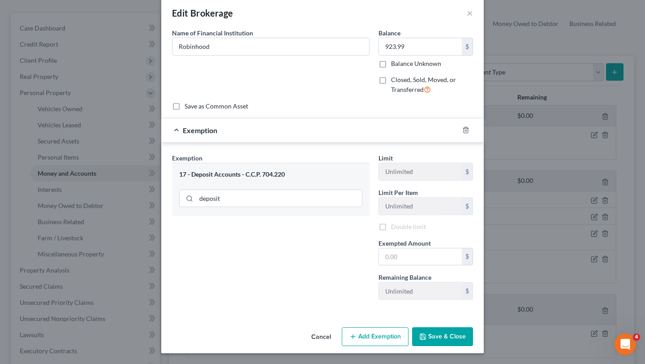
scroll to position [14, 0]
click at [399, 260] on input "text" at bounding box center [420, 256] width 83 height 17
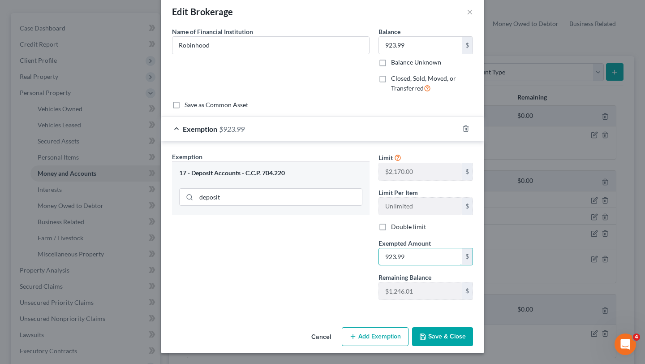
type input "923.99"
click at [316, 266] on div "Exemption Set must be selected for CA. Exemption * 17 - Deposit Accounts - C.C.…" at bounding box center [270, 229] width 206 height 155
click at [434, 328] on button "Save & Close" at bounding box center [442, 336] width 61 height 19
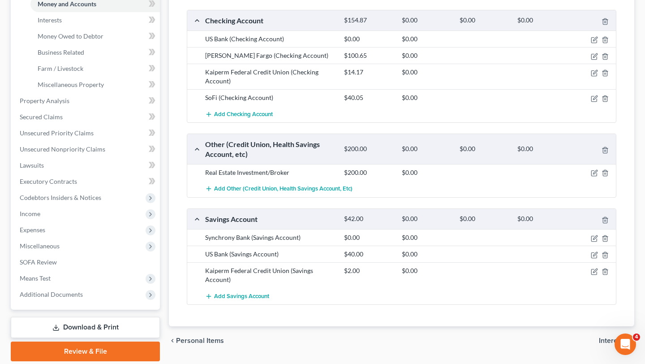
scroll to position [212, 0]
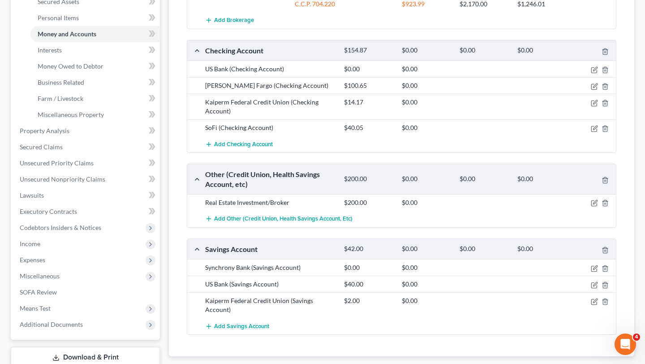
click at [589, 200] on div at bounding box center [593, 202] width 46 height 9
click at [591, 200] on icon "button" at bounding box center [594, 202] width 7 height 7
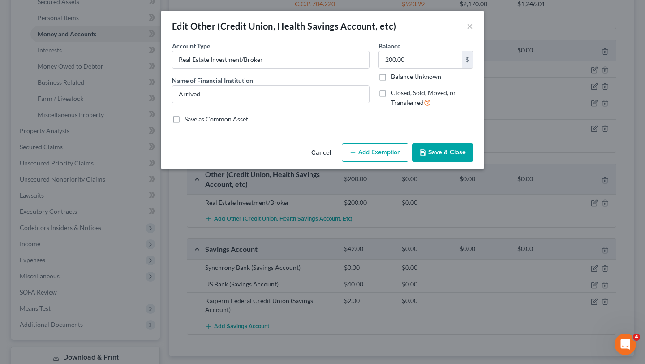
click at [394, 155] on button "Add Exemption" at bounding box center [375, 152] width 67 height 19
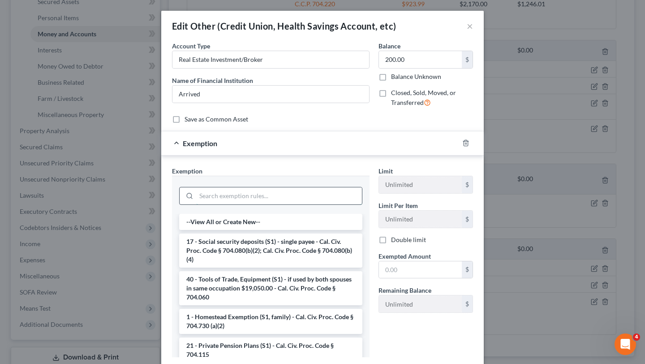
click at [326, 192] on input "search" at bounding box center [279, 195] width 166 height 17
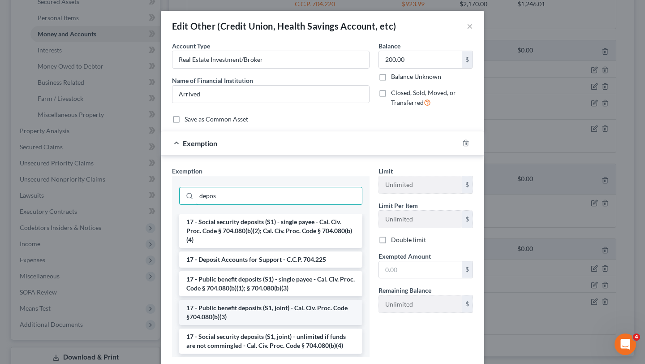
scroll to position [52, 0]
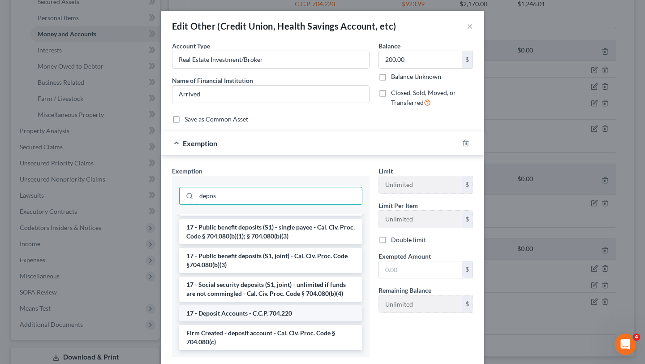
type input "depos"
click at [296, 317] on li "17 - Deposit Accounts - C.C.P. 704.220" at bounding box center [270, 313] width 183 height 16
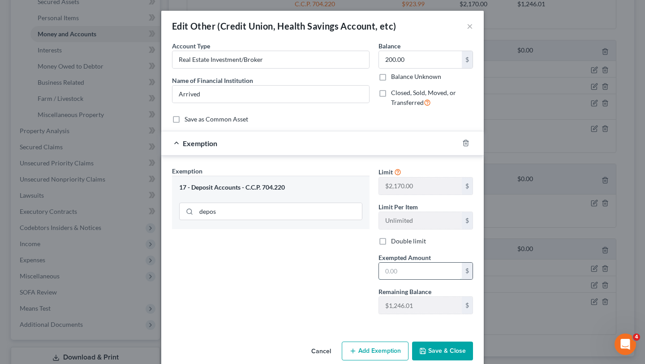
click at [411, 275] on input "text" at bounding box center [420, 270] width 83 height 17
type input "200"
drag, startPoint x: 330, startPoint y: 270, endPoint x: 394, endPoint y: 287, distance: 65.9
click at [327, 270] on div "Exemption Set must be selected for CA. Exemption * 17 - Deposit Accounts - C.C.…" at bounding box center [270, 243] width 206 height 155
click at [463, 343] on button "Save & Close" at bounding box center [442, 350] width 61 height 19
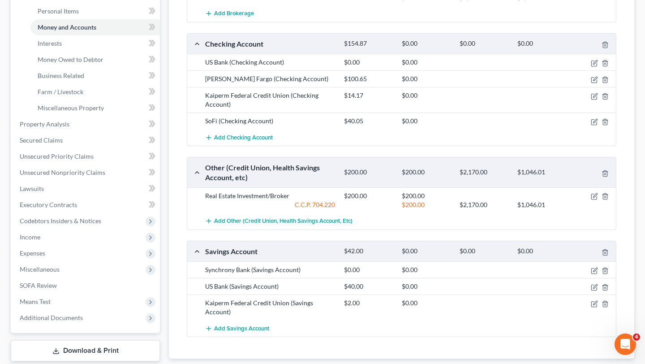
scroll to position [219, 0]
click at [594, 79] on icon "button" at bounding box center [595, 78] width 4 height 4
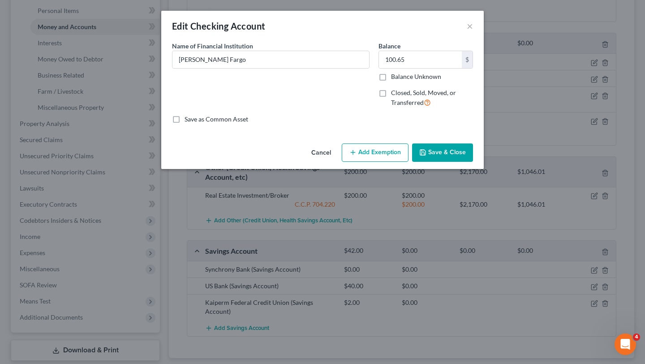
click at [394, 144] on button "Add Exemption" at bounding box center [375, 152] width 67 height 19
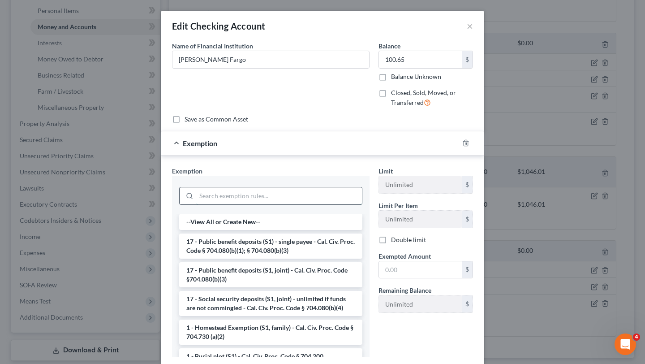
click at [315, 200] on input "search" at bounding box center [279, 195] width 166 height 17
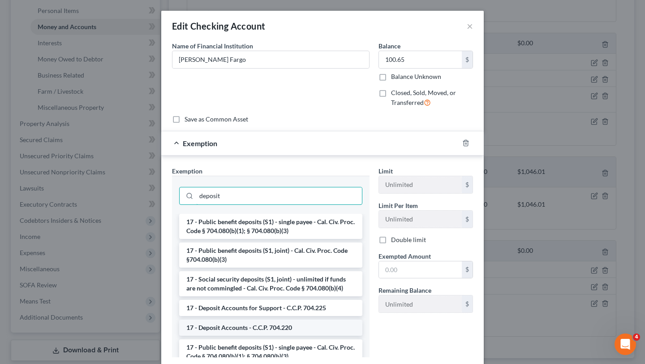
type input "deposit"
click at [258, 324] on li "17 - Deposit Accounts - C.C.P. 704.220" at bounding box center [270, 327] width 183 height 16
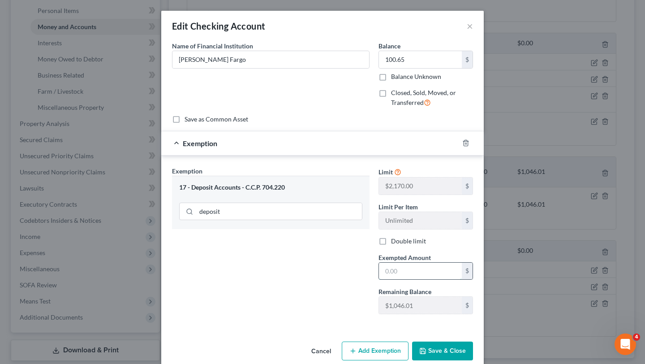
click at [411, 272] on input "text" at bounding box center [420, 270] width 83 height 17
type input "100.65"
click at [425, 347] on icon "button" at bounding box center [422, 350] width 7 height 7
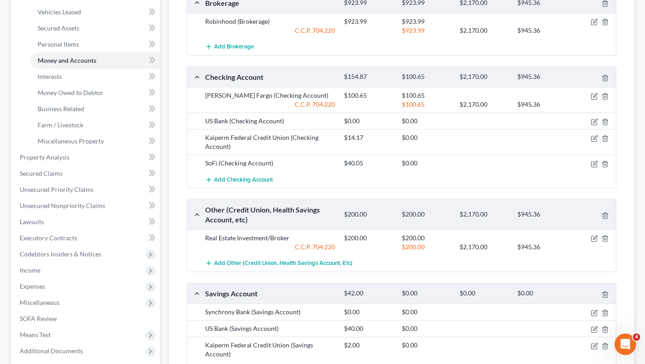
scroll to position [194, 0]
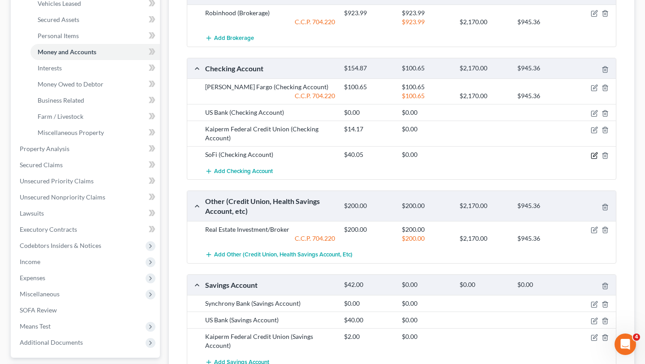
click at [596, 154] on icon "button" at bounding box center [594, 155] width 7 height 7
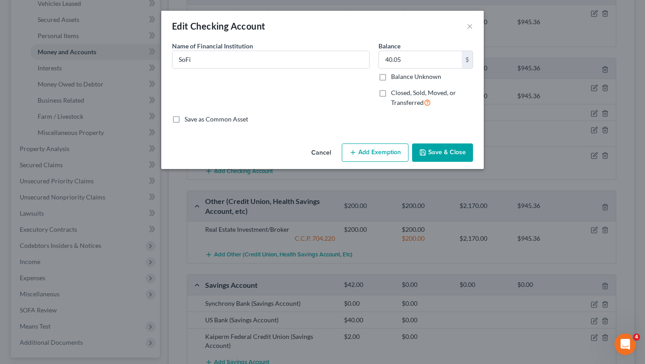
click at [361, 150] on button "Add Exemption" at bounding box center [375, 152] width 67 height 19
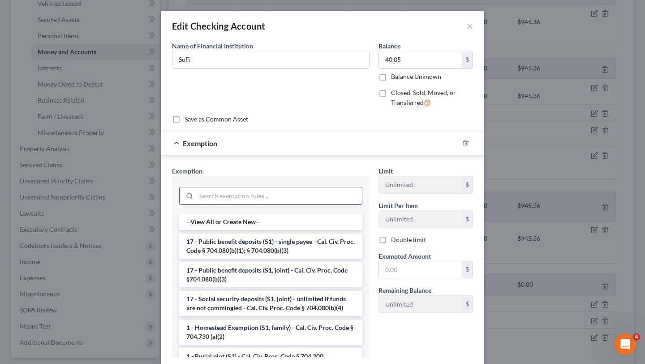
click at [265, 195] on input "search" at bounding box center [279, 195] width 166 height 17
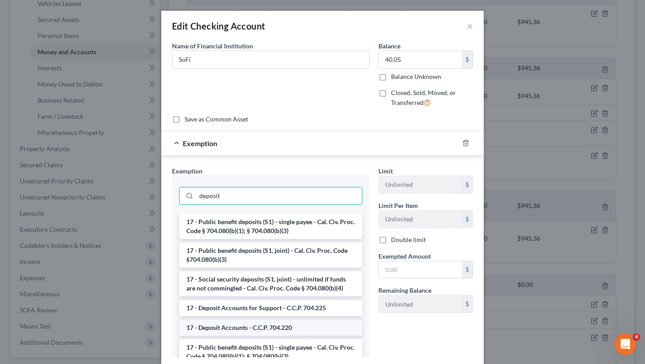
type input "deposit"
click at [240, 332] on li "17 - Deposit Accounts - C.C.P. 704.220" at bounding box center [270, 327] width 183 height 16
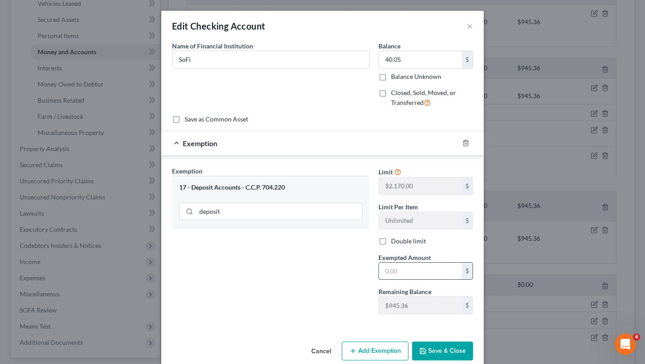
click at [396, 270] on input "text" at bounding box center [420, 270] width 83 height 17
type input "0"
type input "40.05"
click at [454, 352] on button "Save & Close" at bounding box center [442, 350] width 61 height 19
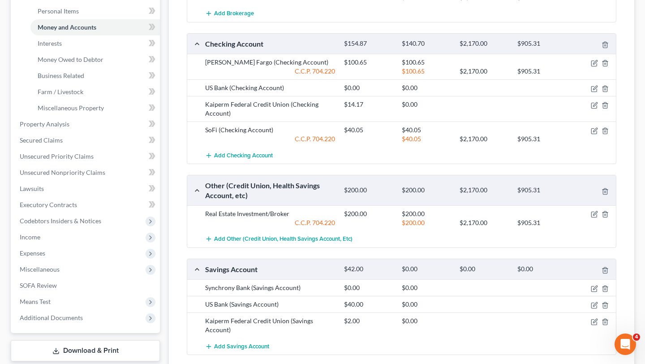
scroll to position [227, 0]
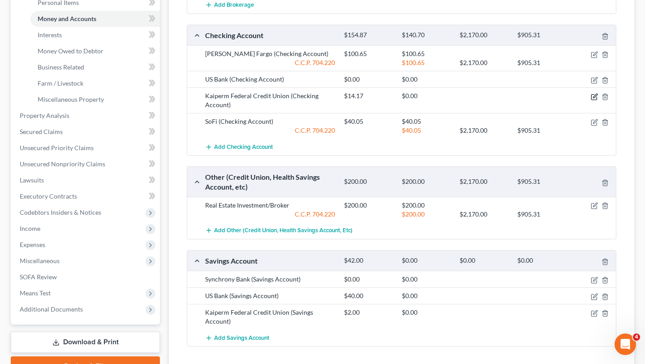
click at [595, 96] on icon "button" at bounding box center [595, 96] width 4 height 4
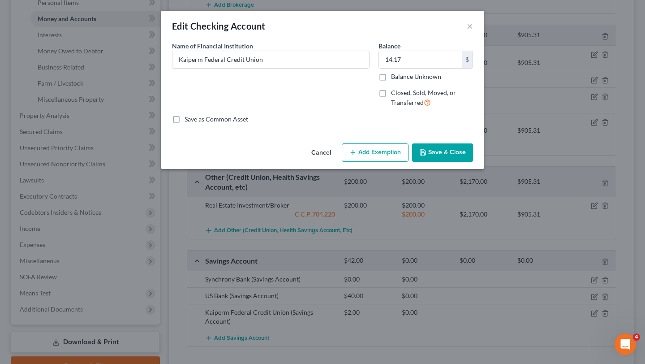
click at [374, 150] on button "Add Exemption" at bounding box center [375, 152] width 67 height 19
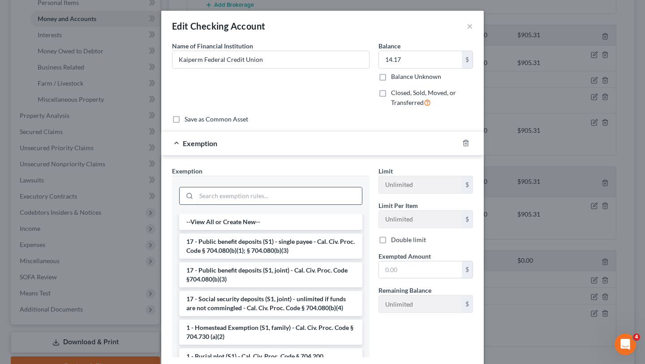
click at [287, 189] on input "search" at bounding box center [279, 195] width 166 height 17
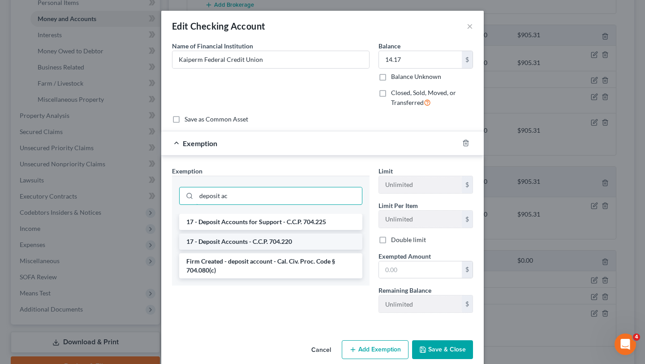
type input "deposit ac"
click at [272, 234] on li "17 - Deposit Accounts - C.C.P. 704.220" at bounding box center [270, 241] width 183 height 16
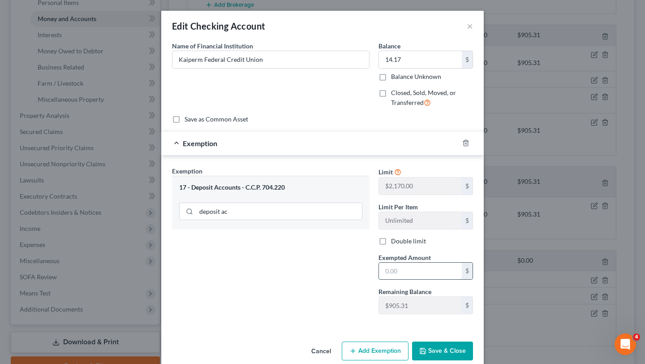
click at [419, 268] on input "text" at bounding box center [420, 270] width 83 height 17
type input "14.17"
click at [452, 347] on button "Save & Close" at bounding box center [442, 350] width 61 height 19
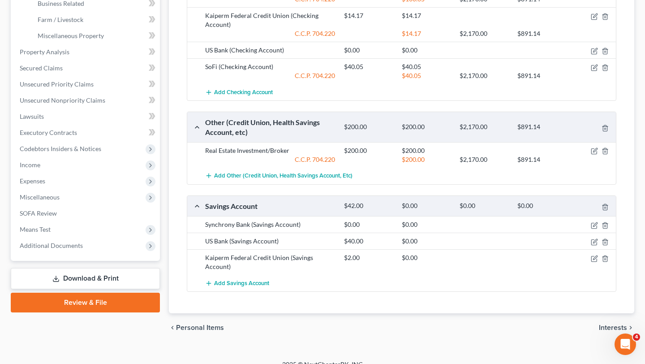
scroll to position [296, 0]
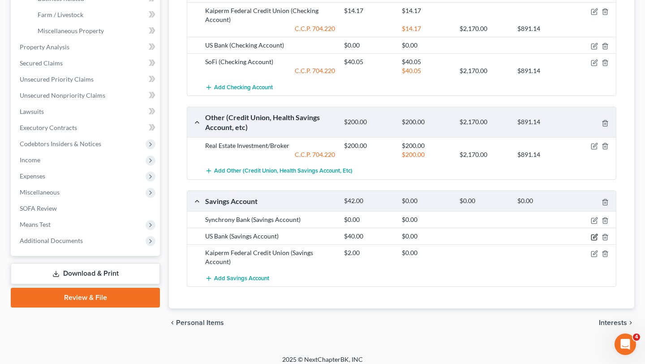
click at [591, 236] on icon "button" at bounding box center [593, 236] width 5 height 5
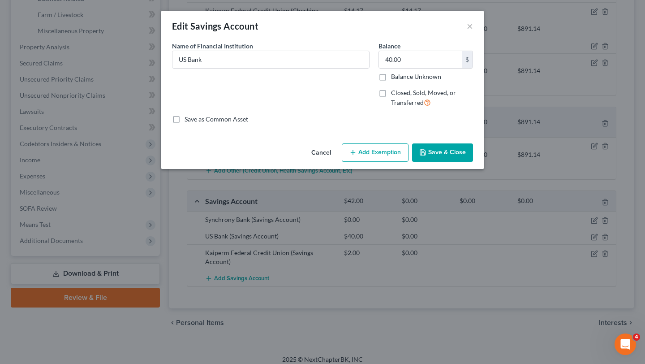
click at [387, 156] on button "Add Exemption" at bounding box center [375, 152] width 67 height 19
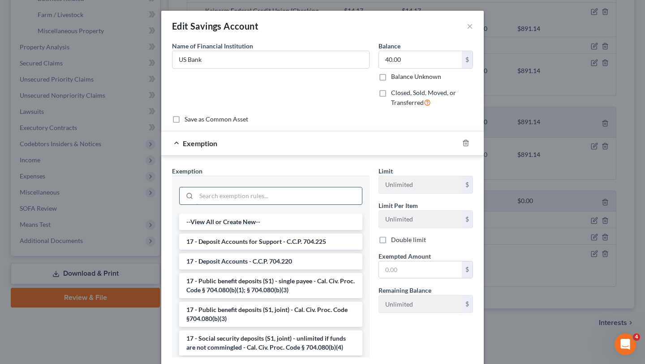
click at [300, 188] on input "search" at bounding box center [279, 195] width 166 height 17
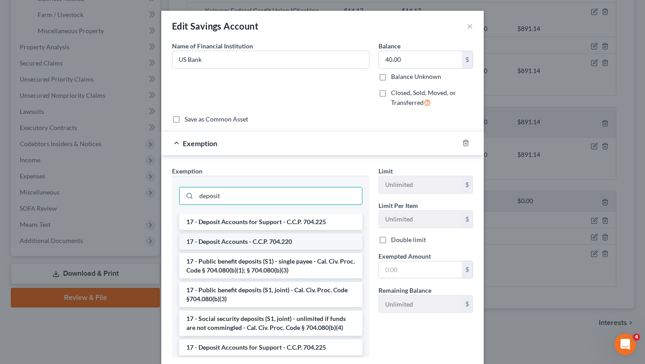
type input "deposit"
click at [280, 242] on li "17 - Deposit Accounts - C.C.P. 704.220" at bounding box center [270, 241] width 183 height 16
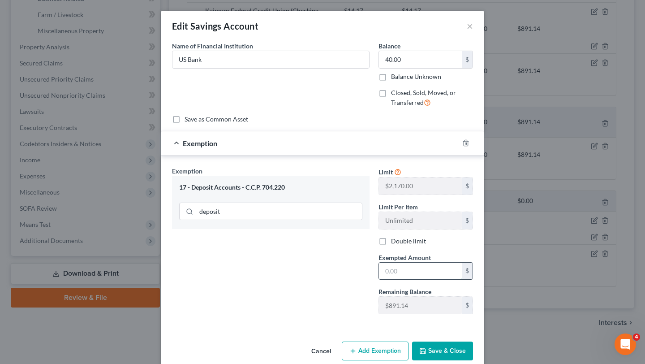
click at [408, 273] on input "text" at bounding box center [420, 270] width 83 height 17
type input "40"
click at [432, 358] on button "Save & Close" at bounding box center [442, 350] width 61 height 19
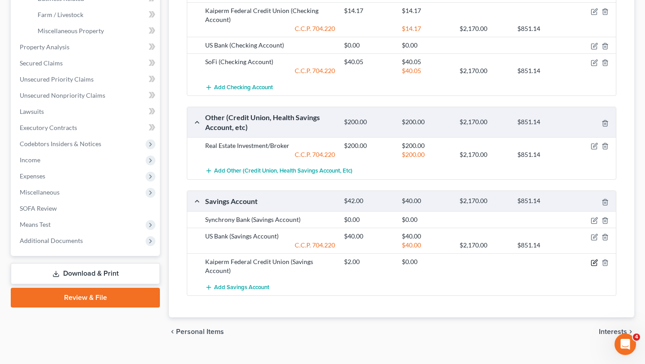
click at [593, 264] on icon "button" at bounding box center [594, 262] width 7 height 7
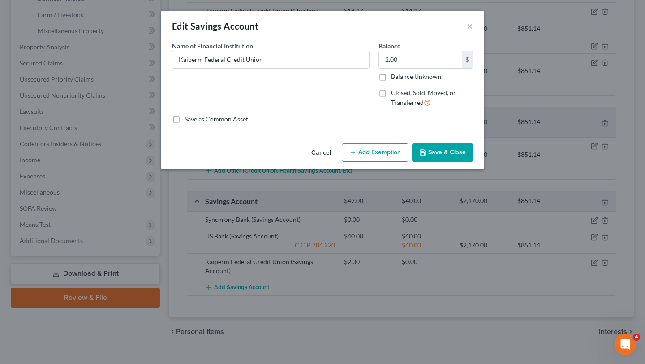
click at [390, 145] on button "Add Exemption" at bounding box center [375, 152] width 67 height 19
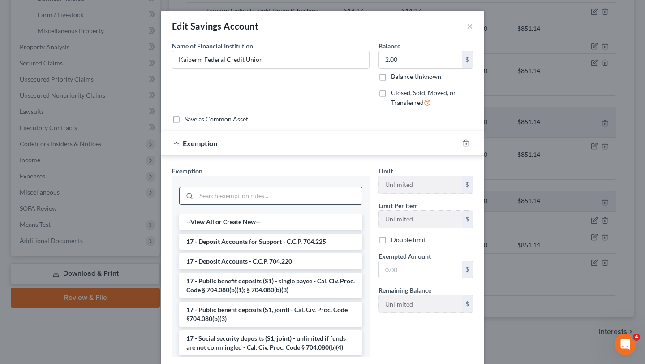
click at [335, 194] on input "search" at bounding box center [279, 195] width 166 height 17
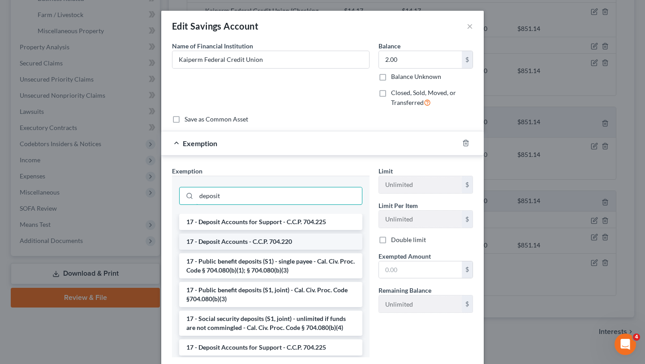
type input "deposit"
click at [306, 245] on li "17 - Deposit Accounts - C.C.P. 704.220" at bounding box center [270, 241] width 183 height 16
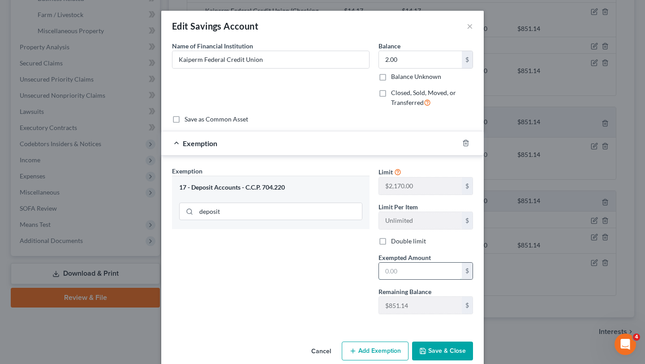
click at [408, 274] on input "text" at bounding box center [420, 270] width 83 height 17
type input "2"
click at [437, 343] on button "Save & Close" at bounding box center [442, 350] width 61 height 19
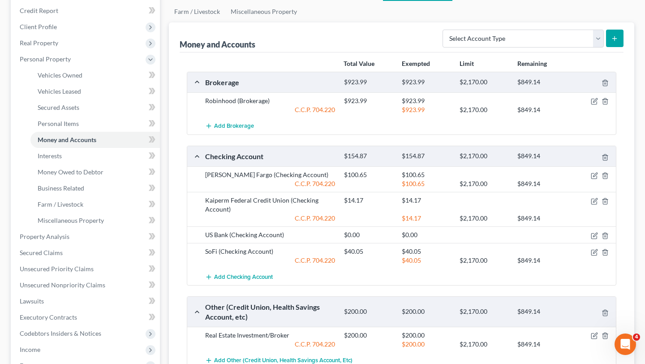
scroll to position [65, 0]
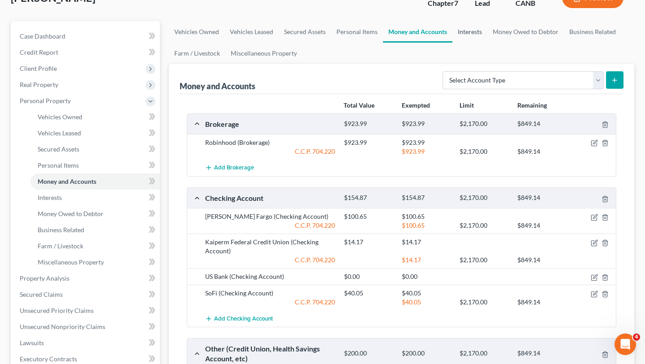
click at [469, 33] on link "Interests" at bounding box center [469, 31] width 35 height 21
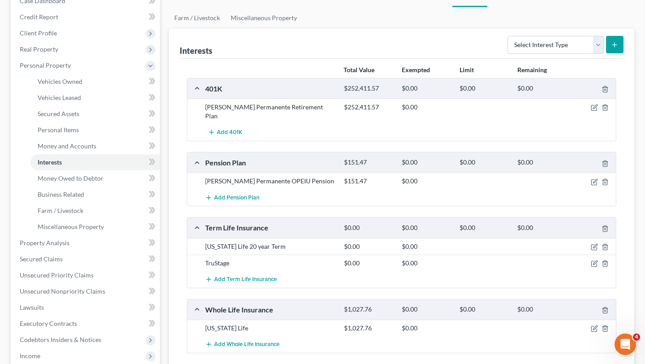
scroll to position [102, 0]
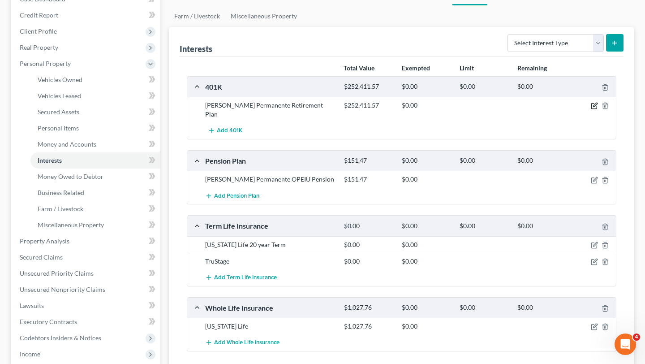
click at [591, 105] on icon "button" at bounding box center [593, 105] width 5 height 5
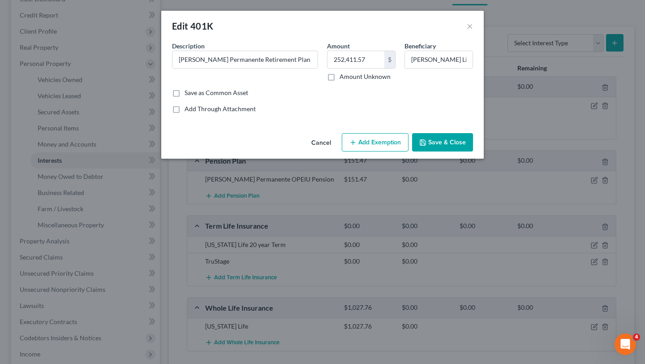
click at [375, 137] on button "Add Exemption" at bounding box center [375, 142] width 67 height 19
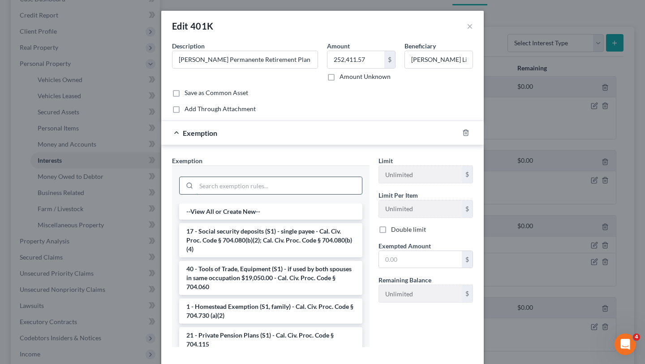
click at [256, 180] on input "search" at bounding box center [279, 185] width 166 height 17
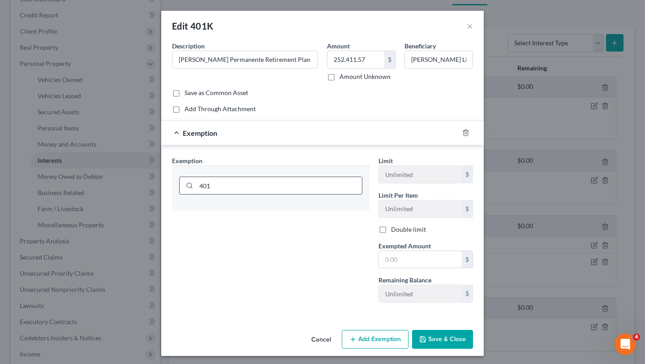
type input "401k"
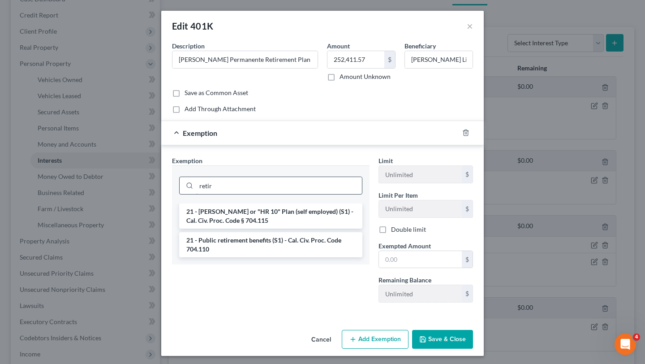
type input "retire"
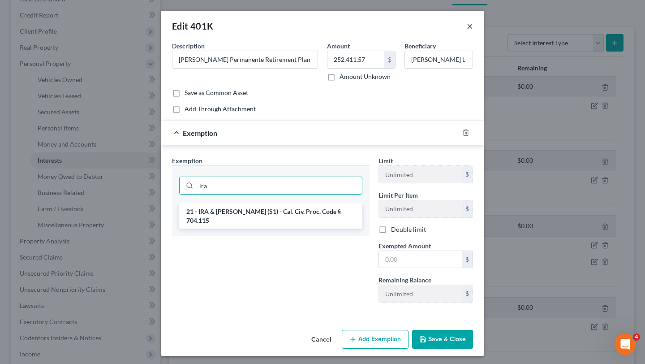
type input "ira"
click at [471, 29] on button "×" at bounding box center [470, 26] width 6 height 11
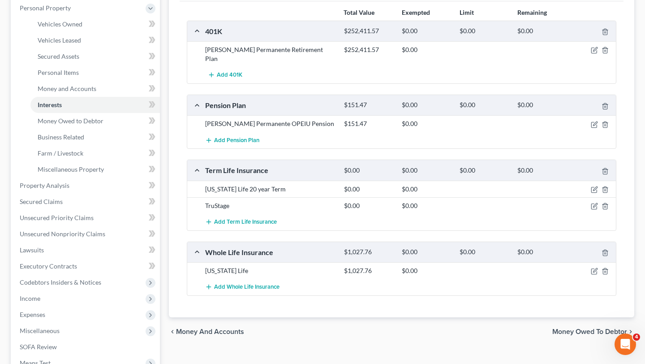
scroll to position [161, 0]
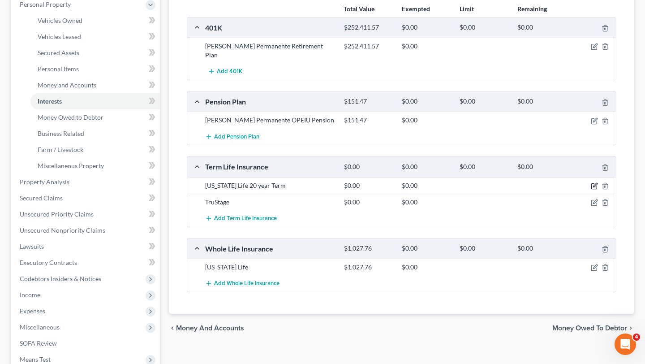
click at [592, 182] on icon "button" at bounding box center [594, 185] width 7 height 7
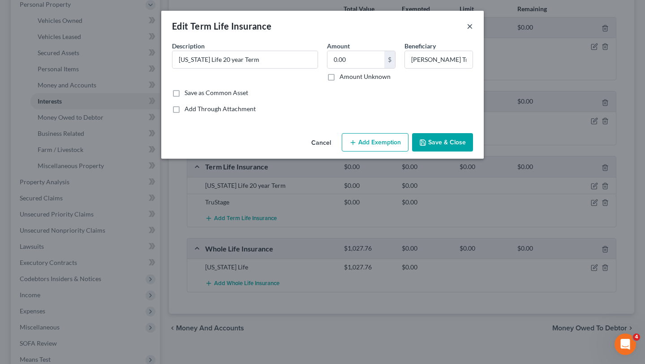
click at [469, 26] on button "×" at bounding box center [470, 26] width 6 height 11
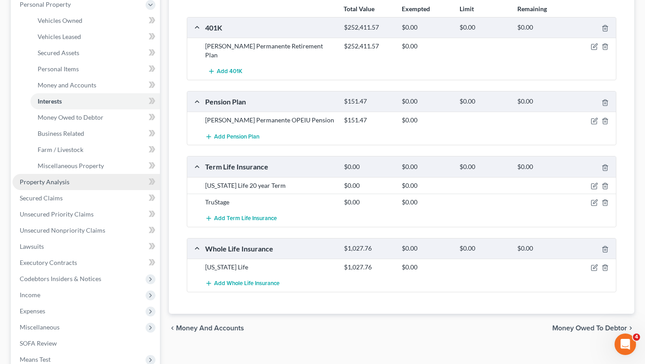
click at [70, 182] on link "Property Analysis" at bounding box center [86, 182] width 147 height 16
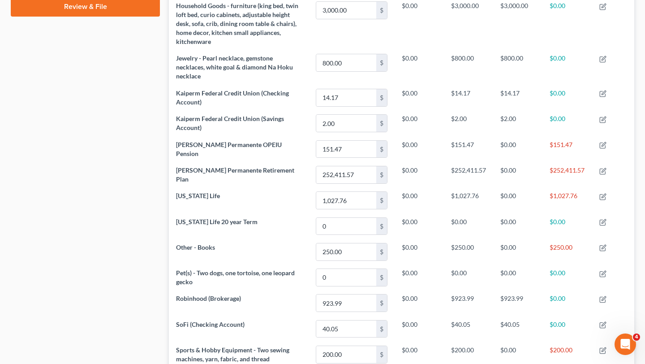
scroll to position [432, 0]
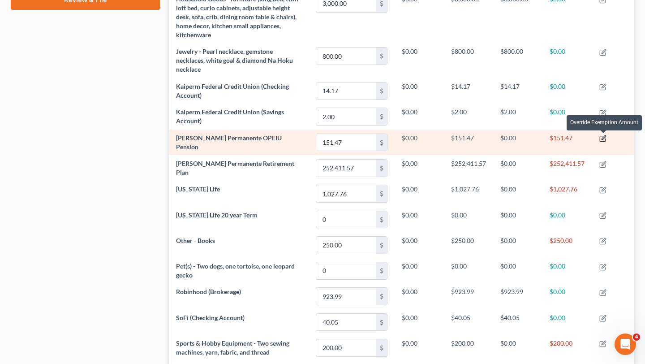
click at [604, 137] on icon "button" at bounding box center [602, 138] width 7 height 7
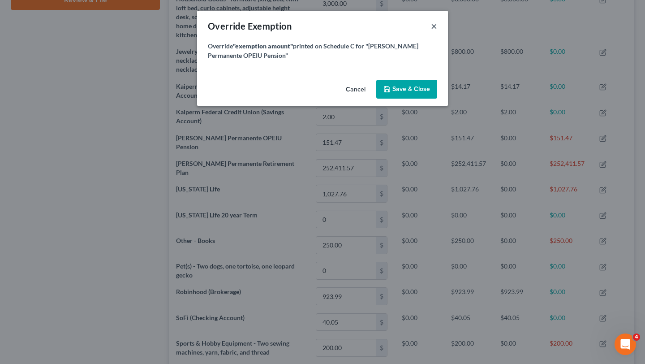
click at [436, 26] on button "×" at bounding box center [434, 26] width 6 height 11
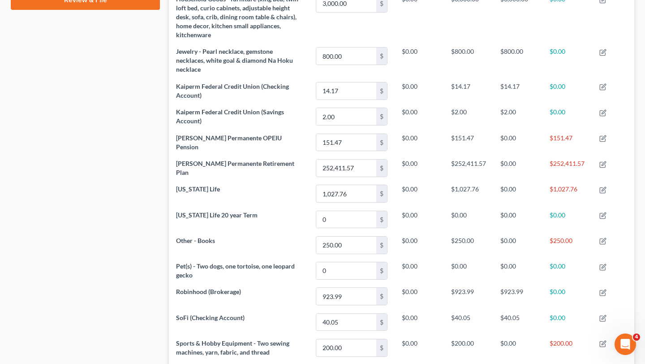
scroll to position [473, 0]
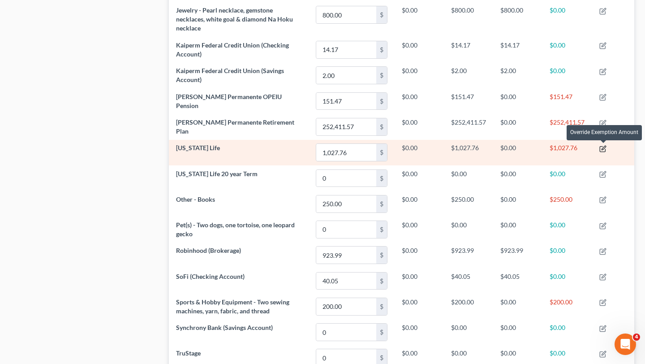
click at [601, 150] on icon "button" at bounding box center [602, 148] width 7 height 7
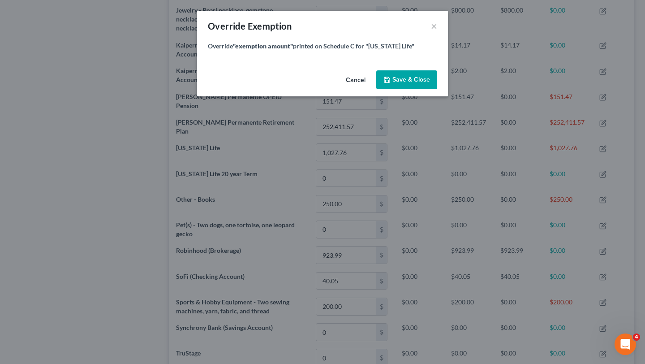
click at [397, 87] on button "Save & Close" at bounding box center [406, 79] width 61 height 19
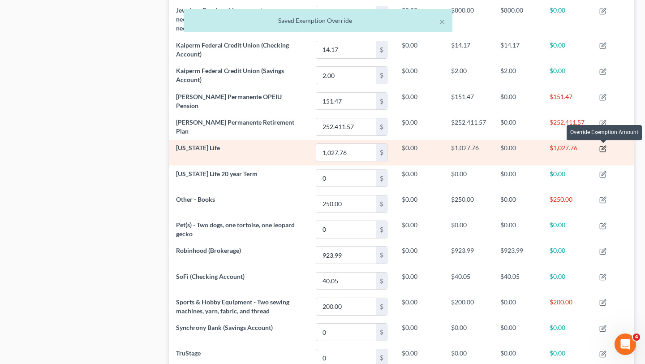
click at [602, 146] on icon "button" at bounding box center [602, 148] width 7 height 7
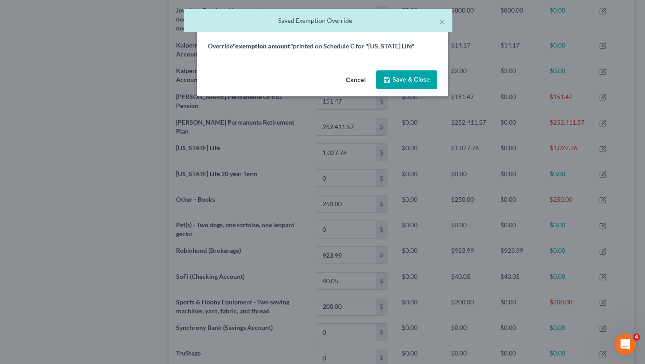
click at [351, 78] on button "Cancel" at bounding box center [356, 80] width 34 height 18
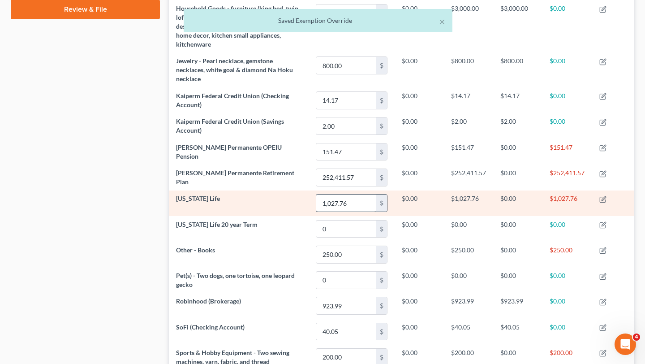
scroll to position [426, 0]
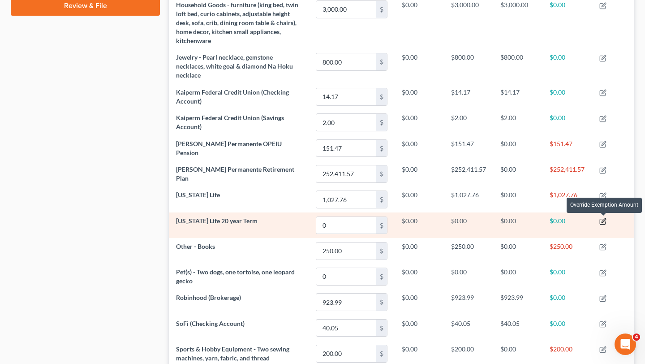
click at [603, 221] on icon "button" at bounding box center [602, 221] width 7 height 7
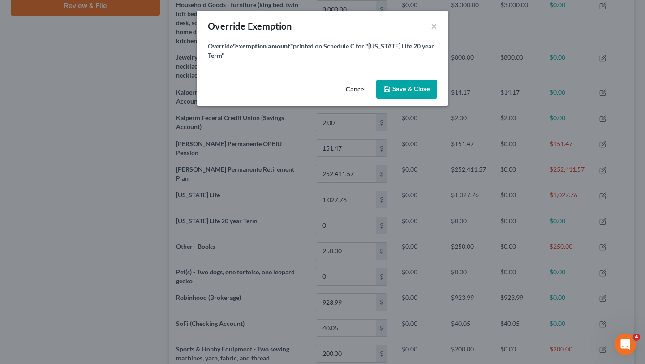
click at [407, 91] on span "Save & Close" at bounding box center [411, 89] width 38 height 8
click at [407, 90] on span "Save & Close" at bounding box center [411, 89] width 38 height 8
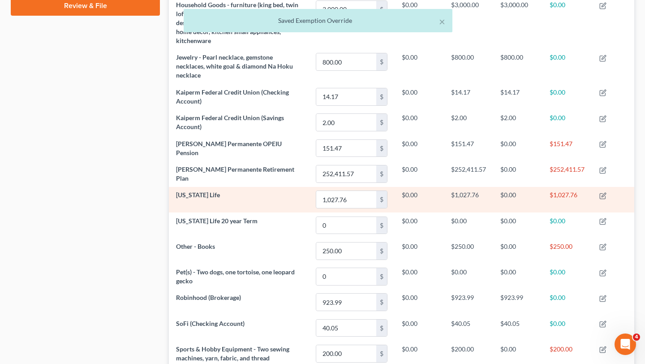
click at [183, 192] on span "New York Life" at bounding box center [198, 195] width 44 height 8
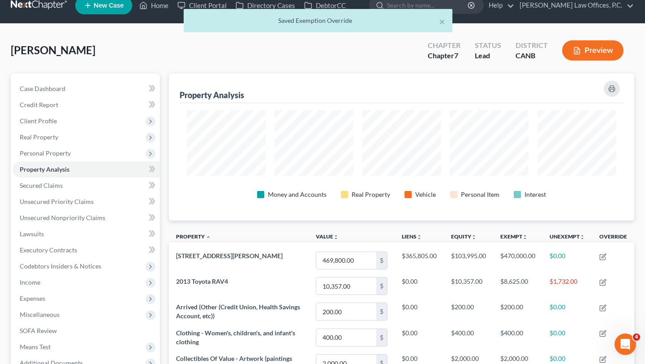
scroll to position [13, 0]
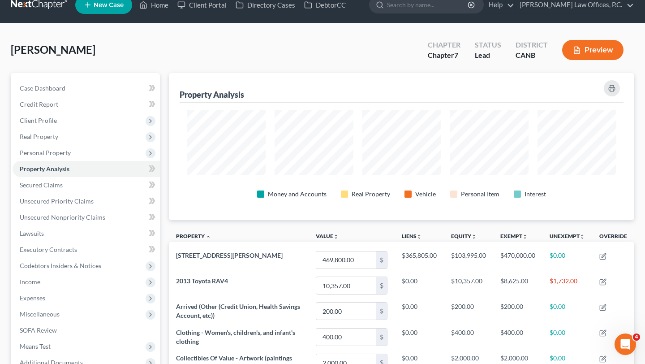
click at [516, 193] on div at bounding box center [517, 193] width 7 height 7
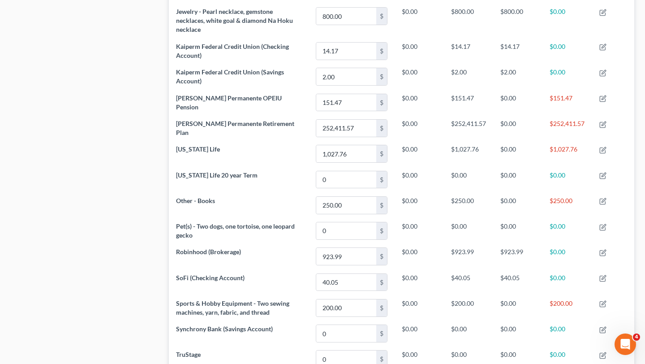
scroll to position [472, 0]
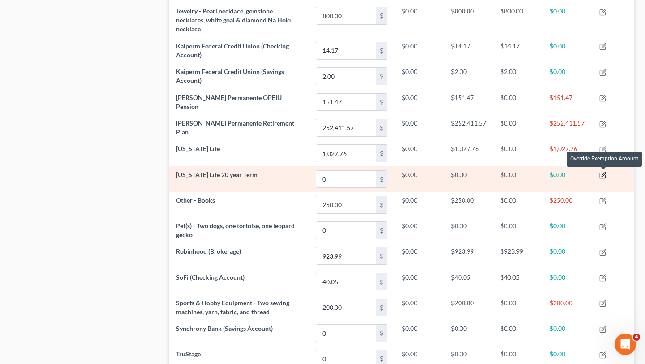
click at [603, 173] on icon "button" at bounding box center [603, 174] width 4 height 4
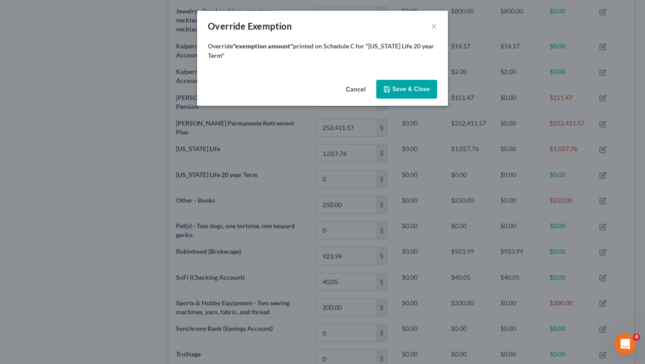
click at [355, 90] on button "Cancel" at bounding box center [356, 90] width 34 height 18
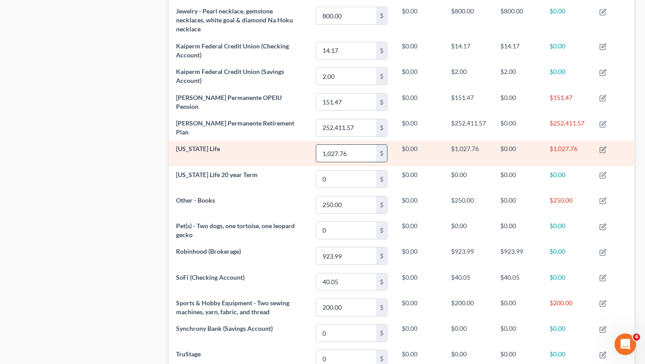
click at [358, 152] on input "1,027.76" at bounding box center [346, 153] width 60 height 17
click at [273, 160] on td "New York Life" at bounding box center [239, 154] width 140 height 26
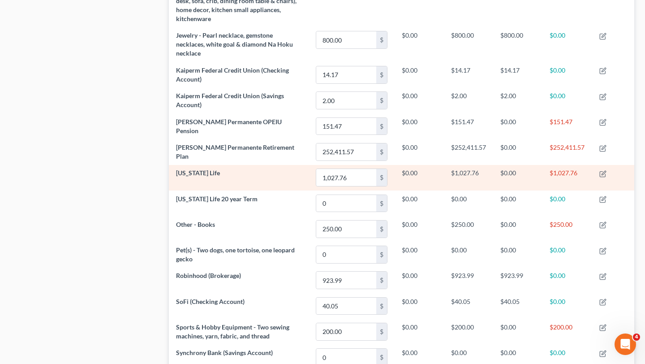
scroll to position [446, 0]
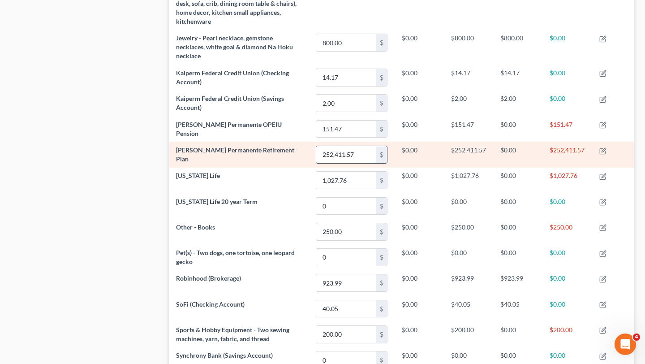
click at [350, 149] on input "252,411.57" at bounding box center [346, 154] width 60 height 17
click at [279, 155] on td "Kaiser Permanente Retirement Plan" at bounding box center [239, 154] width 140 height 26
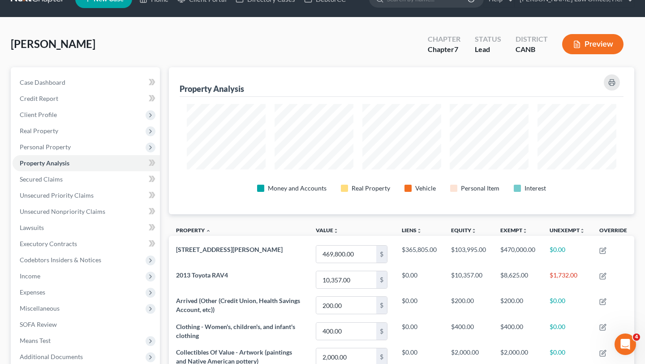
scroll to position [0, 0]
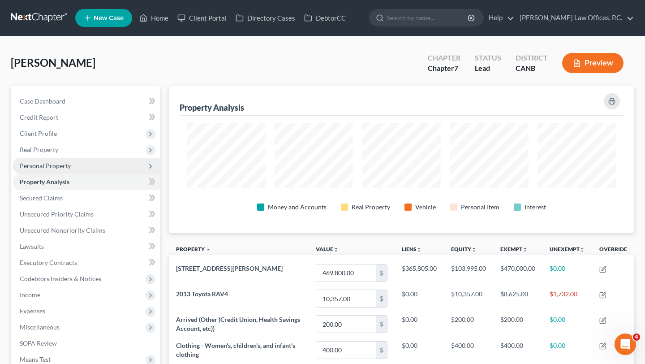
click at [88, 165] on span "Personal Property" at bounding box center [86, 166] width 147 height 16
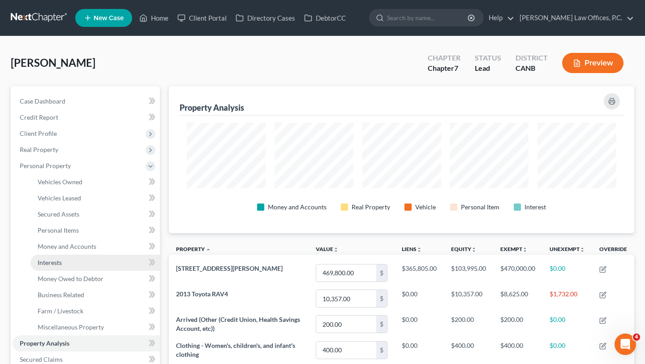
click at [62, 264] on span "Interests" at bounding box center [50, 262] width 24 height 8
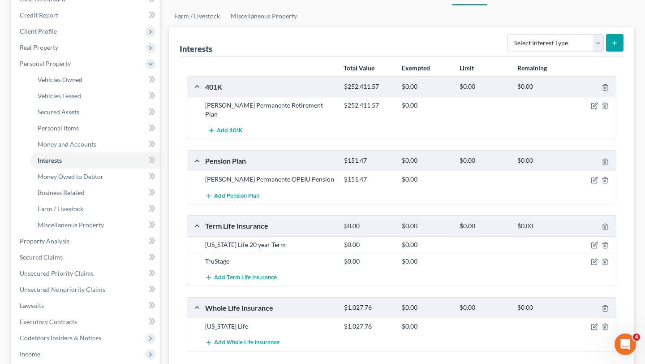
scroll to position [103, 0]
click at [593, 102] on icon "button" at bounding box center [594, 105] width 7 height 7
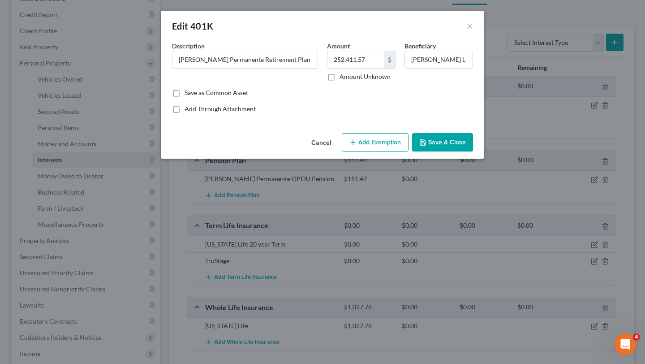
click at [386, 137] on button "Add Exemption" at bounding box center [375, 142] width 67 height 19
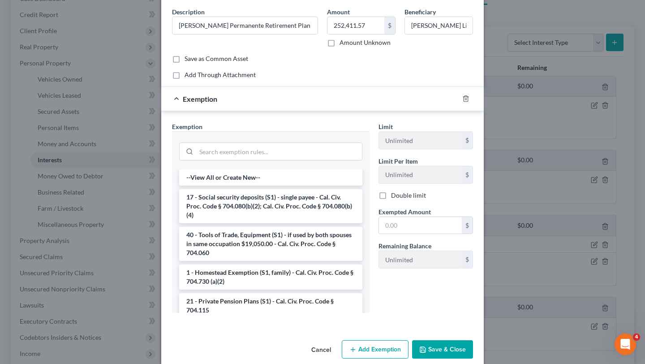
scroll to position [47, 0]
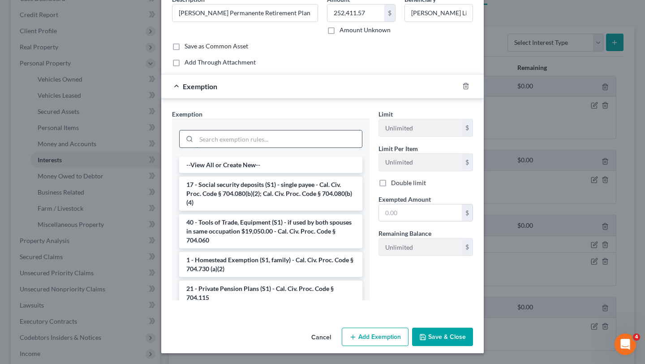
click at [270, 132] on input "search" at bounding box center [279, 138] width 166 height 17
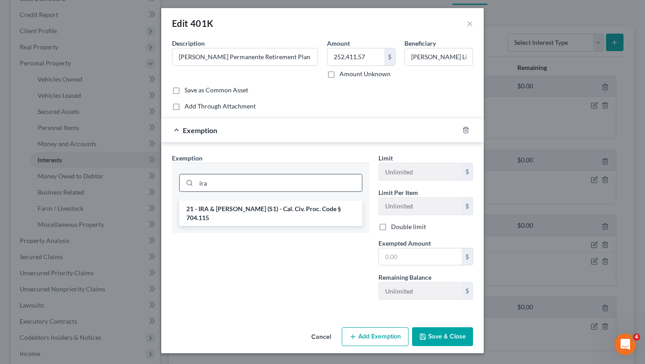
scroll to position [3, 0]
type input "ira"
click at [253, 218] on div "21 - IRA & Roth IRA (S1) - Cal. Civ. Proc. Code § 704.115" at bounding box center [270, 217] width 197 height 32
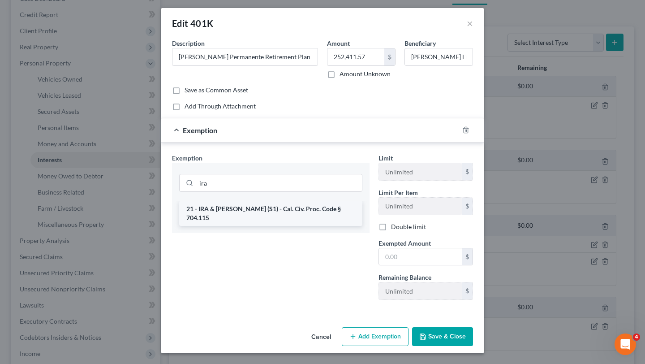
click at [257, 209] on li "21 - IRA & Roth IRA (S1) - Cal. Civ. Proc. Code § 704.115" at bounding box center [270, 213] width 183 height 25
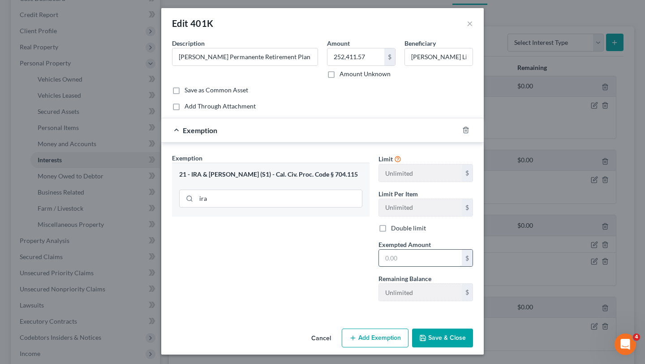
click at [426, 258] on input "text" at bounding box center [420, 257] width 83 height 17
type input "253,000"
click at [444, 344] on button "Save & Close" at bounding box center [442, 337] width 61 height 19
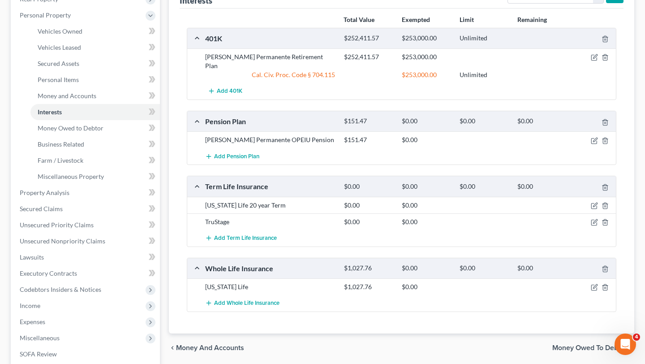
scroll to position [159, 0]
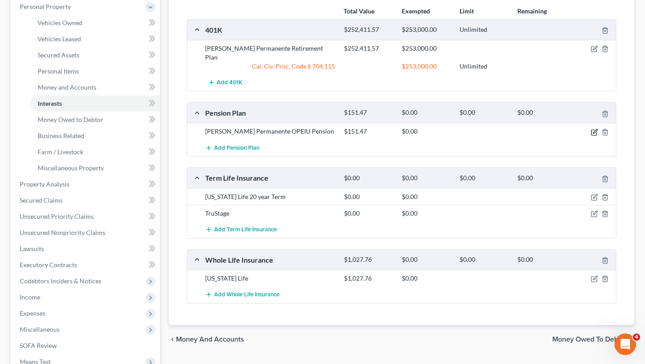
click at [591, 129] on icon "button" at bounding box center [594, 132] width 7 height 7
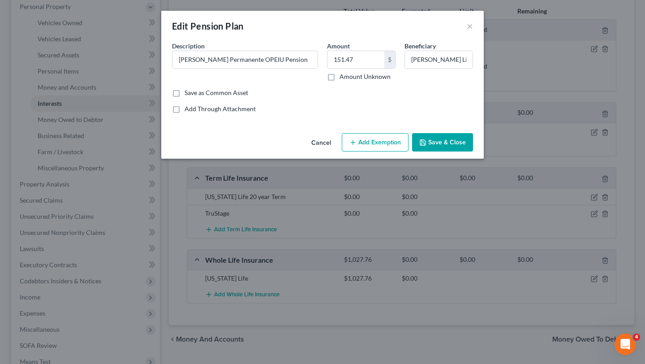
click at [359, 142] on button "Add Exemption" at bounding box center [375, 142] width 67 height 19
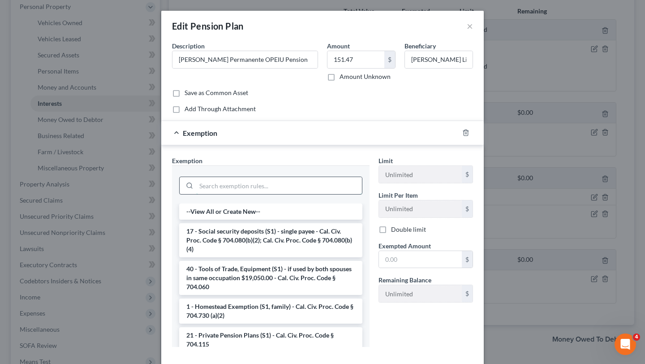
click at [243, 182] on input "search" at bounding box center [279, 185] width 166 height 17
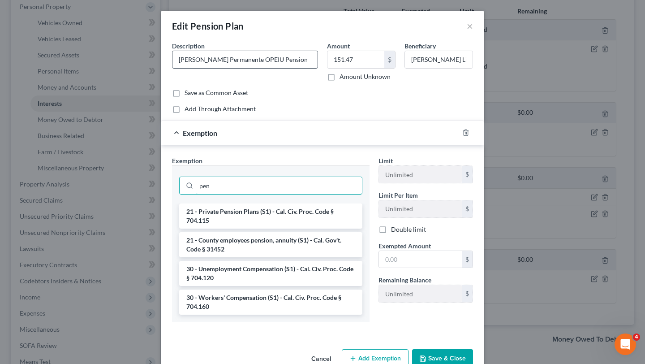
type input "pen"
drag, startPoint x: 233, startPoint y: 59, endPoint x: 281, endPoint y: 59, distance: 47.9
click at [281, 59] on input "Kaiser Permanente OPEIU Pension" at bounding box center [244, 59] width 145 height 17
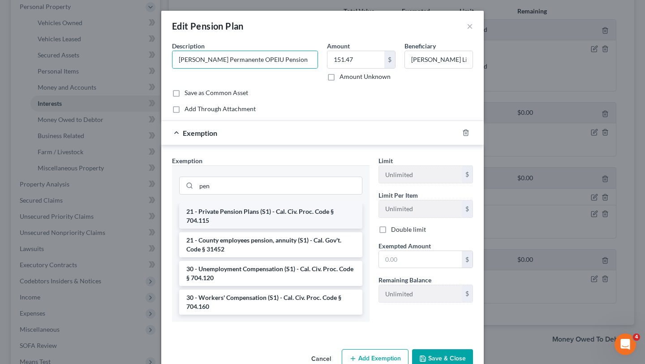
click at [240, 218] on li "21 - Private Pension Plans (S1) - Cal. Civ. Proc. Code § 704.115" at bounding box center [270, 215] width 183 height 25
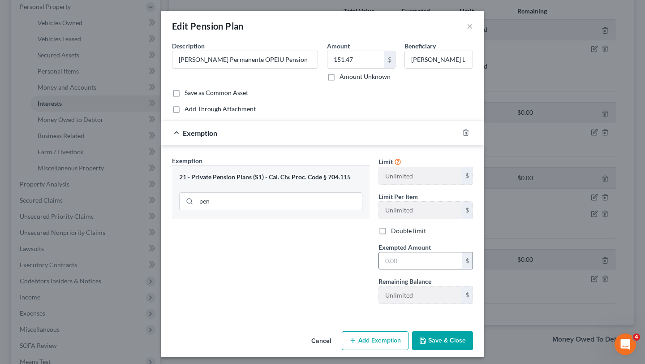
click at [424, 263] on input "text" at bounding box center [420, 260] width 83 height 17
type input "151.47"
click at [339, 270] on div "Exemption Set must be selected for CA. Exemption * 21 - Private Pension Plans (…" at bounding box center [270, 233] width 206 height 155
click at [460, 351] on div "Cancel Add Exemption Save & Close" at bounding box center [322, 342] width 322 height 30
click at [452, 337] on button "Save & Close" at bounding box center [442, 340] width 61 height 19
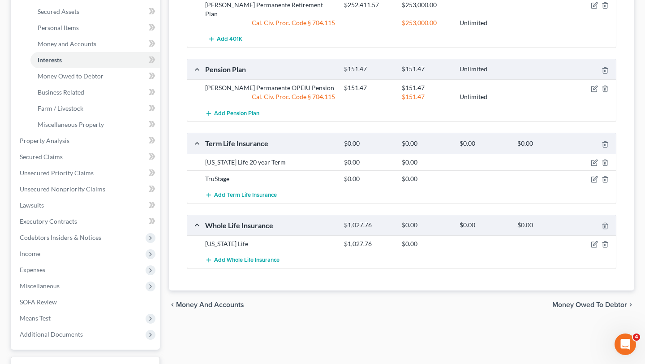
scroll to position [204, 0]
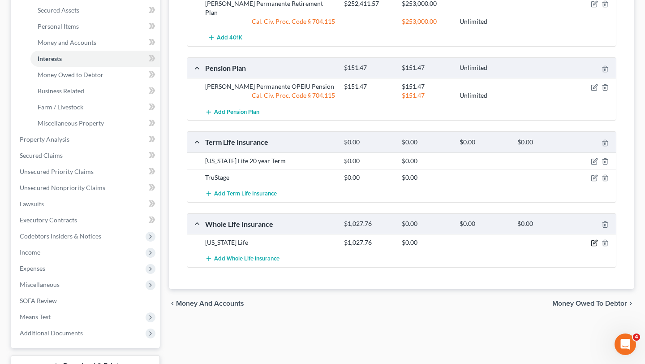
click at [591, 239] on icon "button" at bounding box center [594, 242] width 7 height 7
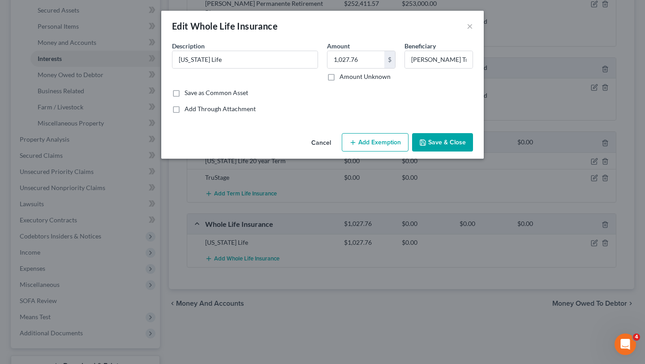
click at [381, 145] on button "Add Exemption" at bounding box center [375, 142] width 67 height 19
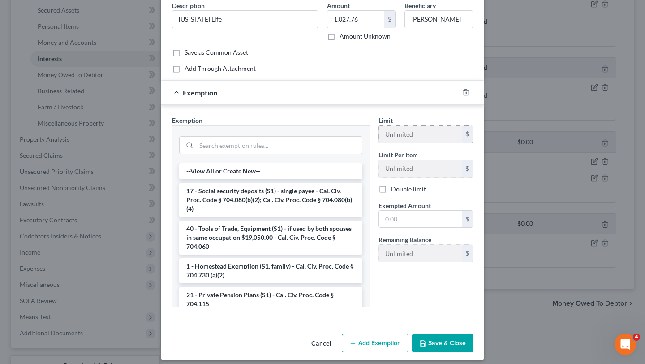
scroll to position [42, 0]
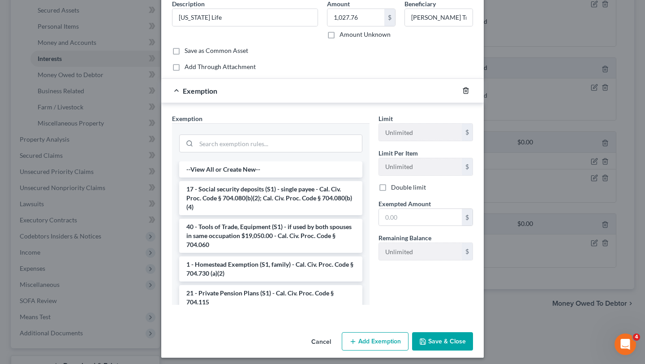
click at [464, 90] on icon "button" at bounding box center [465, 90] width 7 height 7
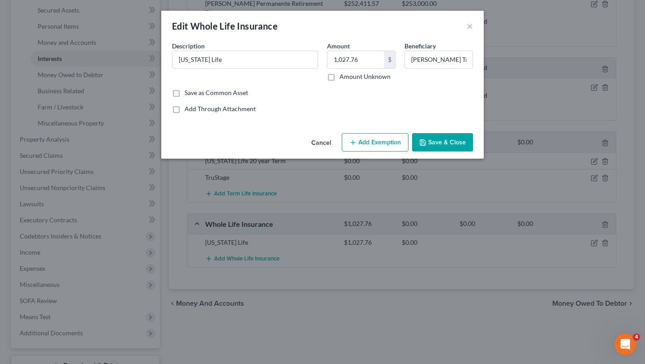
scroll to position [0, 0]
click at [467, 27] on button "×" at bounding box center [470, 26] width 6 height 11
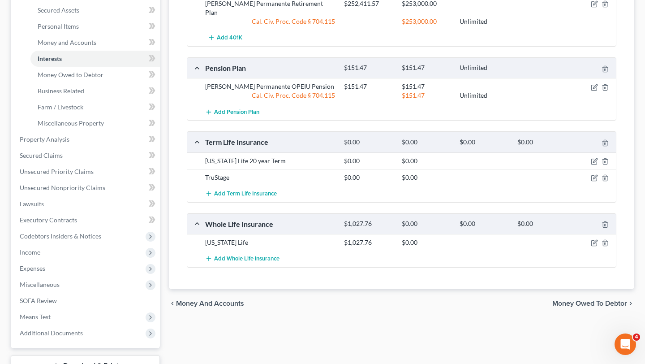
click at [590, 156] on div at bounding box center [593, 160] width 46 height 9
click at [596, 158] on icon "button" at bounding box center [594, 161] width 7 height 7
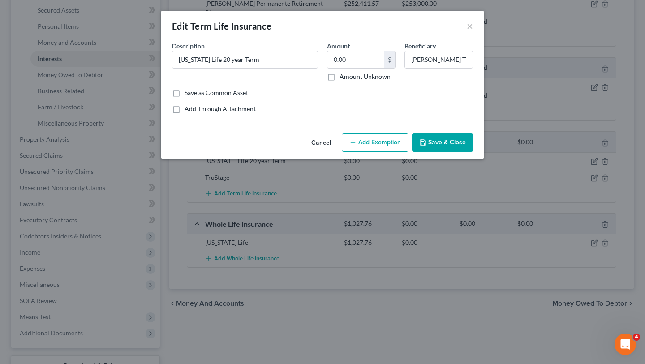
click at [432, 141] on button "Save & Close" at bounding box center [442, 142] width 61 height 19
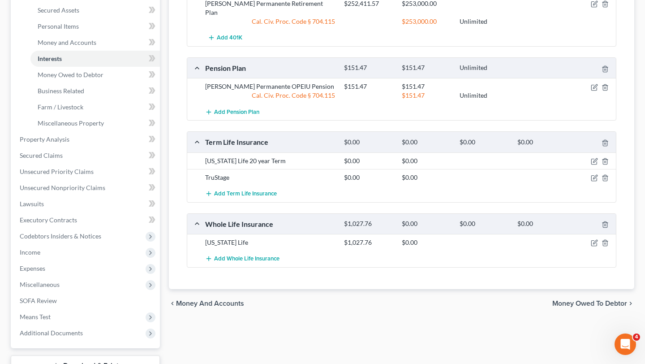
scroll to position [224, 0]
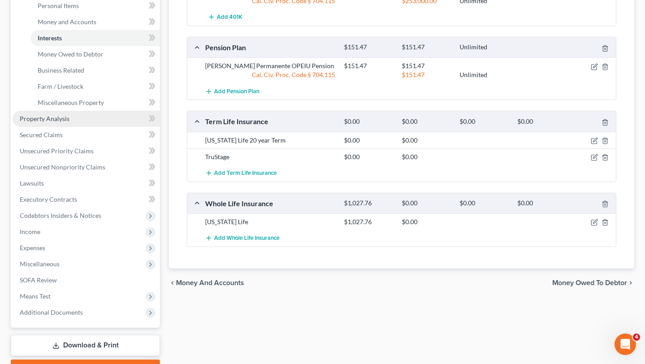
click at [74, 119] on link "Property Analysis" at bounding box center [86, 119] width 147 height 16
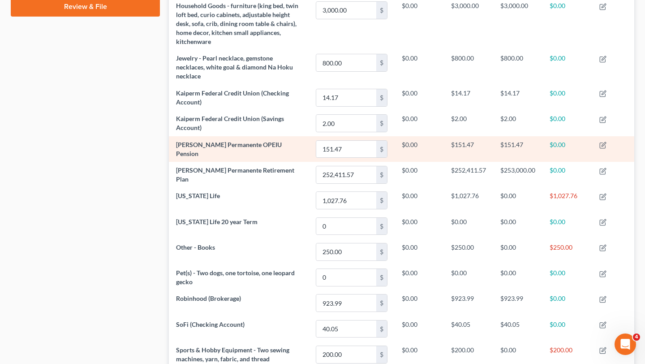
scroll to position [432, 0]
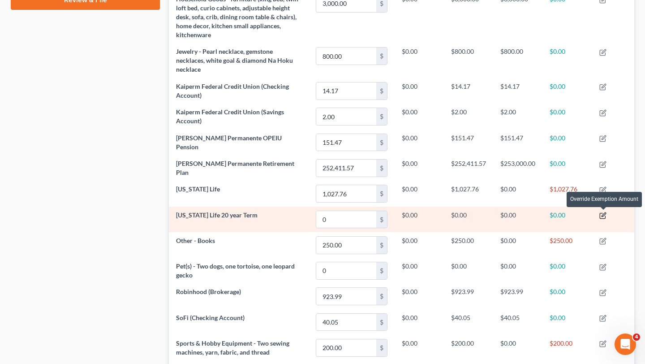
click at [604, 215] on icon "button" at bounding box center [603, 214] width 4 height 4
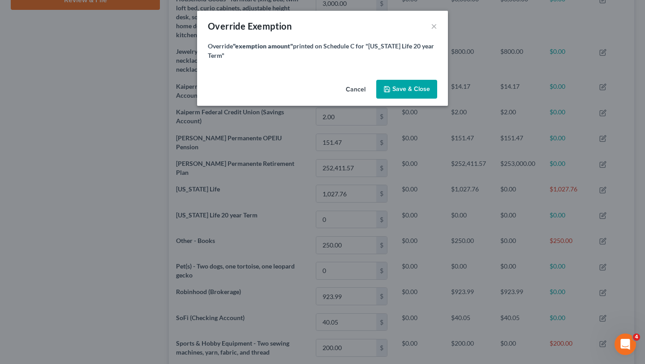
click at [360, 89] on button "Cancel" at bounding box center [356, 90] width 34 height 18
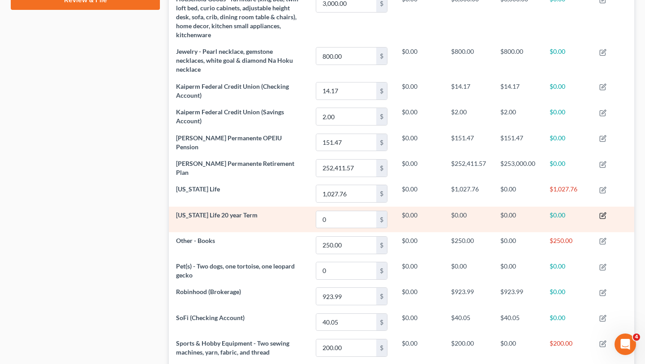
click at [604, 215] on icon "button" at bounding box center [603, 214] width 4 height 4
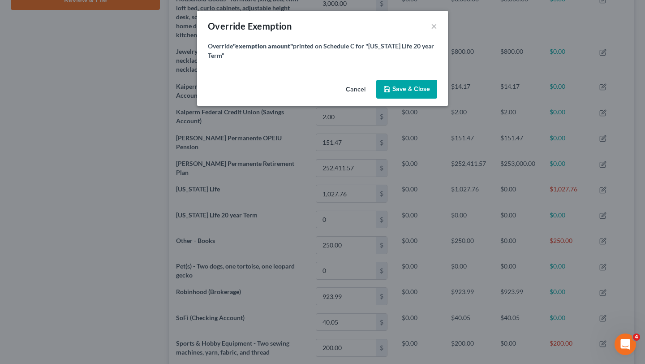
click at [403, 87] on span "Save & Close" at bounding box center [411, 89] width 38 height 8
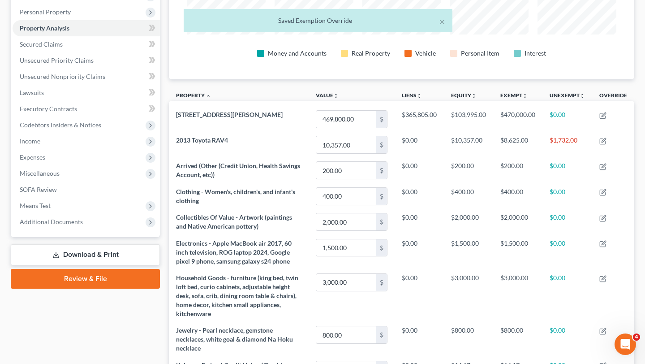
scroll to position [0, 0]
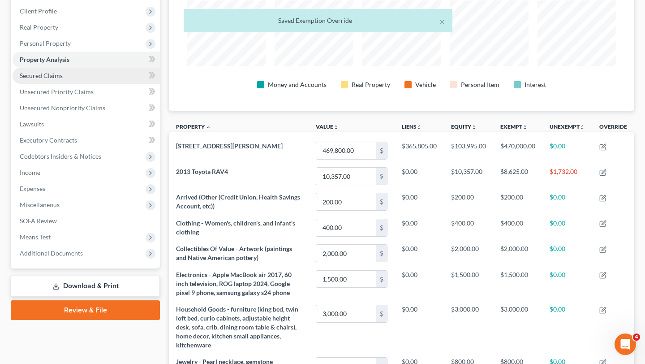
click at [76, 74] on link "Secured Claims" at bounding box center [86, 76] width 147 height 16
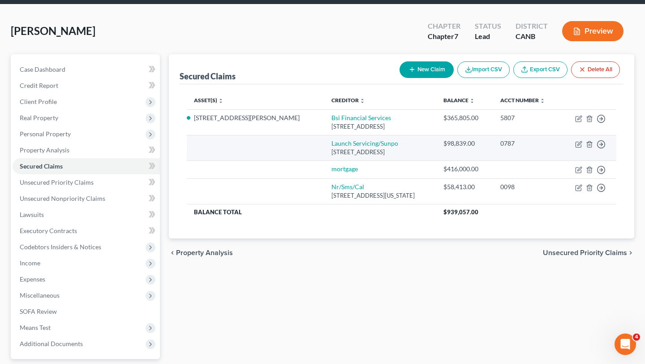
scroll to position [34, 0]
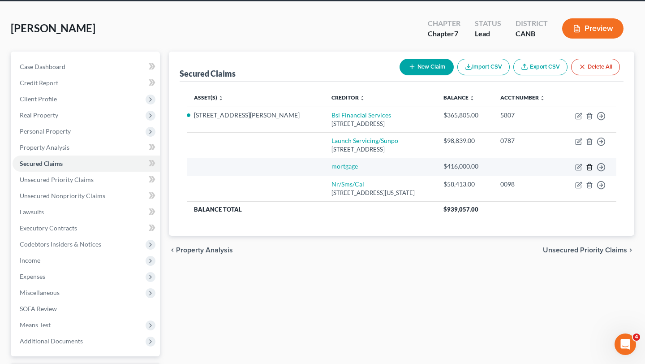
click at [590, 167] on line "button" at bounding box center [590, 168] width 0 height 2
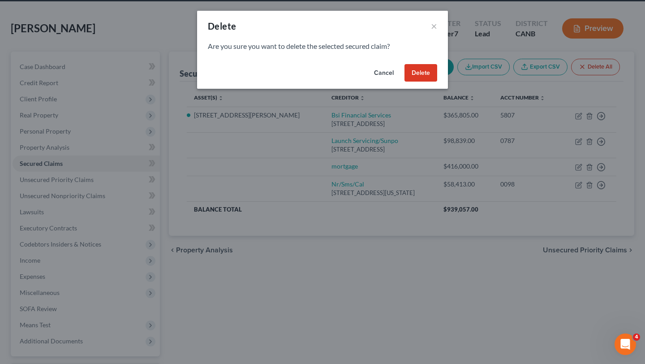
click at [424, 75] on button "Delete" at bounding box center [420, 73] width 33 height 18
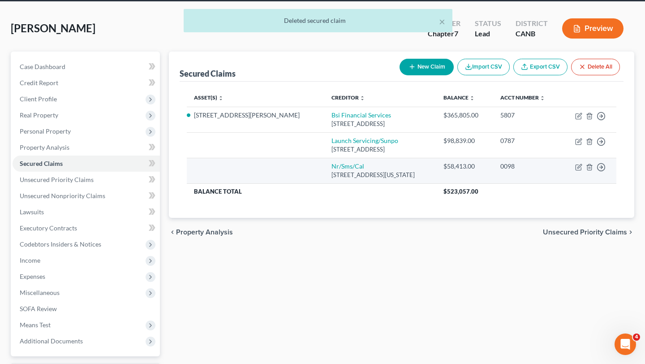
scroll to position [47, 0]
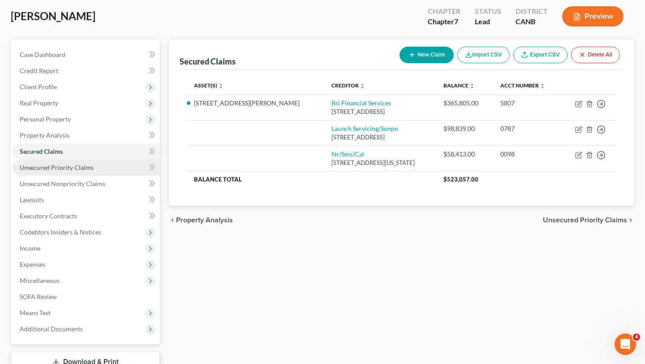
click at [100, 167] on link "Unsecured Priority Claims" at bounding box center [86, 167] width 147 height 16
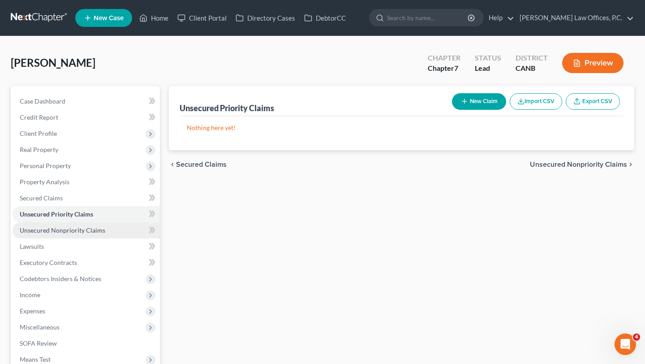
click at [84, 235] on link "Unsecured Nonpriority Claims" at bounding box center [86, 230] width 147 height 16
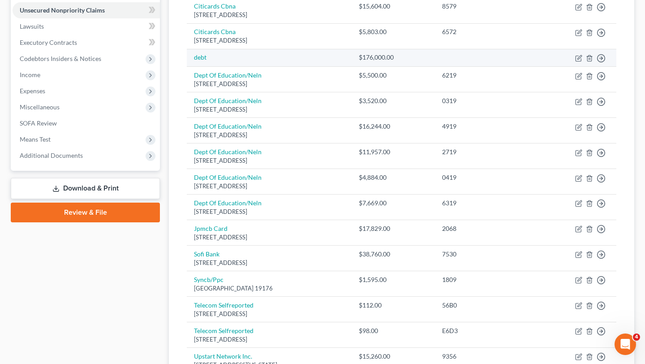
scroll to position [219, 0]
click at [591, 57] on icon "button" at bounding box center [589, 59] width 4 height 6
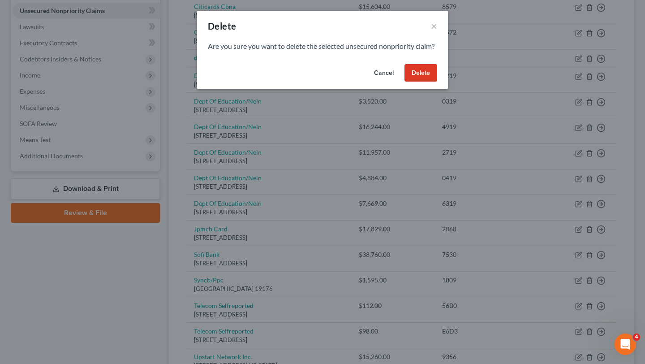
click at [399, 82] on button "Cancel" at bounding box center [384, 73] width 34 height 18
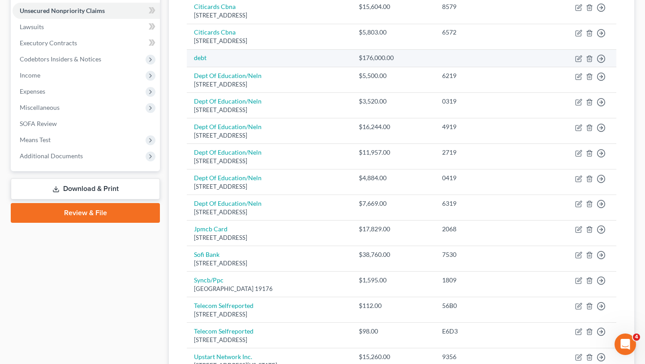
drag, startPoint x: 399, startPoint y: 86, endPoint x: 496, endPoint y: 56, distance: 101.4
click at [590, 59] on line "button" at bounding box center [590, 59] width 0 height 2
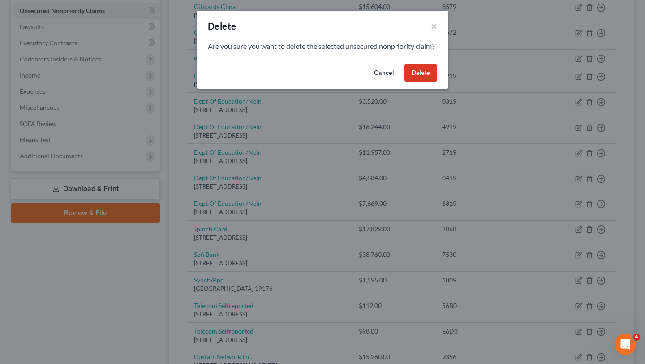
click at [418, 78] on button "Delete" at bounding box center [420, 73] width 33 height 18
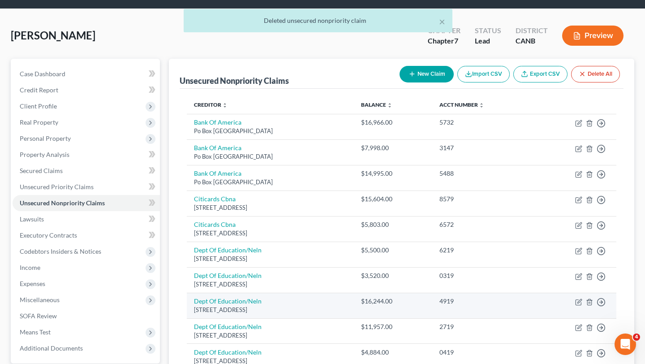
scroll to position [0, 0]
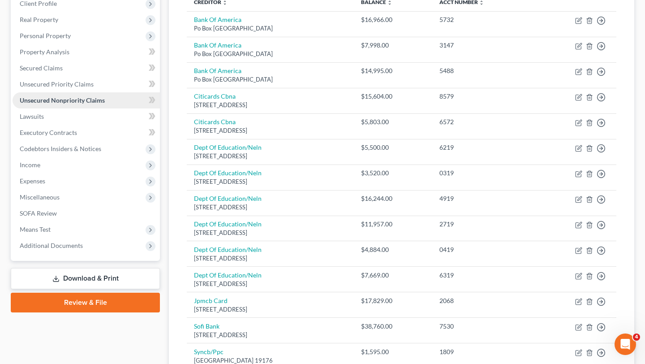
click at [69, 107] on link "Unsecured Nonpriority Claims" at bounding box center [86, 100] width 147 height 16
click at [70, 118] on link "Lawsuits" at bounding box center [86, 116] width 147 height 16
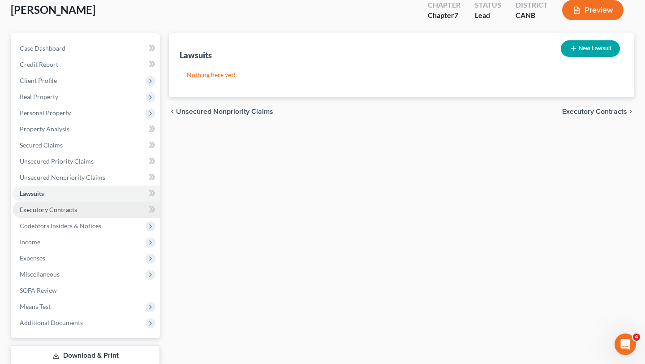
click at [68, 205] on link "Executory Contracts" at bounding box center [86, 209] width 147 height 16
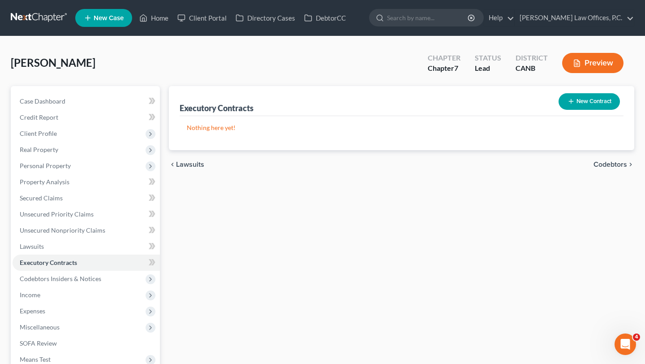
click at [59, 270] on li "Codebtors Insiders & Notices Codebtors Insiders Notices" at bounding box center [86, 278] width 147 height 16
click at [59, 278] on span "Codebtors Insiders & Notices" at bounding box center [60, 278] width 81 height 8
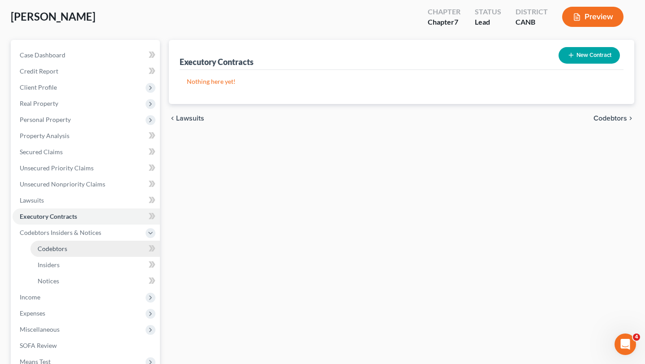
click at [62, 247] on span "Codebtors" at bounding box center [53, 248] width 30 height 8
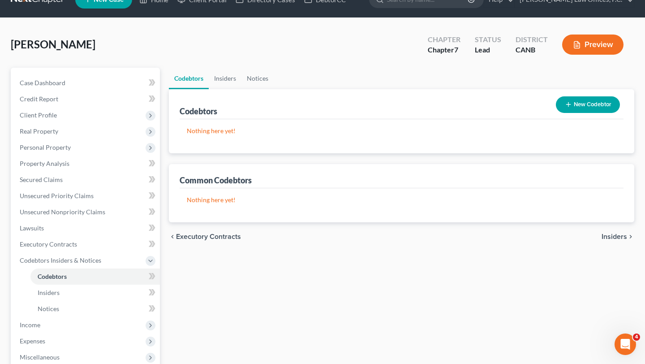
click at [613, 233] on span "Insiders" at bounding box center [614, 236] width 26 height 7
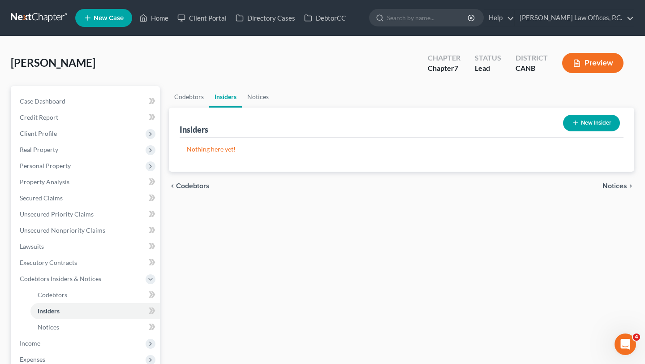
click at [617, 188] on span "Notices" at bounding box center [614, 185] width 25 height 7
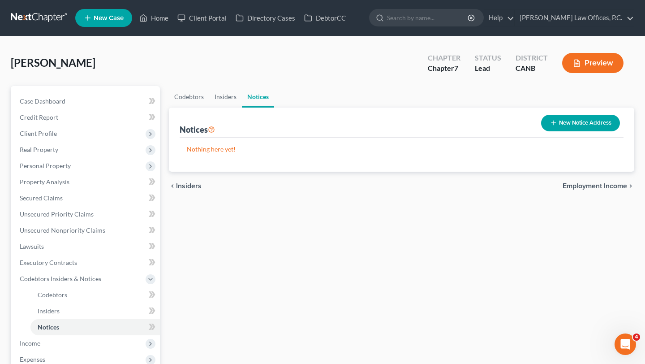
click at [615, 182] on span "Employment Income" at bounding box center [594, 185] width 64 height 7
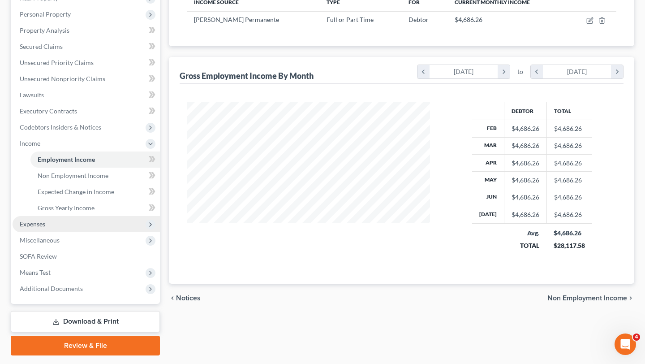
click at [87, 228] on span "Expenses" at bounding box center [86, 224] width 147 height 16
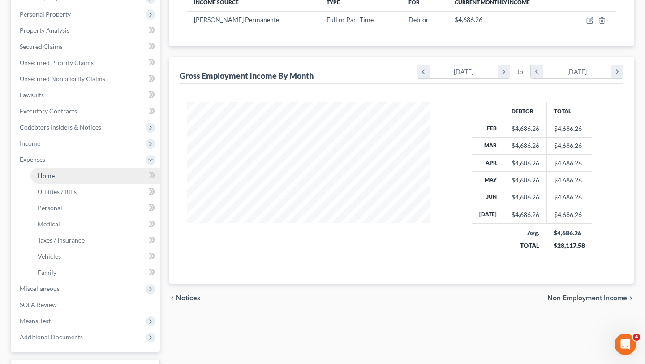
click at [84, 171] on link "Home" at bounding box center [94, 175] width 129 height 16
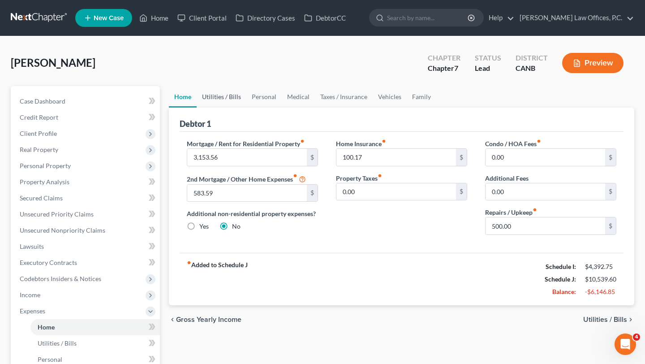
click at [221, 98] on link "Utilities / Bills" at bounding box center [222, 96] width 50 height 21
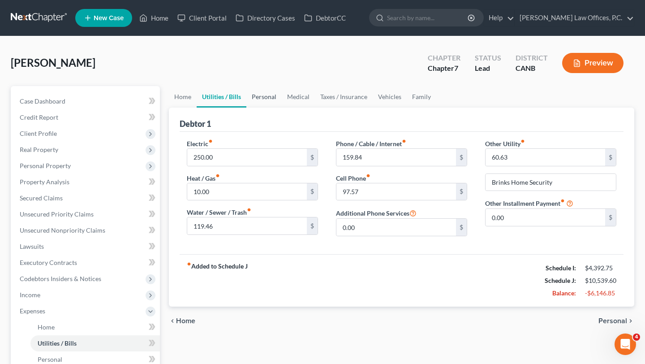
click at [270, 100] on link "Personal" at bounding box center [263, 96] width 35 height 21
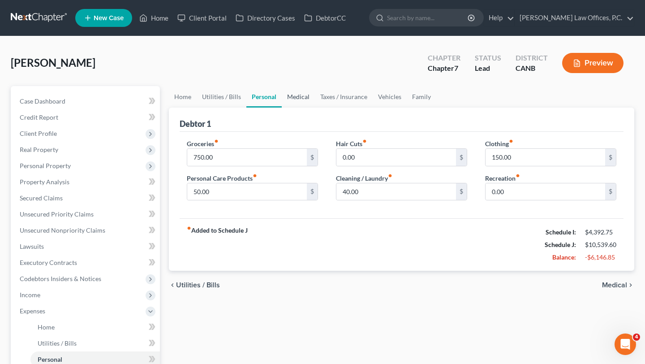
click at [306, 100] on link "Medical" at bounding box center [298, 96] width 33 height 21
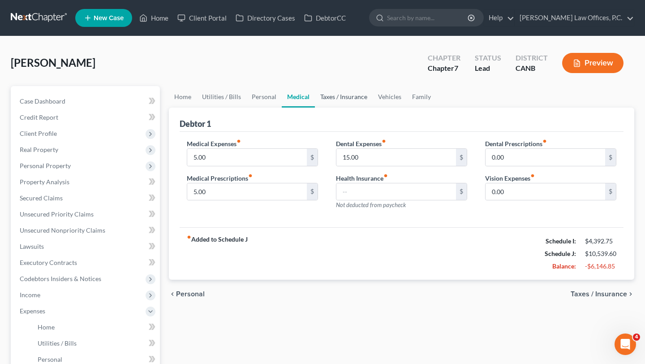
click at [325, 100] on link "Taxes / Insurance" at bounding box center [344, 96] width 58 height 21
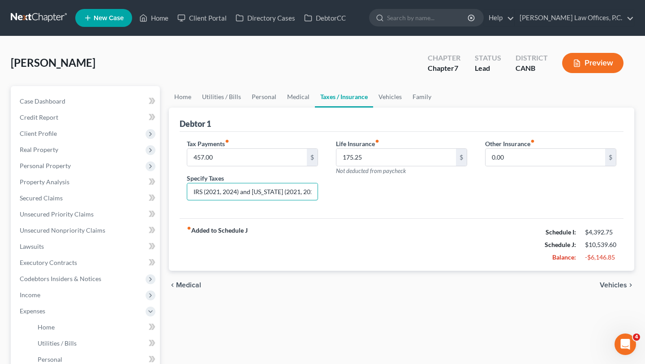
scroll to position [0, 4]
drag, startPoint x: 287, startPoint y: 188, endPoint x: 371, endPoint y: 187, distance: 83.7
click at [371, 187] on div "Tax Payments fiber_manual_record 457.00 $ Specify Taxes IRS (2021, 2024) and Ca…" at bounding box center [401, 173] width 447 height 69
click at [371, 187] on div "Life Insurance fiber_manual_record 175.25 $ Not deducted from paycheck" at bounding box center [401, 173] width 149 height 69
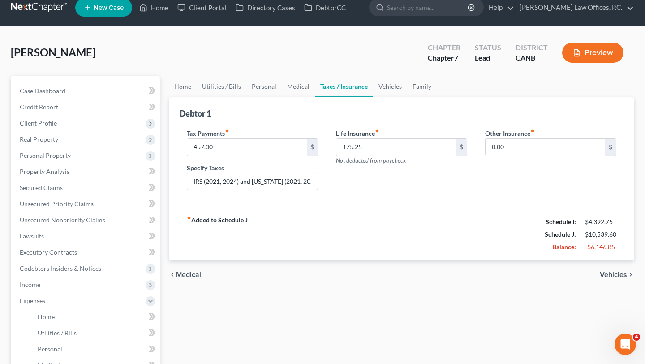
scroll to position [16, 0]
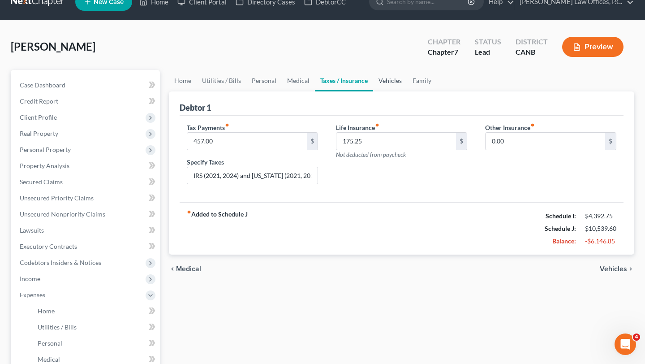
click at [386, 81] on link "Vehicles" at bounding box center [390, 80] width 34 height 21
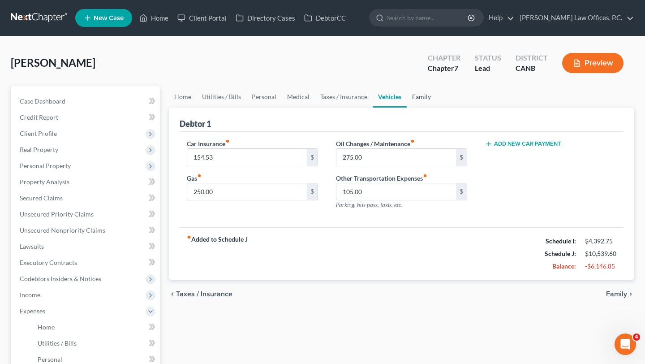
click at [418, 100] on link "Family" at bounding box center [422, 96] width 30 height 21
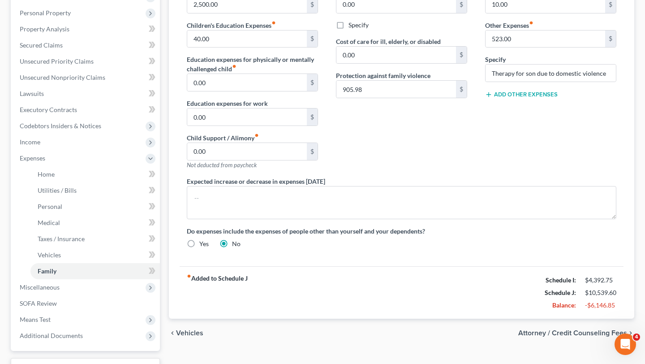
scroll to position [154, 0]
click at [82, 288] on span "Miscellaneous" at bounding box center [86, 286] width 147 height 16
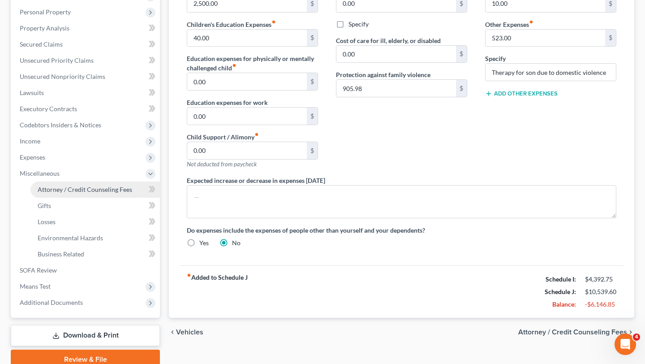
click at [94, 189] on span "Attorney / Credit Counseling Fees" at bounding box center [85, 189] width 94 height 8
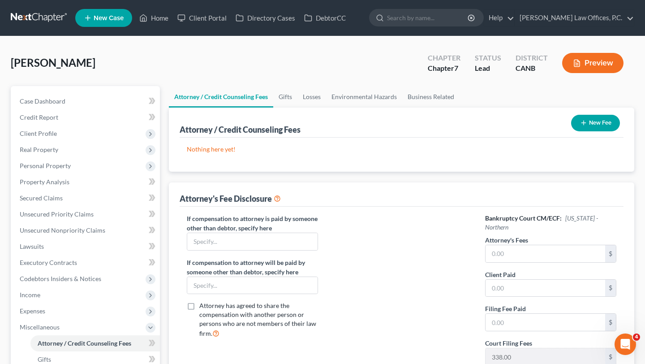
click at [602, 133] on div "New Fee" at bounding box center [595, 123] width 56 height 24
click at [596, 126] on button "New Fee" at bounding box center [595, 123] width 49 height 17
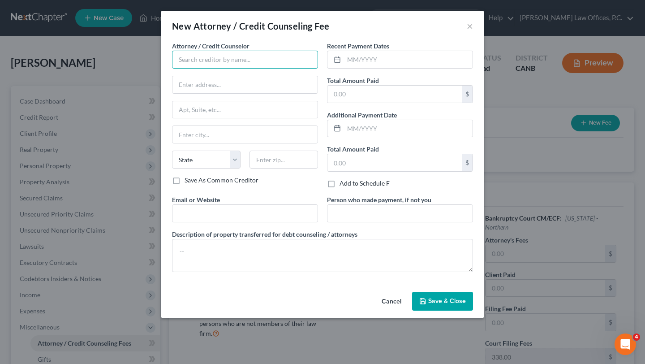
click at [287, 60] on input "text" at bounding box center [245, 60] width 146 height 18
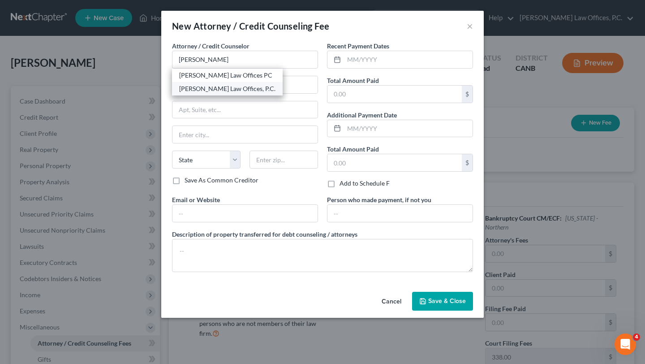
click at [225, 89] on div "[PERSON_NAME] Law Offices, P.C." at bounding box center [227, 88] width 96 height 9
type input "[PERSON_NAME] Law Offices, P.C."
type input "1057 MacArthur Blvd"
type input "Suite 202"
type input "San Leandro"
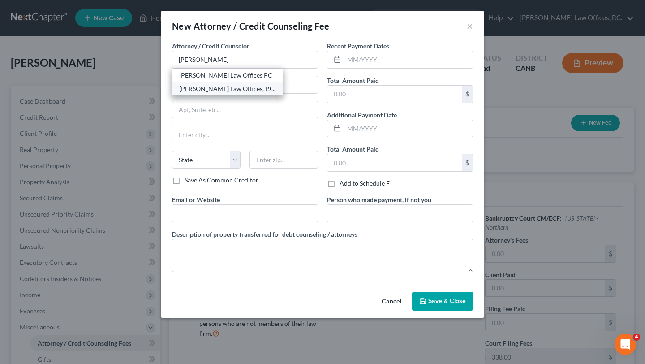
select select "4"
type input "94577"
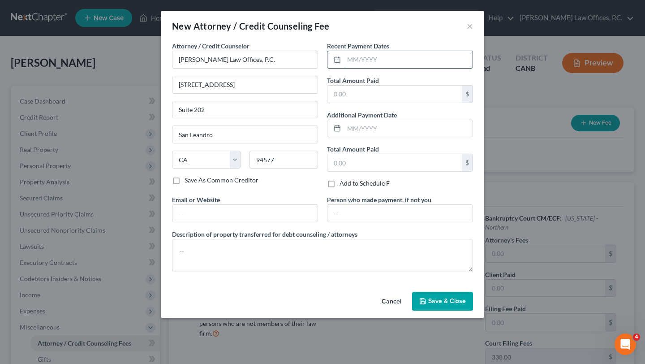
click at [394, 64] on input "text" at bounding box center [408, 59] width 129 height 17
click at [386, 83] on div "Total Amount Paid $" at bounding box center [400, 89] width 146 height 27
click at [386, 89] on input "text" at bounding box center [394, 94] width 134 height 17
type input "1,938"
click at [373, 126] on input "text" at bounding box center [408, 128] width 129 height 17
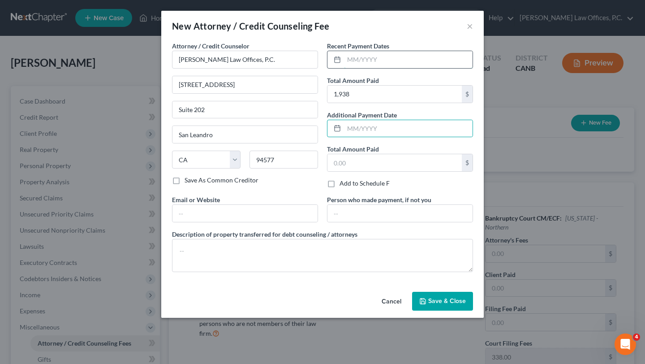
click at [377, 63] on input "text" at bounding box center [408, 59] width 129 height 17
click at [363, 56] on input "text" at bounding box center [408, 59] width 129 height 17
click at [356, 56] on input "082025" at bounding box center [408, 59] width 129 height 17
type input "08/2025"
click at [378, 20] on div "New Attorney / Credit Counseling Fee ×" at bounding box center [322, 26] width 322 height 30
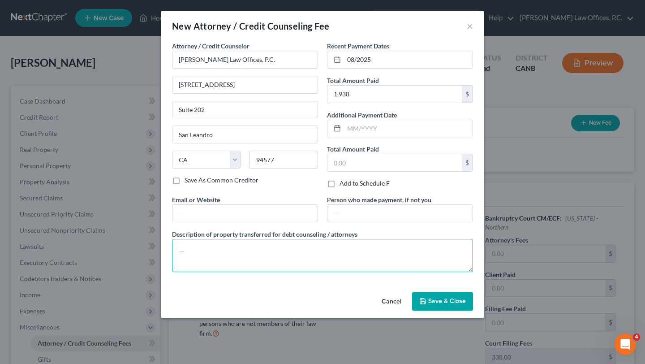
click at [306, 264] on textarea at bounding box center [322, 255] width 301 height 33
type textarea "1"
type textarea "$1,600.00 paid towards Attorney's Fee, $338.00 paid towards Court Filing Fee."
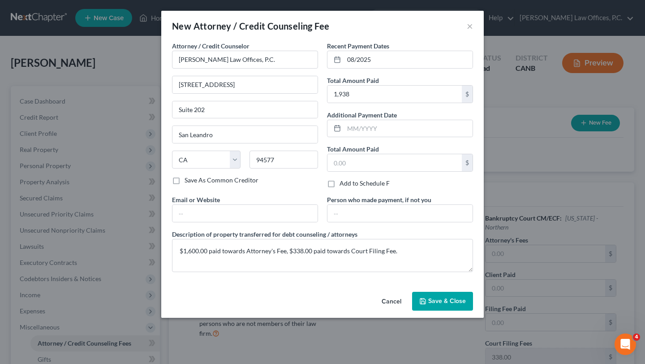
click at [463, 309] on button "Save & Close" at bounding box center [442, 300] width 61 height 19
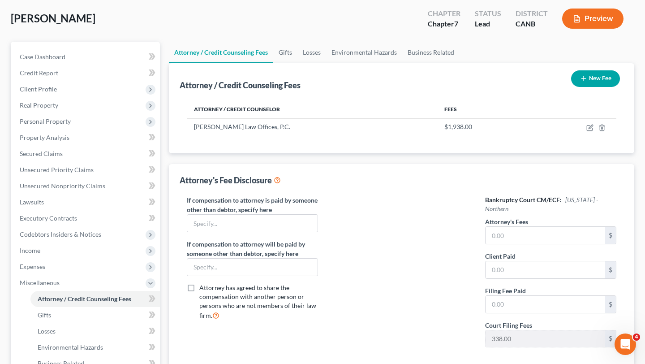
scroll to position [76, 0]
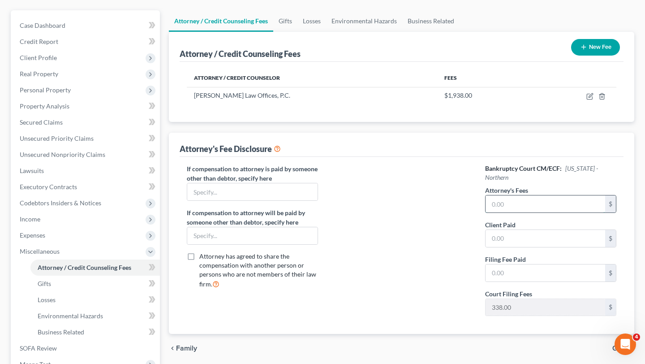
click at [532, 198] on input "text" at bounding box center [545, 203] width 120 height 17
type input "6"
click at [551, 203] on input "160" at bounding box center [545, 203] width 120 height 17
type input "1,600"
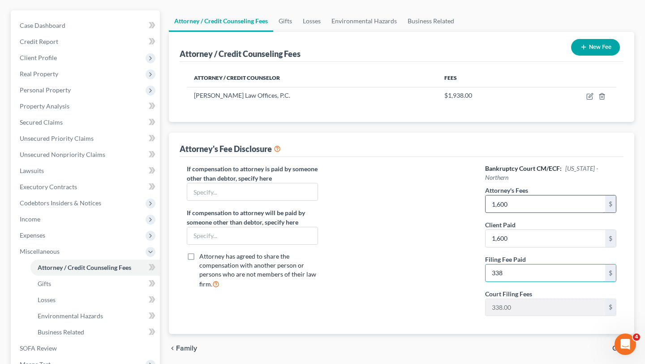
type input "338"
click at [493, 200] on input "1,600" at bounding box center [545, 203] width 120 height 17
click at [463, 208] on div at bounding box center [401, 243] width 149 height 159
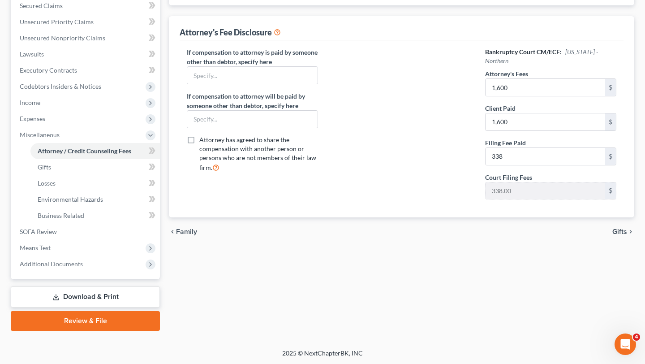
scroll to position [0, 0]
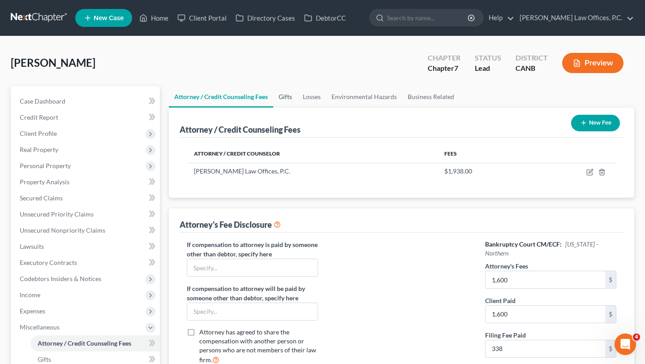
click at [291, 95] on link "Gifts" at bounding box center [285, 96] width 24 height 21
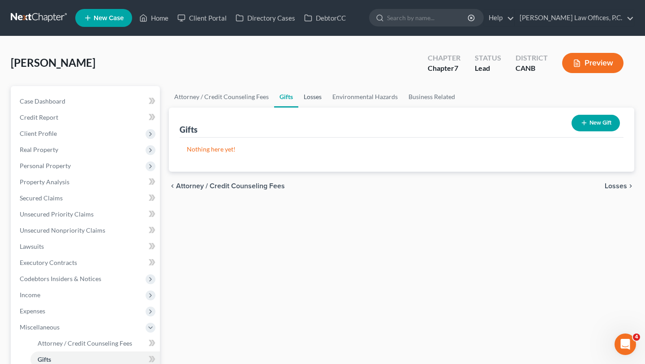
click at [306, 101] on link "Losses" at bounding box center [312, 96] width 29 height 21
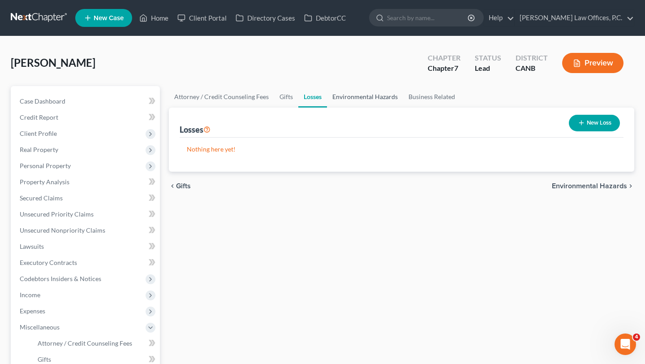
click at [372, 95] on link "Environmental Hazards" at bounding box center [365, 96] width 76 height 21
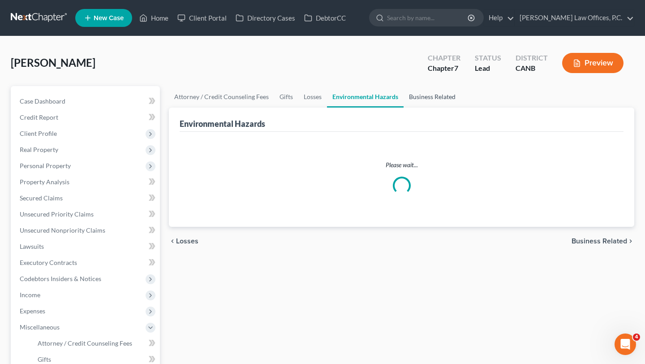
click at [427, 97] on link "Business Related" at bounding box center [431, 96] width 57 height 21
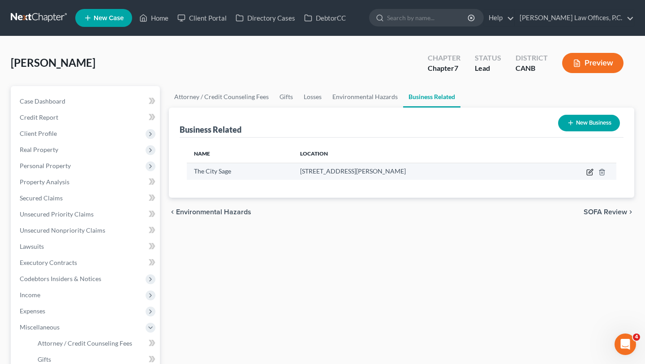
click at [592, 172] on icon "button" at bounding box center [589, 171] width 7 height 7
select select "sole_proprietor"
select select "4"
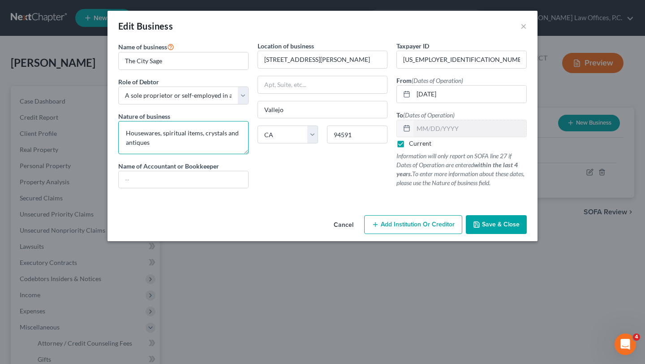
drag, startPoint x: 159, startPoint y: 136, endPoint x: 183, endPoint y: 139, distance: 24.8
click at [183, 139] on textarea "Housewares, spiritual items, crystals and antiques" at bounding box center [183, 137] width 130 height 33
drag, startPoint x: 320, startPoint y: 181, endPoint x: 319, endPoint y: 167, distance: 14.8
click at [300, 167] on div "Location of business 1209 Hale Street Vallejo State AL AK AR AZ CA CO CT DE DC …" at bounding box center [322, 118] width 139 height 154
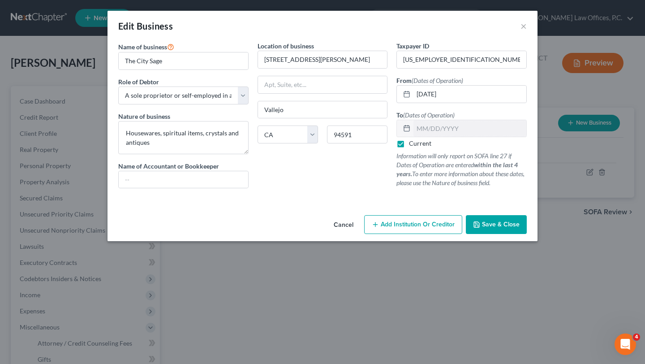
click at [322, 168] on div "Location of business 1209 Hale Street Vallejo State AL AK AR AZ CA CO CT DE DC …" at bounding box center [322, 118] width 139 height 154
click at [489, 224] on span "Save & Close" at bounding box center [501, 224] width 38 height 8
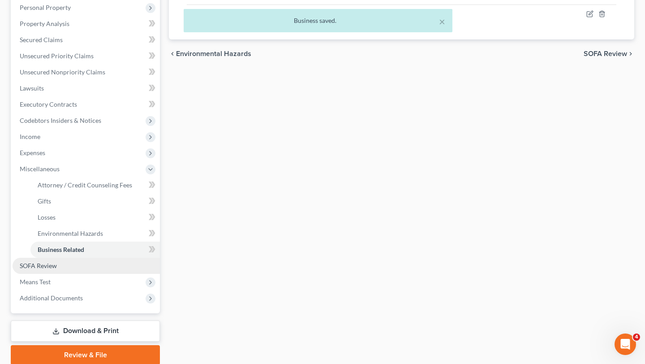
click at [72, 263] on link "SOFA Review" at bounding box center [86, 265] width 147 height 16
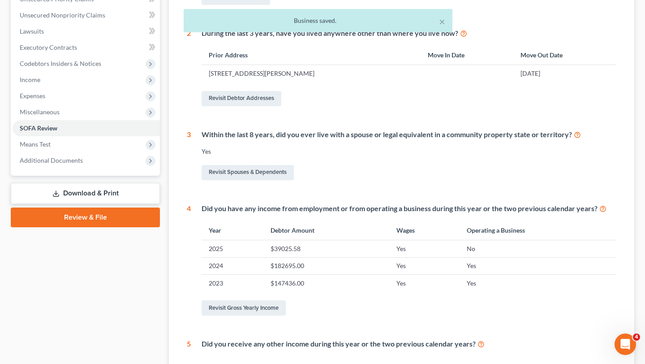
scroll to position [234, 0]
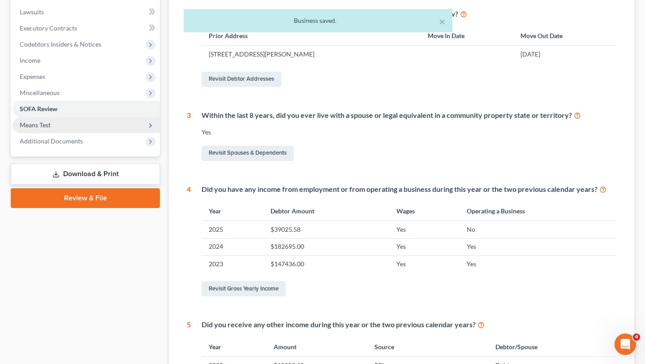
click at [59, 120] on span "Means Test" at bounding box center [86, 125] width 147 height 16
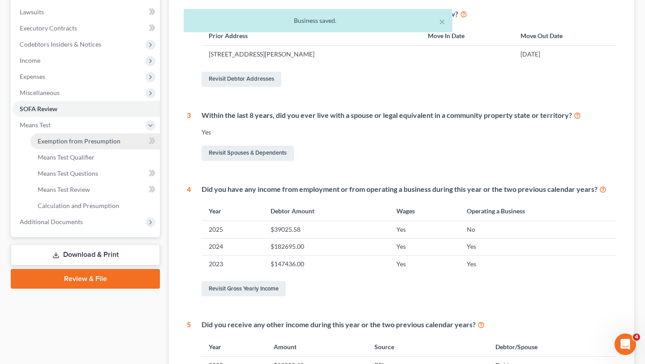
click at [66, 146] on link "Exemption from Presumption" at bounding box center [94, 141] width 129 height 16
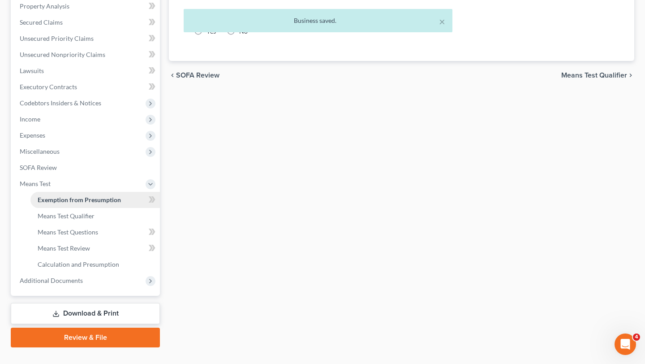
radio input "true"
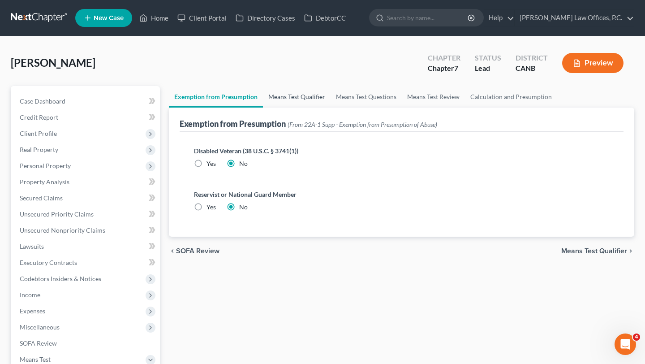
click at [290, 95] on link "Means Test Qualifier" at bounding box center [297, 96] width 68 height 21
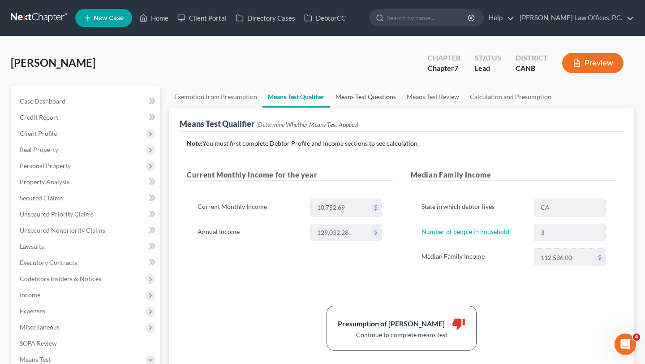
click at [370, 100] on link "Means Test Questions" at bounding box center [365, 96] width 71 height 21
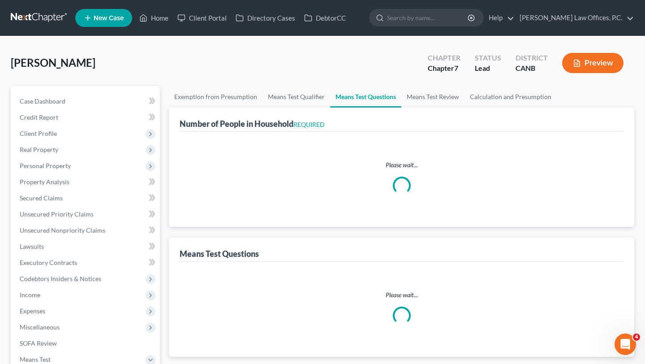
select select "0"
select select "60"
select select "3"
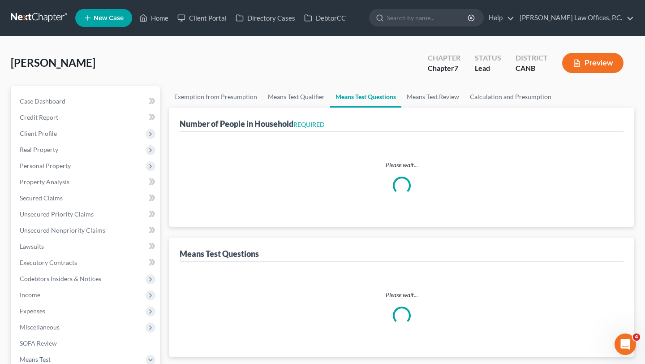
select select "1"
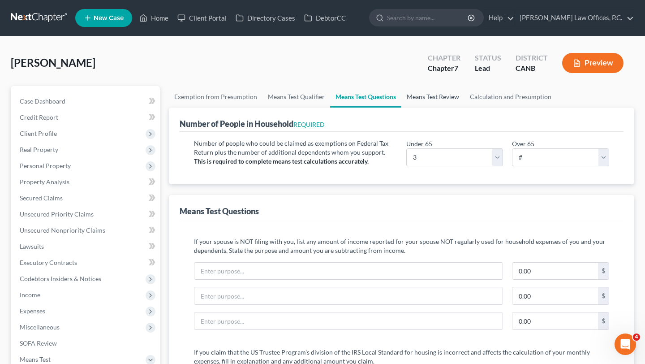
click at [415, 97] on link "Means Test Review" at bounding box center [432, 96] width 63 height 21
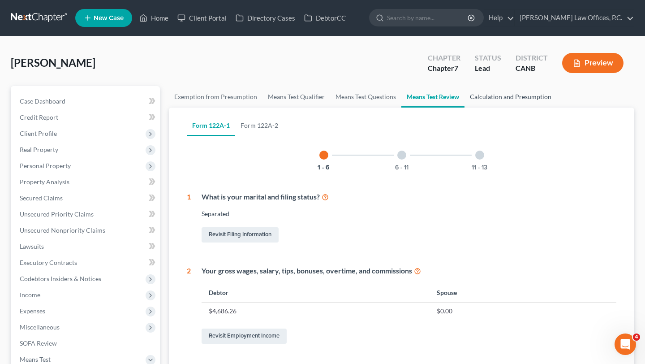
click at [472, 94] on link "Calculation and Presumption" at bounding box center [510, 96] width 92 height 21
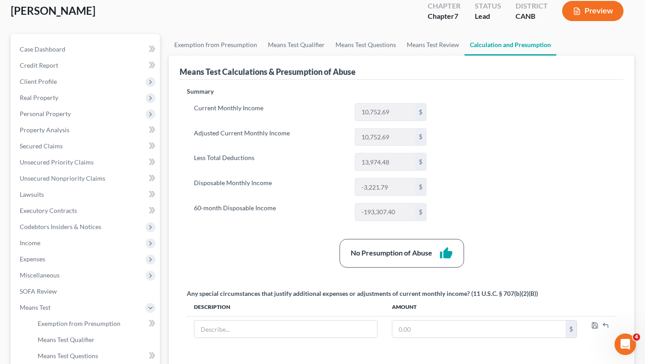
scroll to position [51, 0]
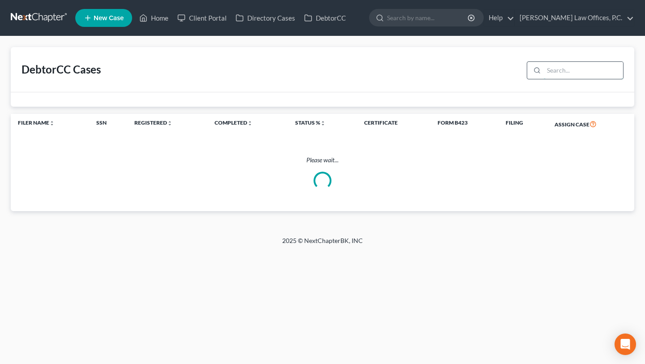
click at [572, 69] on input "search" at bounding box center [583, 70] width 79 height 17
type input "[PERSON_NAME]"
